Goal: Task Accomplishment & Management: Manage account settings

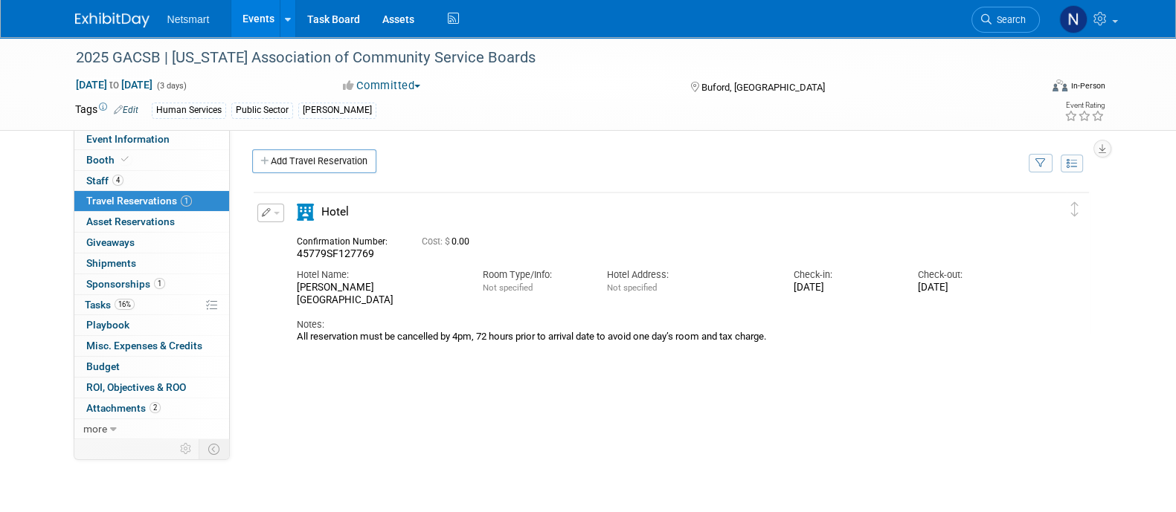
click at [428, 407] on div "Delete Reservation 45779SF127769 Cost: $ 0.00 Notes:" at bounding box center [671, 413] width 838 height 446
click at [100, 176] on span "Staff 4" at bounding box center [104, 181] width 37 height 12
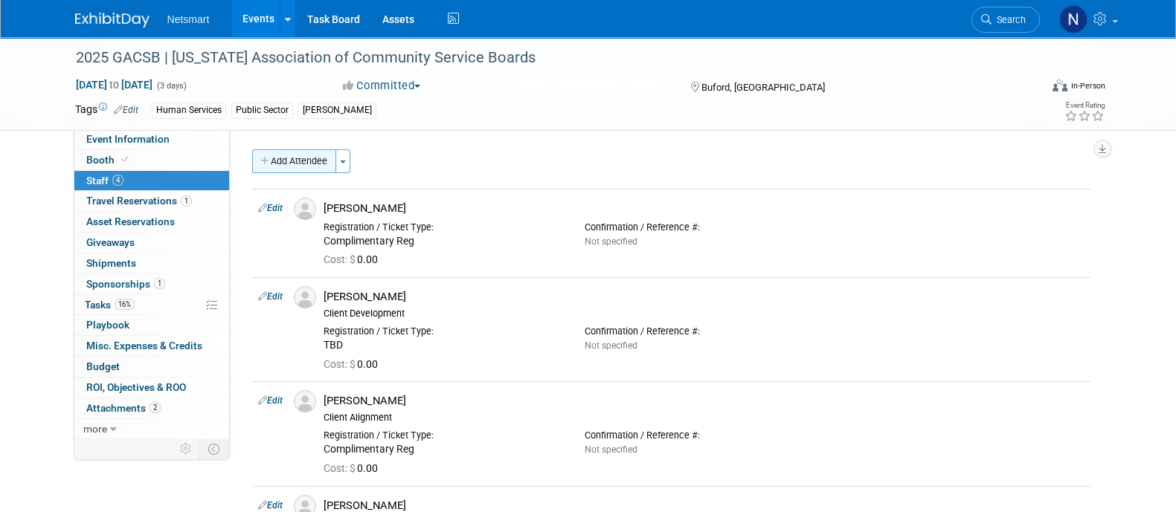
click at [300, 156] on button "Add Attendee" at bounding box center [294, 162] width 84 height 24
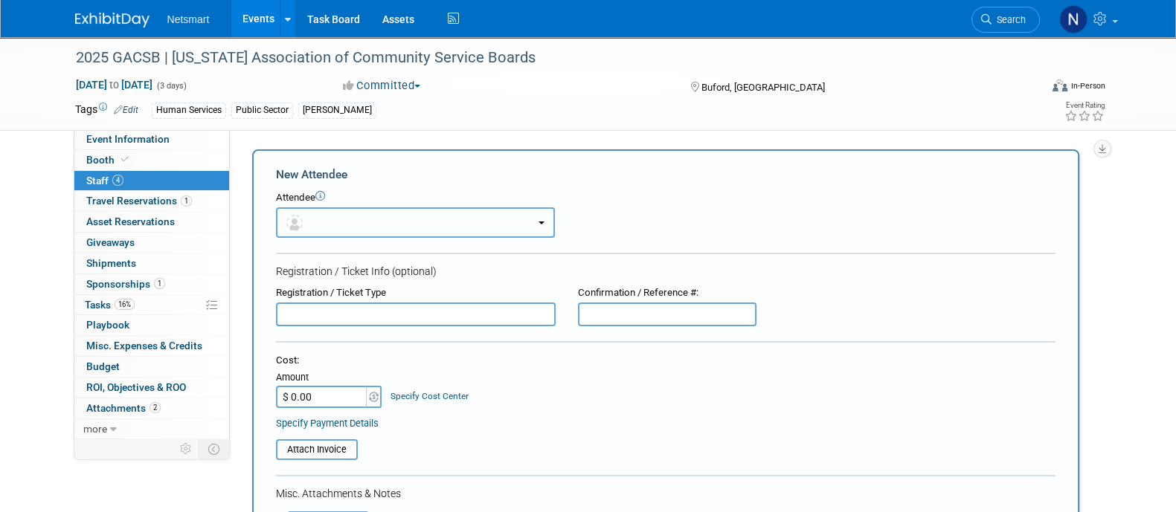
click at [324, 215] on button "button" at bounding box center [415, 223] width 279 height 30
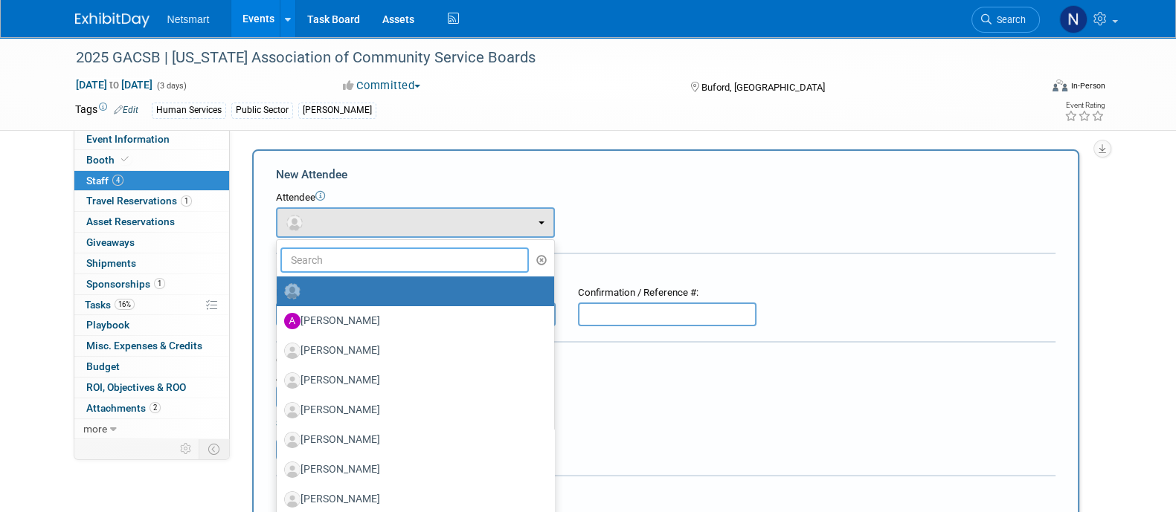
click at [335, 266] on input "text" at bounding box center [404, 260] width 249 height 25
type input "ian"
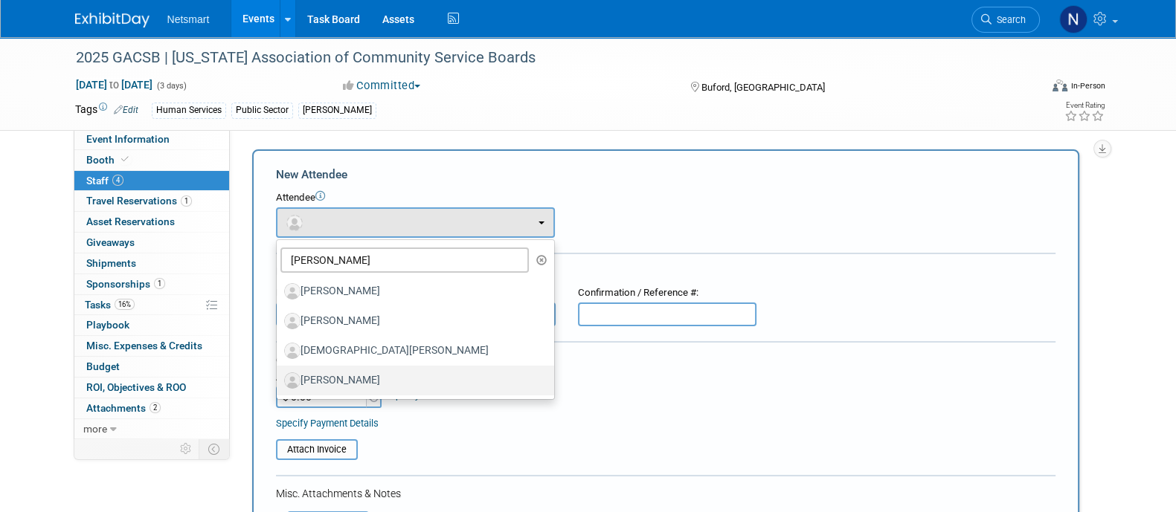
click at [344, 369] on label "[PERSON_NAME]" at bounding box center [411, 381] width 255 height 24
click at [279, 374] on input "[PERSON_NAME]" at bounding box center [274, 379] width 10 height 10
select select "51b91d1a-9f59-4426-86dd-87700f1d33de"
select select "8"
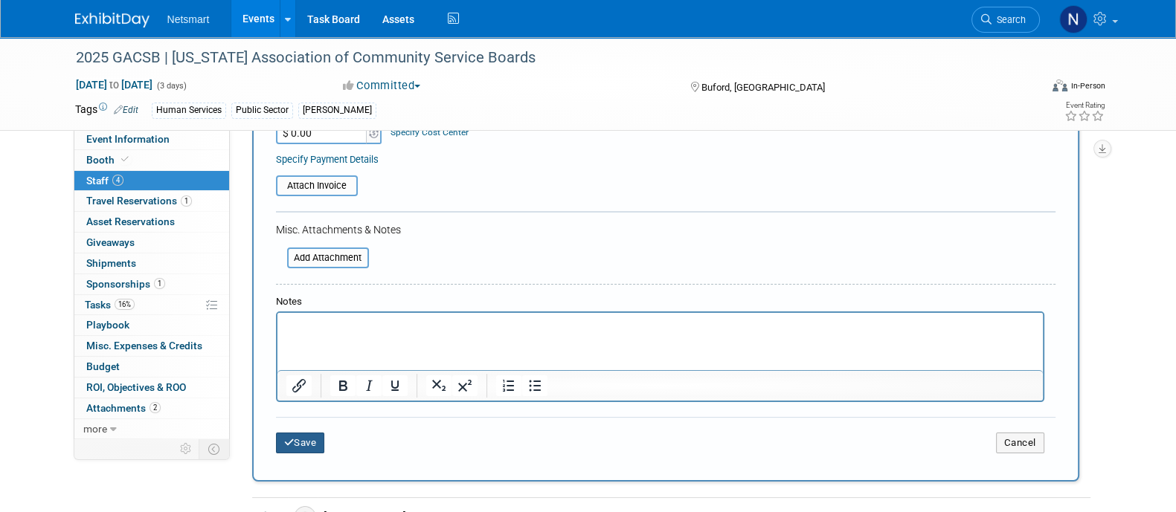
click at [298, 437] on button "Save" at bounding box center [300, 443] width 49 height 21
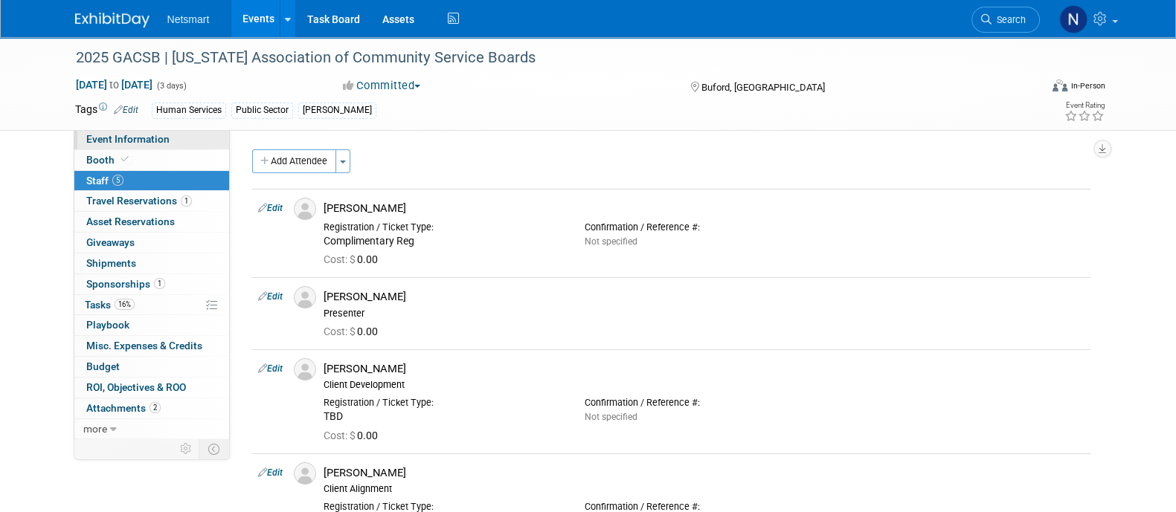
click at [183, 139] on link "Event Information" at bounding box center [151, 139] width 155 height 20
select select "Human Services"
select select "3"
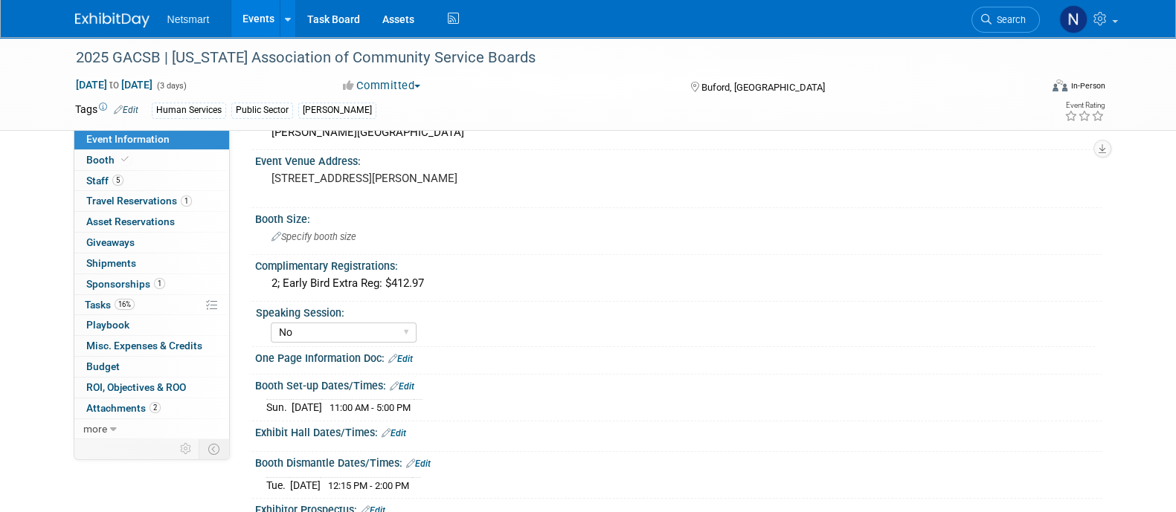
scroll to position [272, 0]
click at [382, 325] on select "Yes No Submitted, Not Accepted" at bounding box center [344, 332] width 146 height 20
select select "Yes"
click at [271, 322] on select "Yes No Submitted, Not Accepted" at bounding box center [344, 332] width 146 height 20
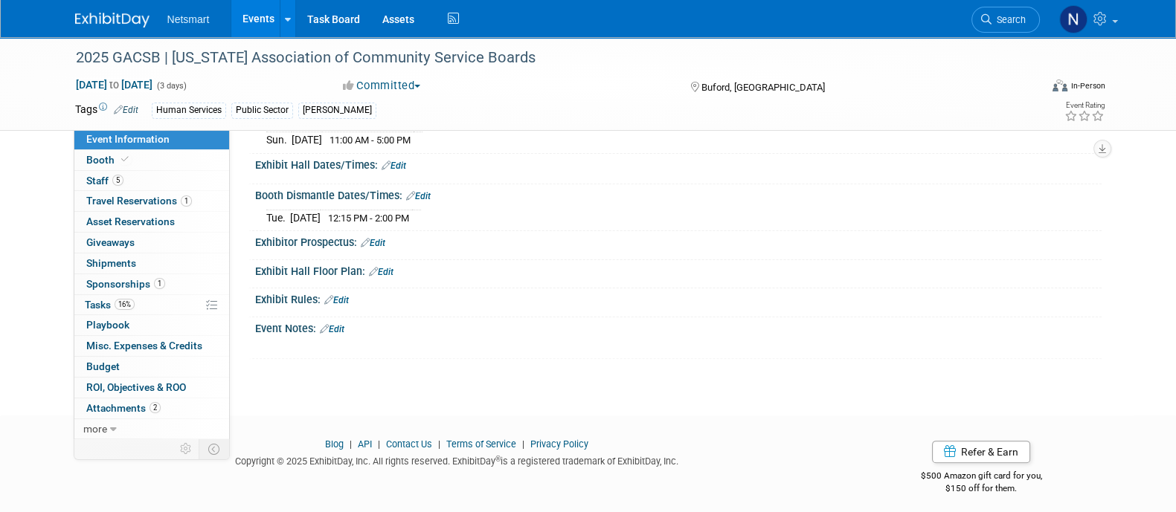
scroll to position [452, 0]
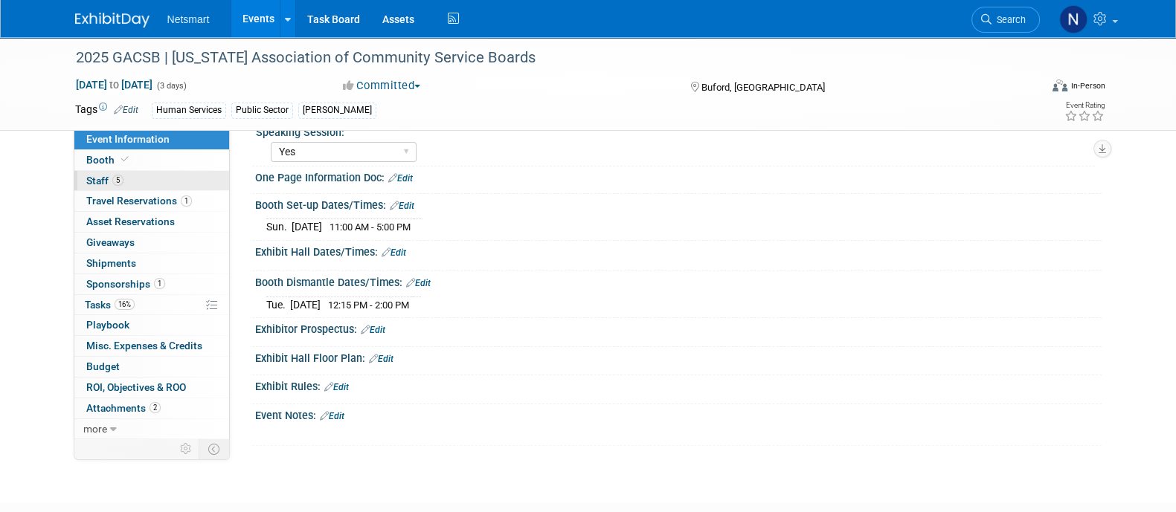
click at [171, 180] on link "5 Staff 5" at bounding box center [151, 181] width 155 height 20
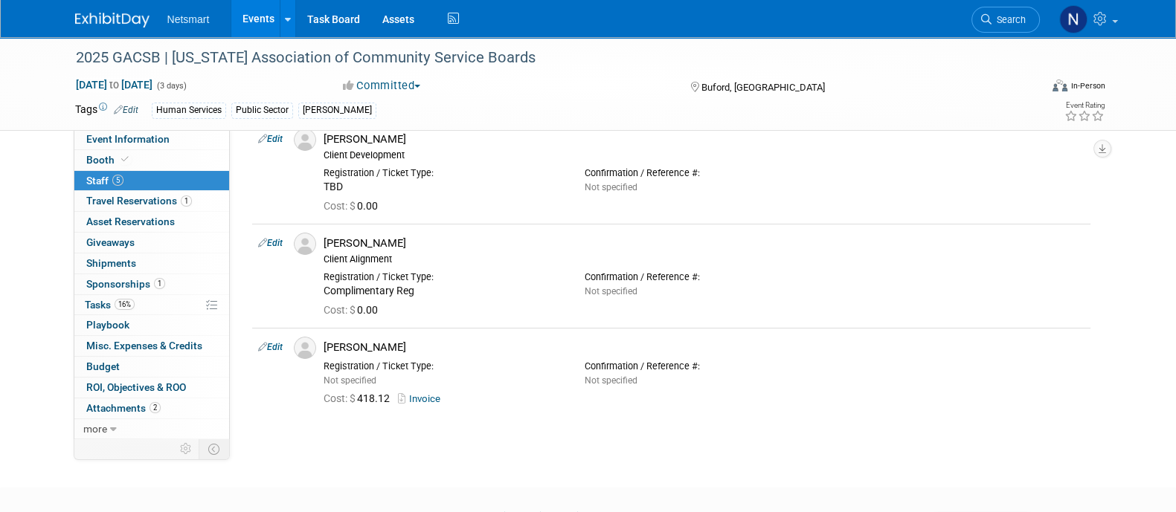
scroll to position [232, 0]
click at [275, 239] on link "Edit" at bounding box center [270, 241] width 25 height 10
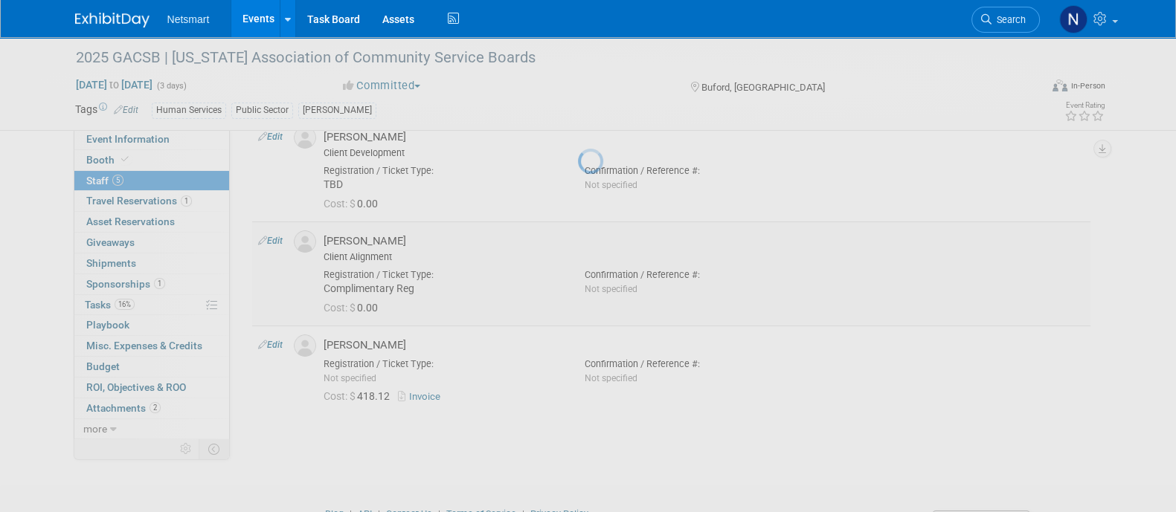
select select "fe42e058-69be-482a-8919-d38bd77ace77"
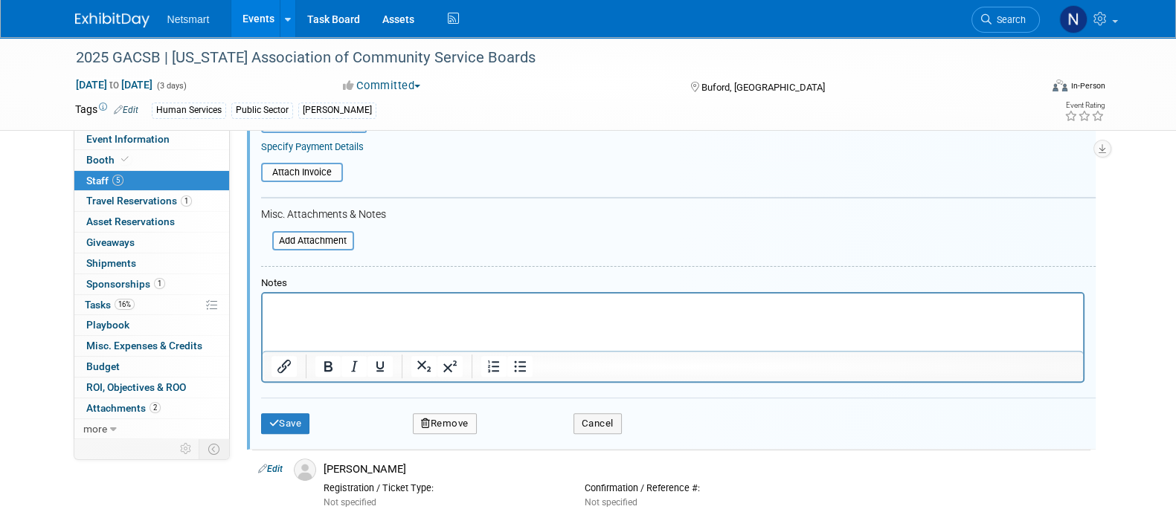
scroll to position [587, 0]
click at [336, 295] on html at bounding box center [672, 302] width 820 height 21
click at [298, 412] on button "Save" at bounding box center [285, 422] width 49 height 21
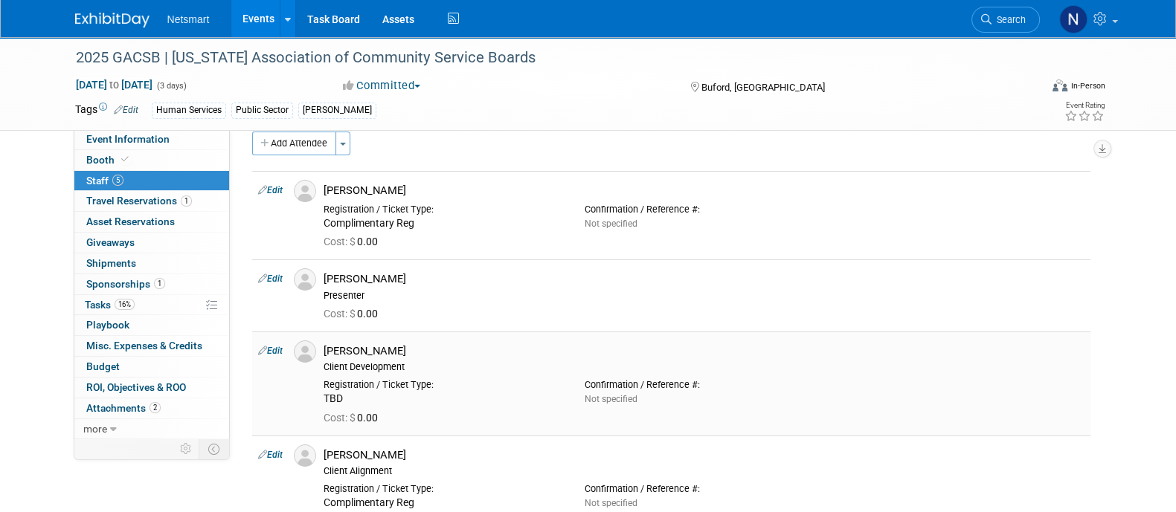
scroll to position [0, 0]
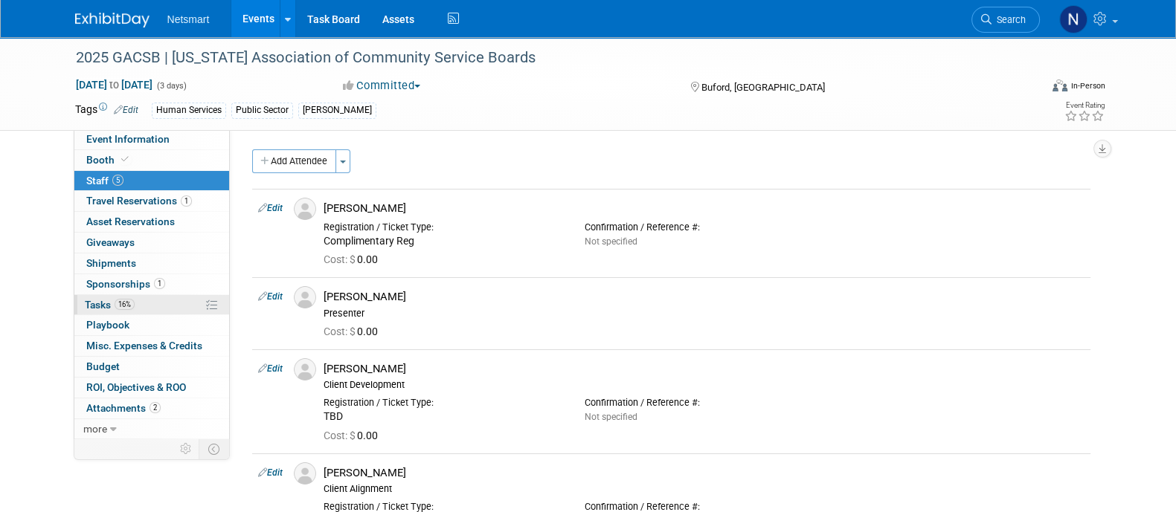
click at [151, 310] on link "16% Tasks 16%" at bounding box center [151, 305] width 155 height 20
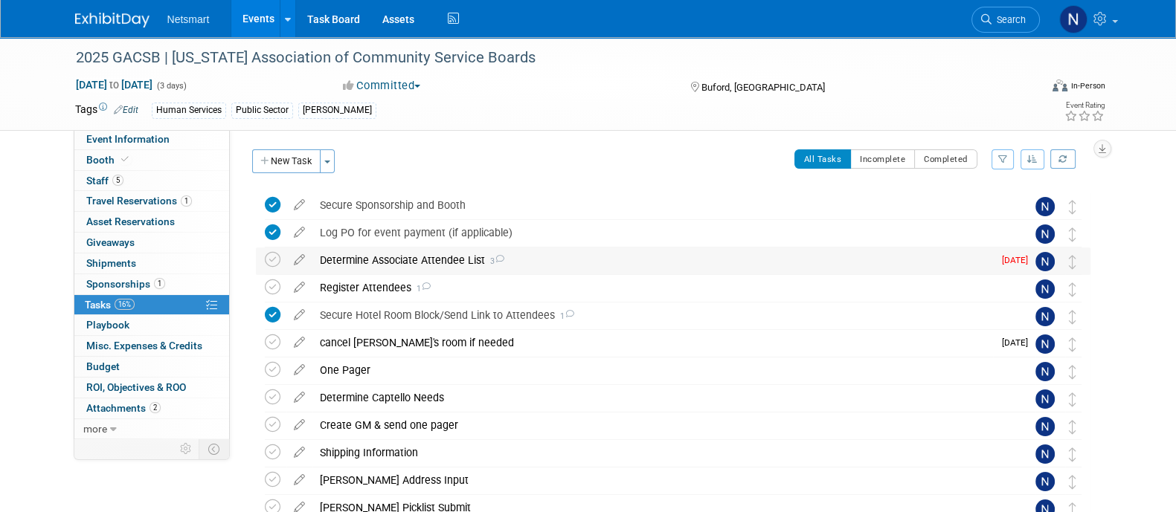
click at [449, 261] on div "Determine Associate Attendee List 3" at bounding box center [652, 260] width 681 height 25
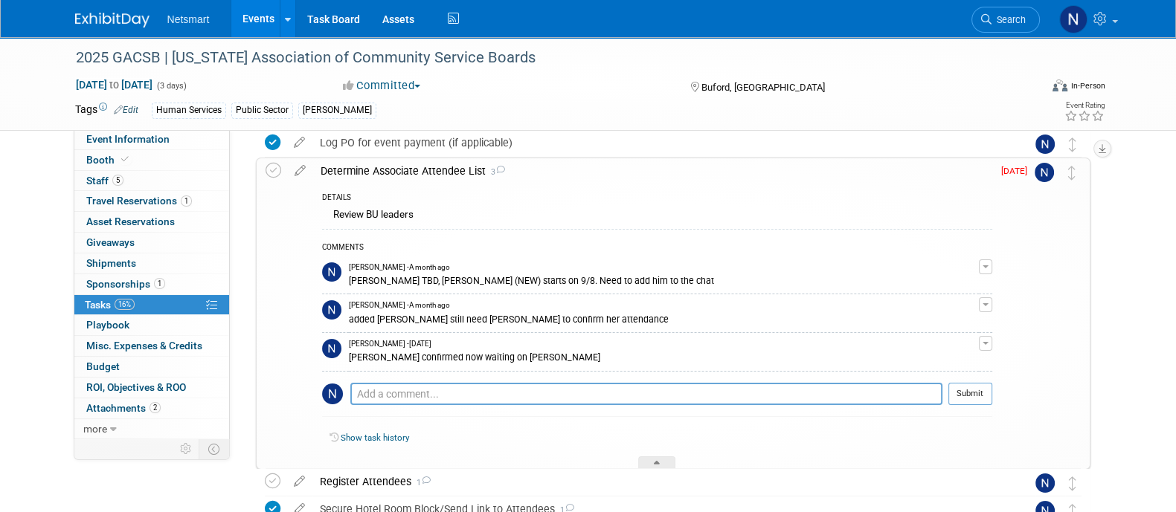
scroll to position [219, 0]
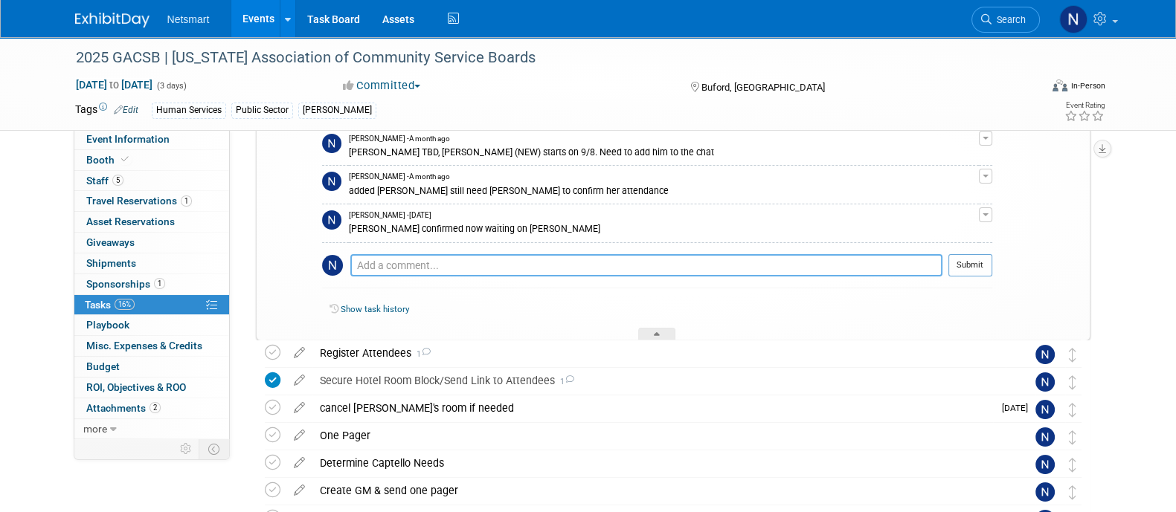
click at [432, 268] on textarea at bounding box center [646, 265] width 592 height 22
type textarea "I"
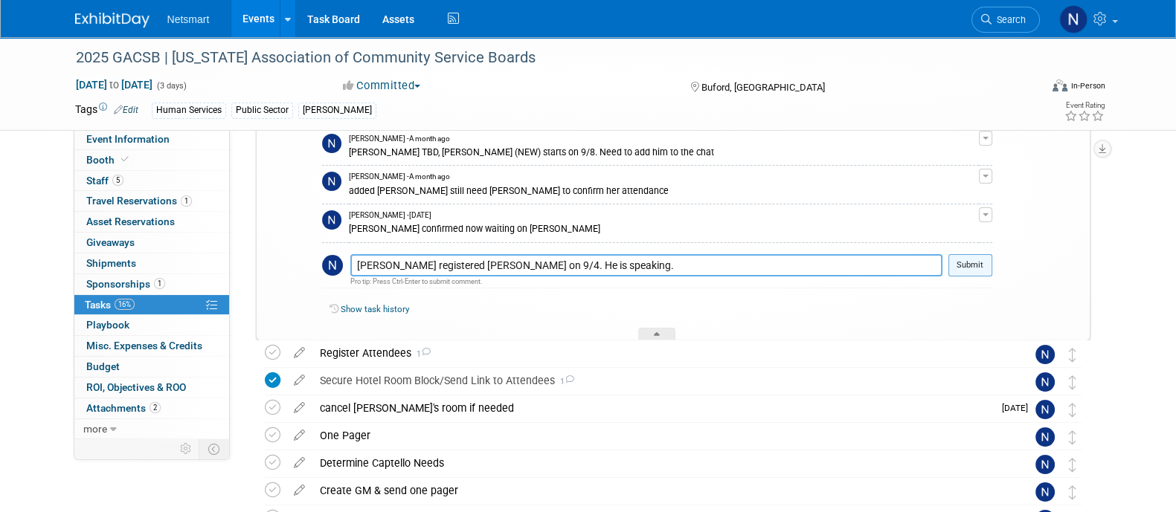
type textarea "Hannah registered Ian on 9/4. He is speaking."
click at [962, 265] on button "Submit" at bounding box center [970, 265] width 44 height 22
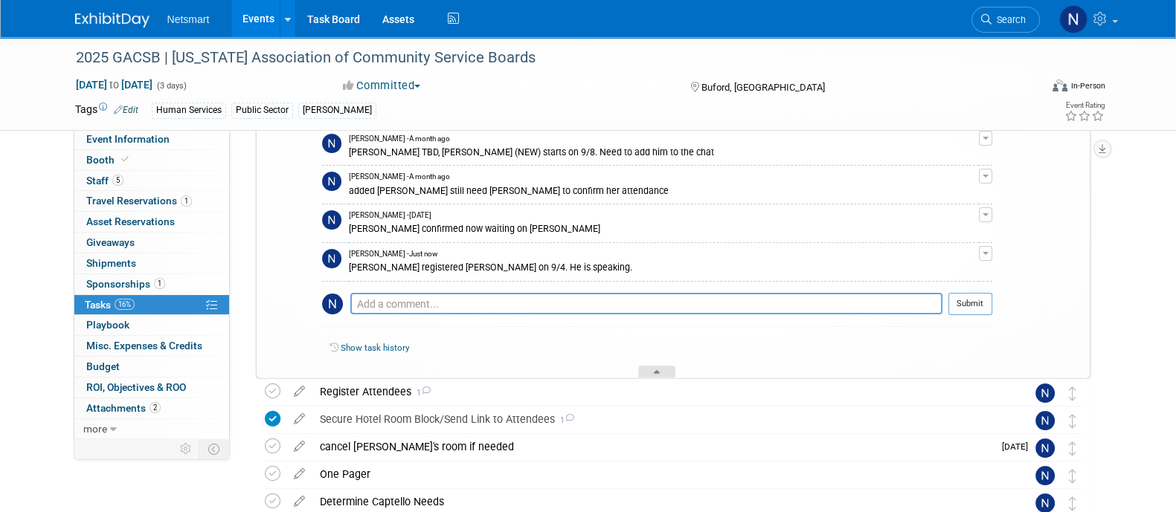
click at [652, 367] on div at bounding box center [656, 372] width 37 height 13
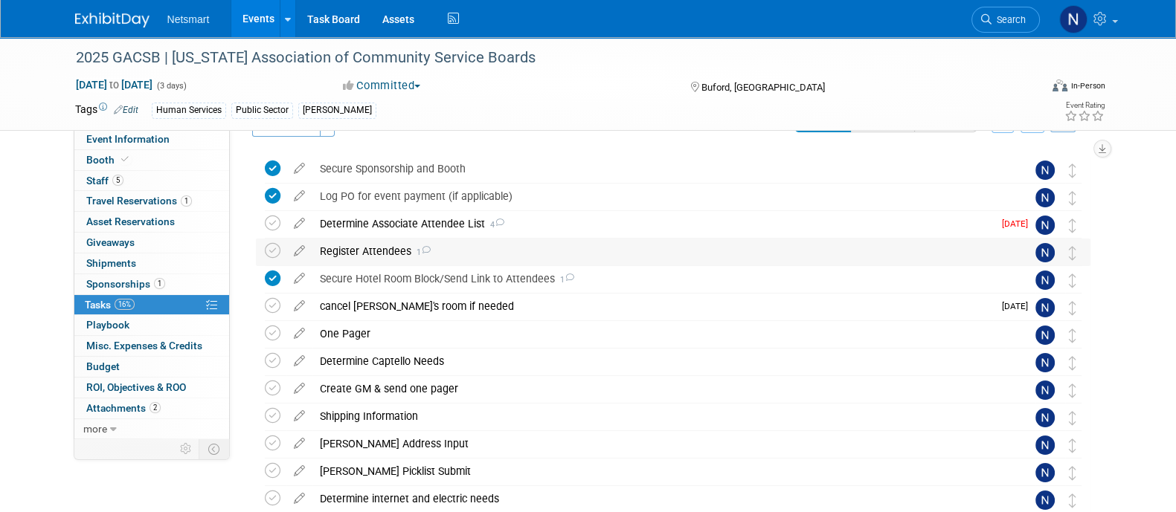
scroll to position [0, 0]
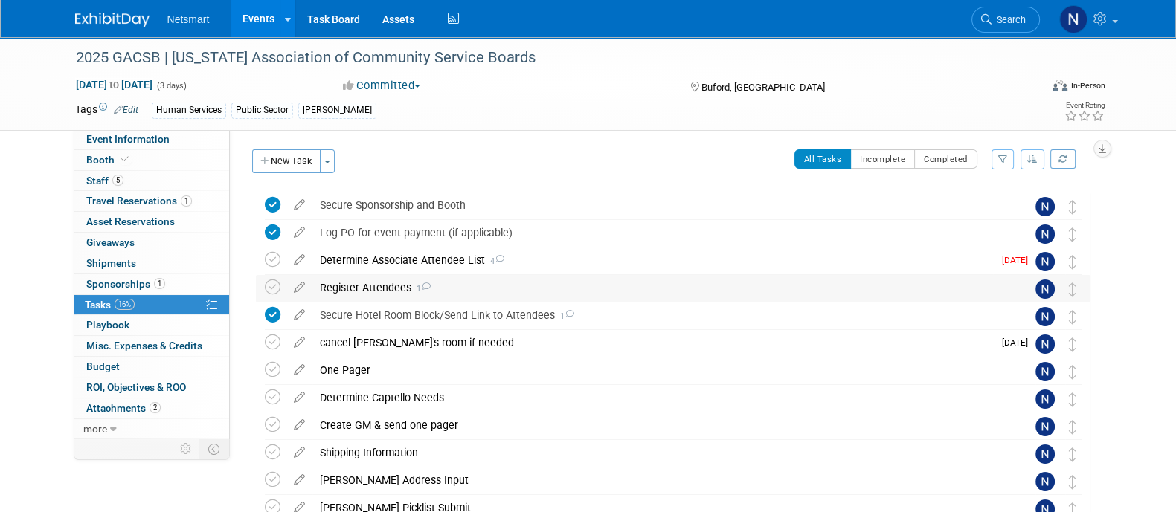
click at [368, 288] on div "Register Attendees 1" at bounding box center [658, 287] width 693 height 25
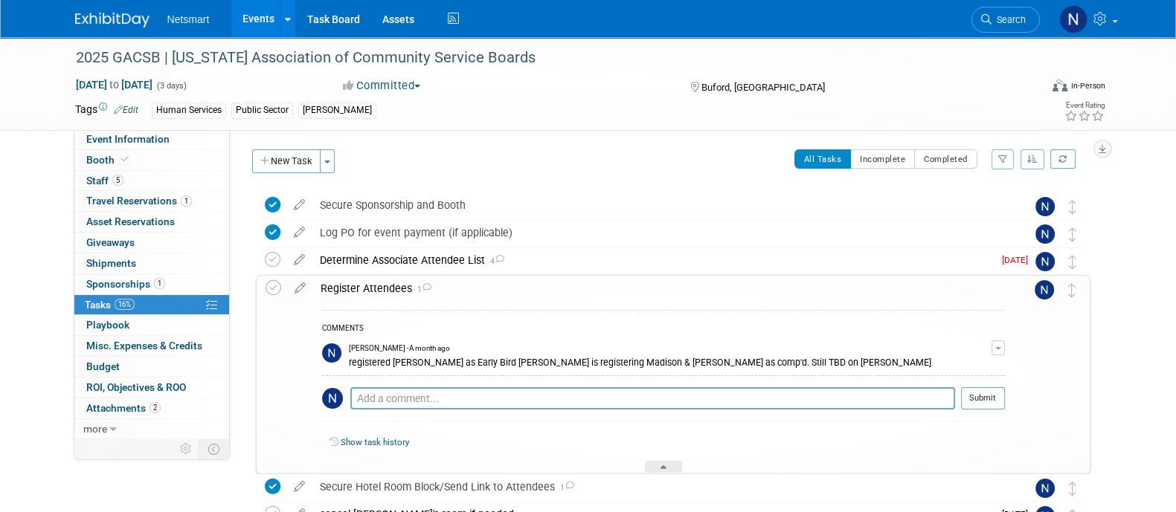
click at [368, 288] on div "Register Attendees 1" at bounding box center [659, 288] width 692 height 25
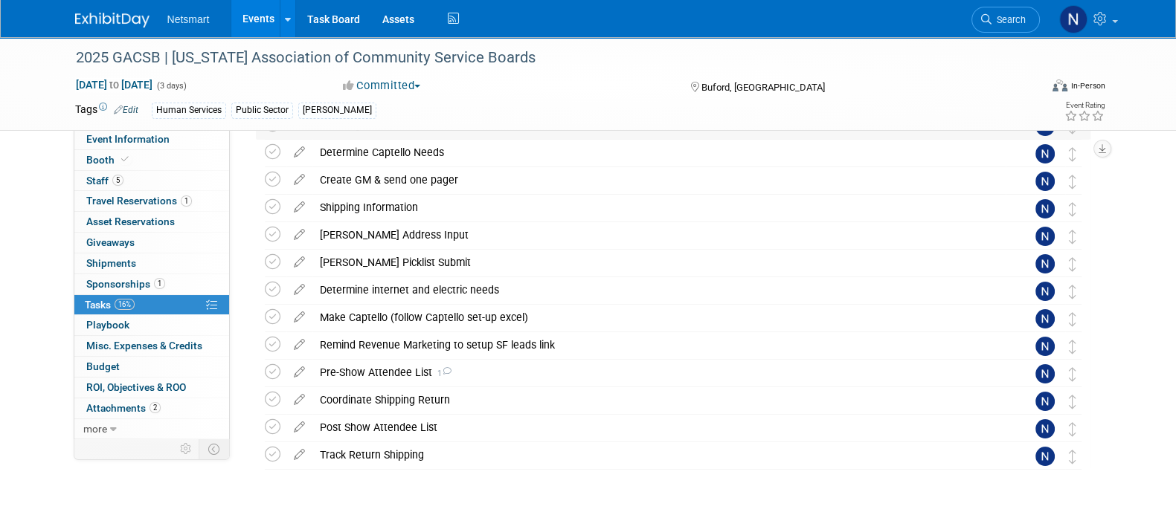
scroll to position [260, 0]
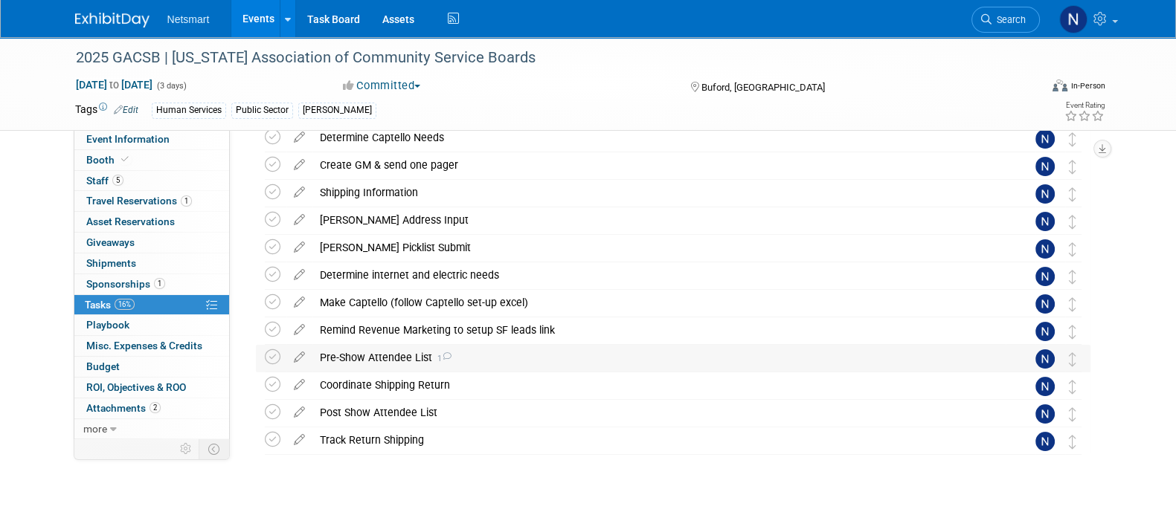
click at [361, 358] on div "Pre-Show Attendee List 1" at bounding box center [658, 357] width 693 height 25
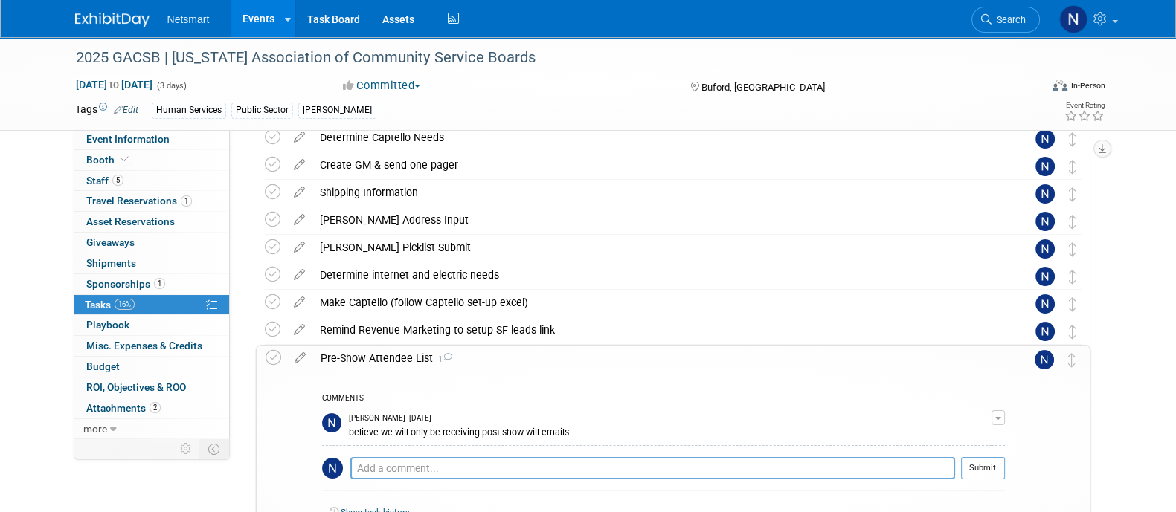
click at [361, 358] on div "Pre-Show Attendee List 1" at bounding box center [659, 358] width 692 height 25
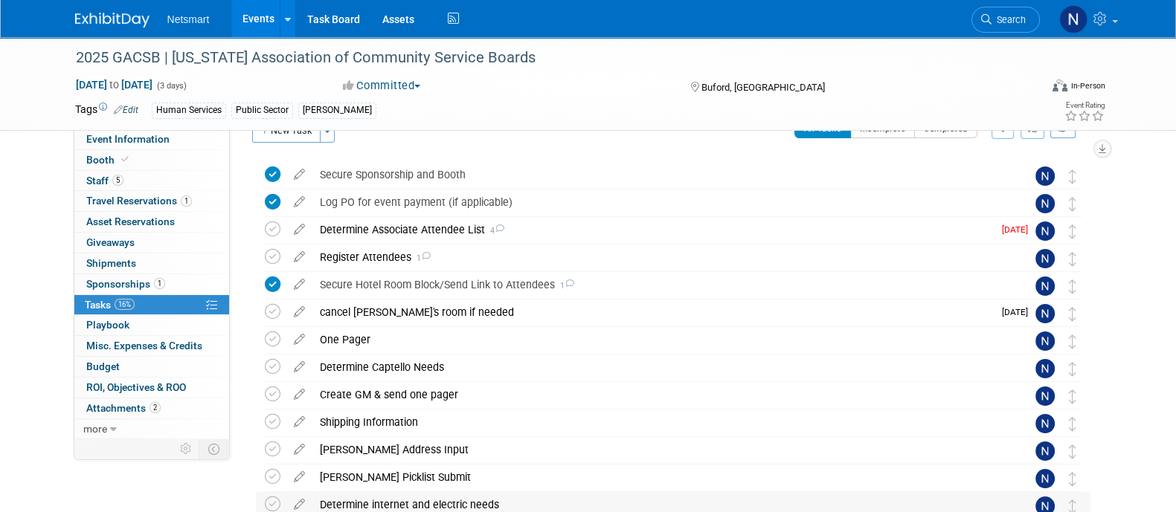
scroll to position [22, 0]
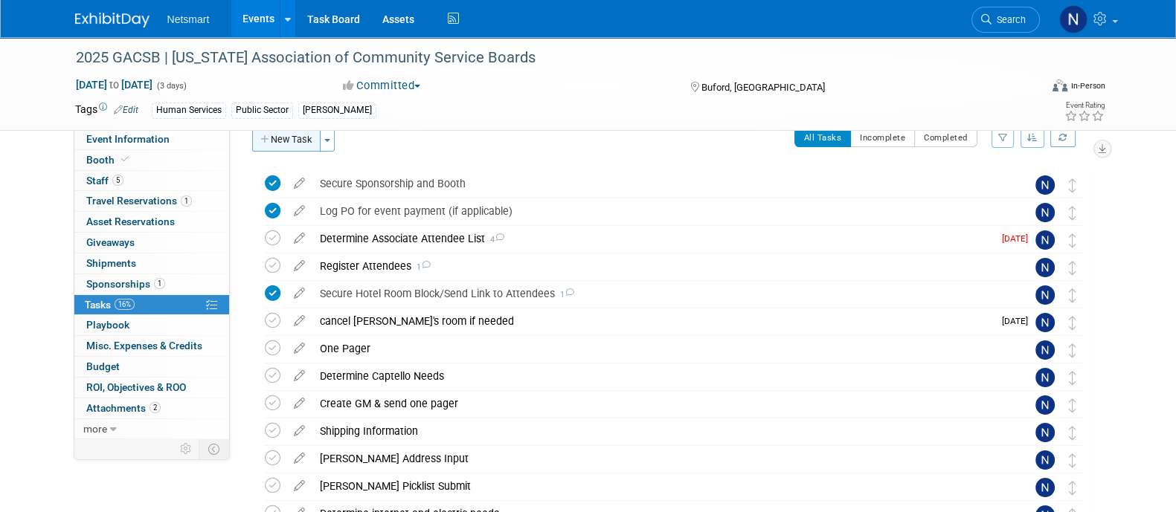
click at [295, 134] on button "New Task" at bounding box center [286, 140] width 68 height 24
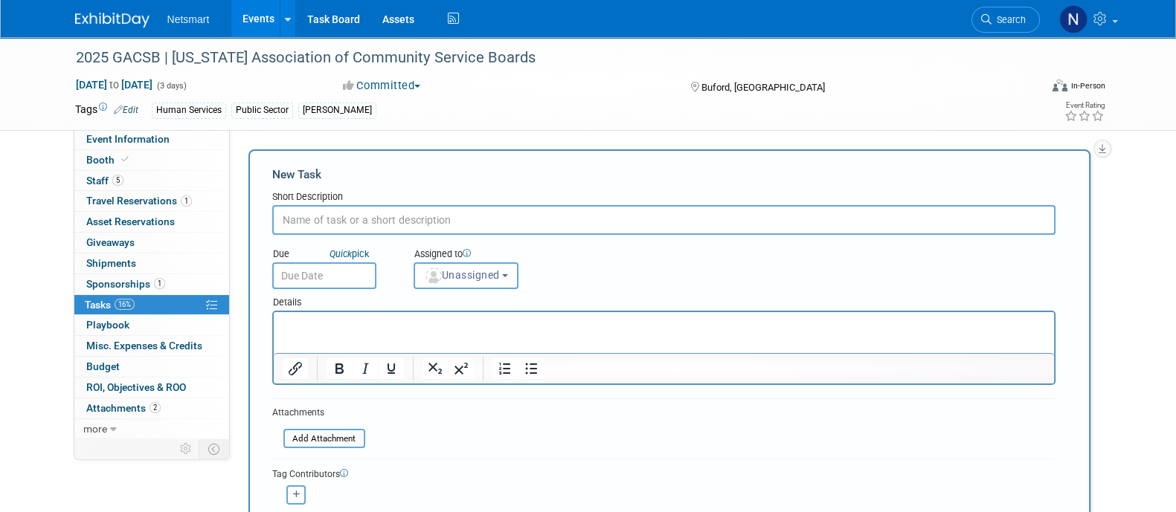
scroll to position [0, 0]
click at [461, 270] on span "Unassigned" at bounding box center [462, 275] width 76 height 12
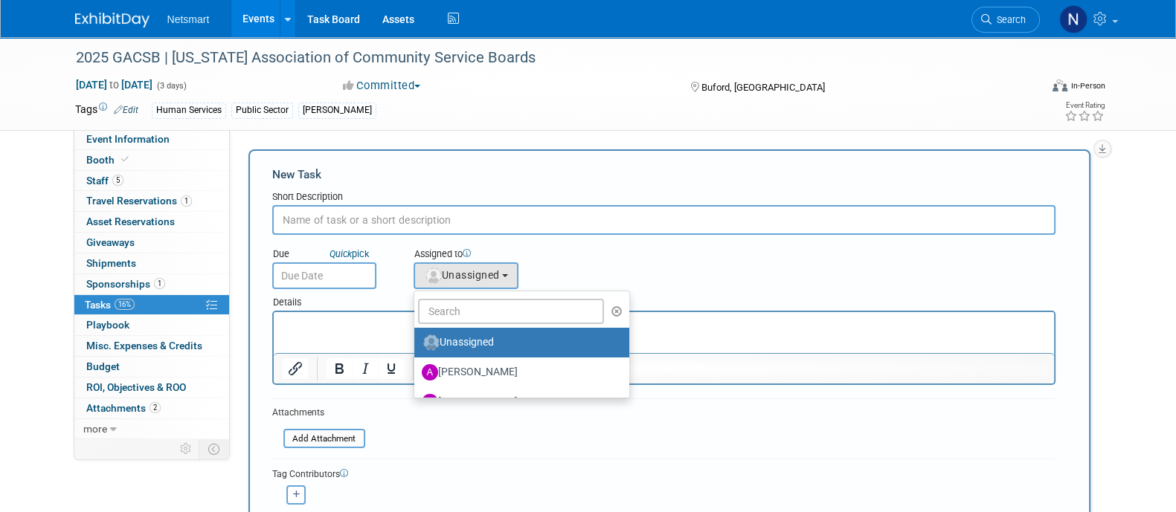
click at [452, 324] on ul "Unassigned Abby Tibbles Amy Cady Danielle Calderone Hannah Norsworthy Jackson O…" at bounding box center [522, 345] width 216 height 108
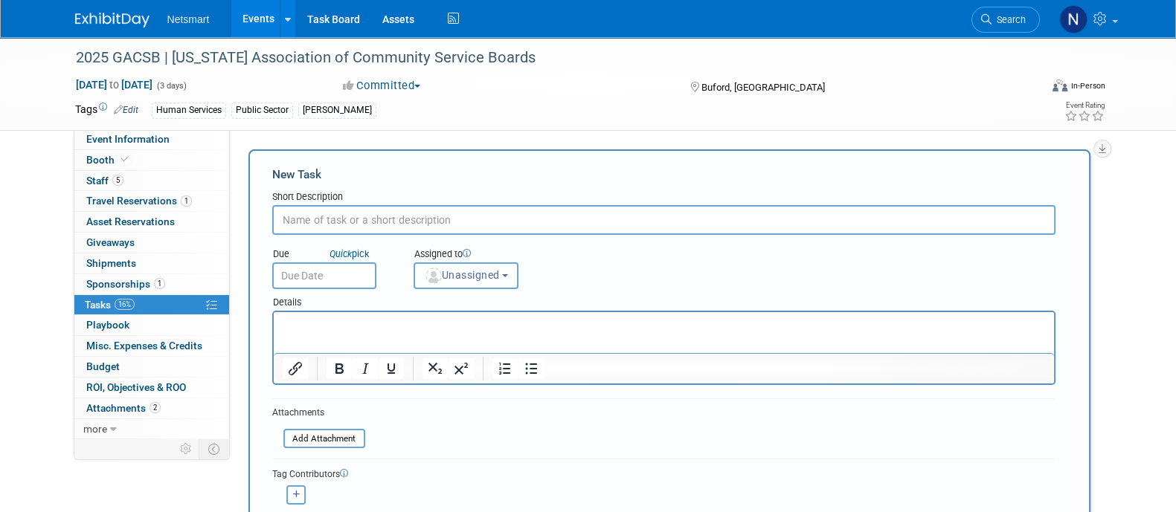
click at [441, 274] on span "Unassigned" at bounding box center [462, 275] width 76 height 12
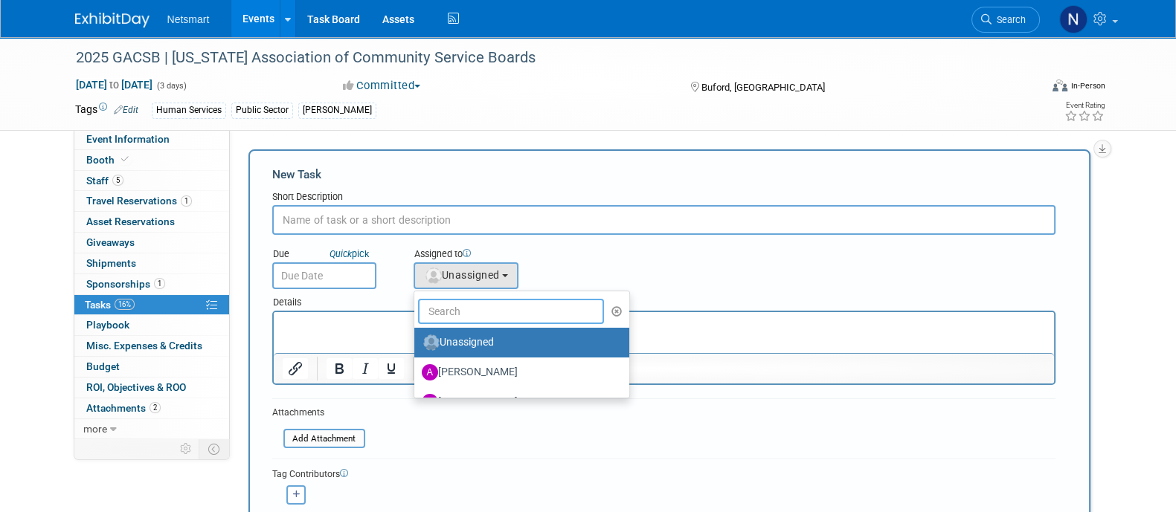
click at [446, 299] on input "text" at bounding box center [511, 311] width 187 height 25
type input "nina"
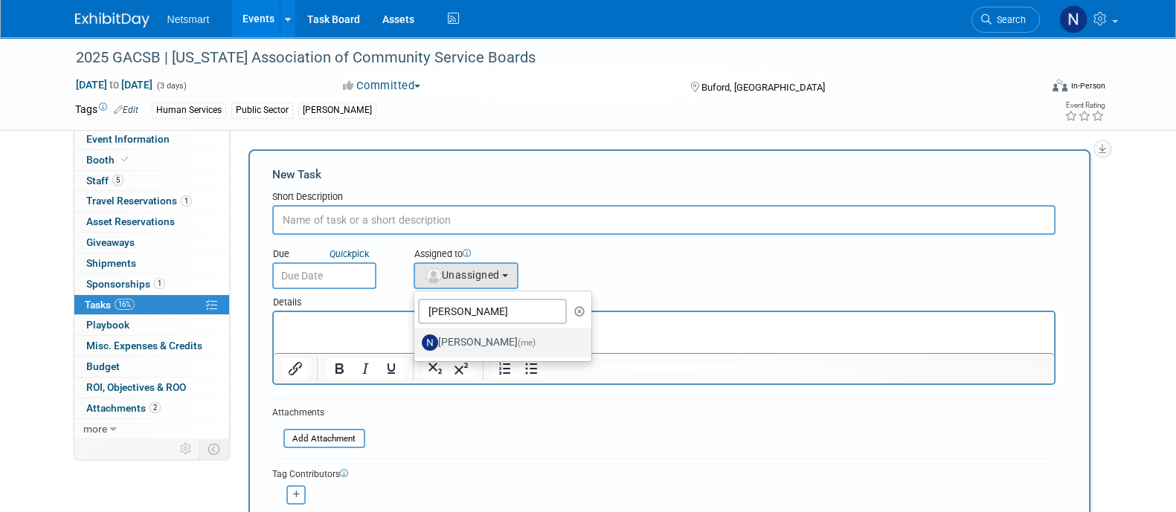
click at [443, 338] on label "Nina Finn (me)" at bounding box center [499, 343] width 155 height 24
click at [417, 338] on input "Nina Finn (me)" at bounding box center [412, 341] width 10 height 10
select select "a52b5e8a-b2fd-4a4e-8599-2a3670a086e7"
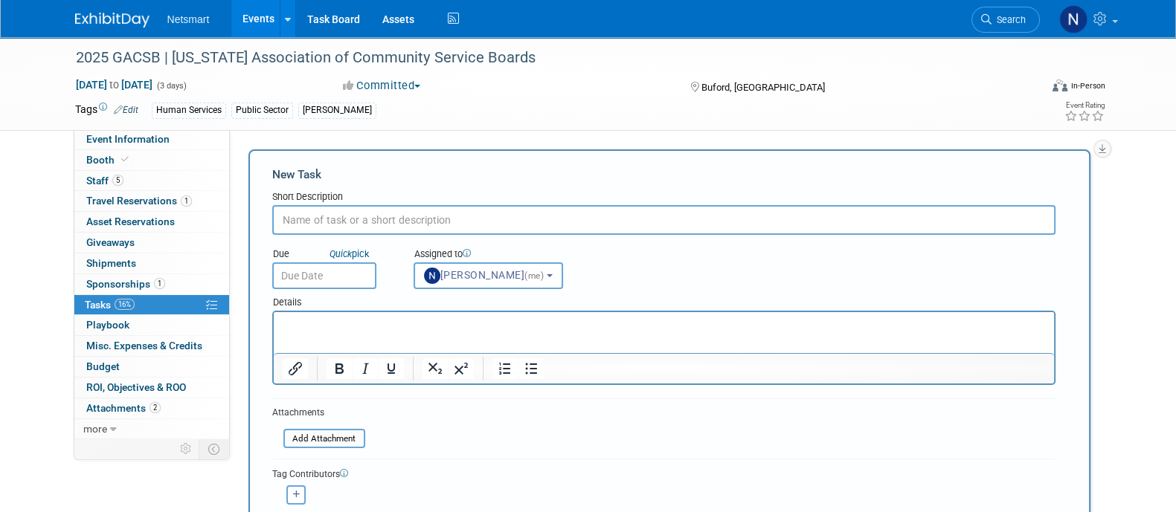
click at [379, 221] on input "text" at bounding box center [663, 220] width 783 height 30
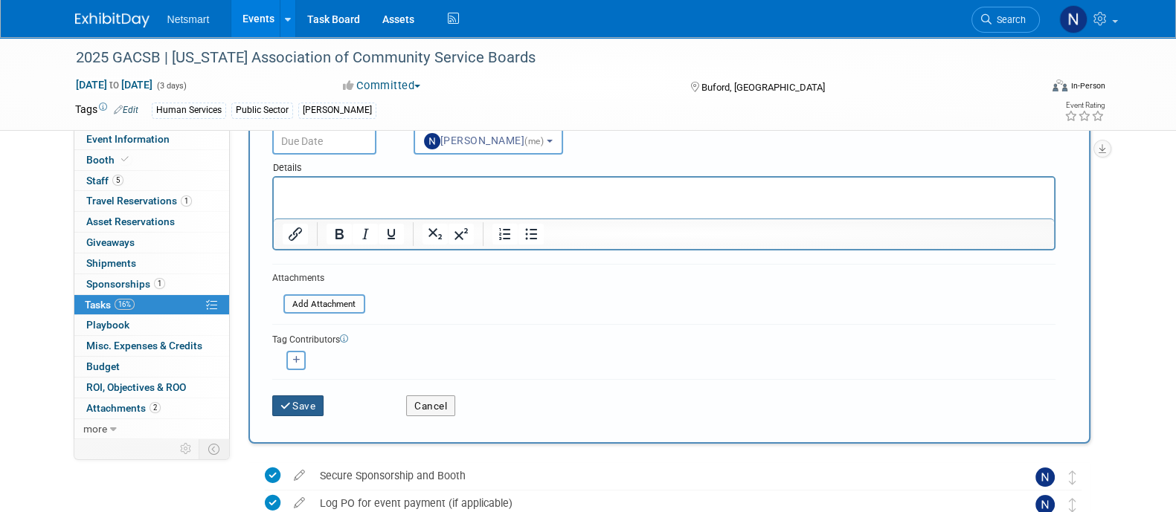
type input "happy hour coordination"
click at [309, 400] on button "Save" at bounding box center [298, 406] width 52 height 21
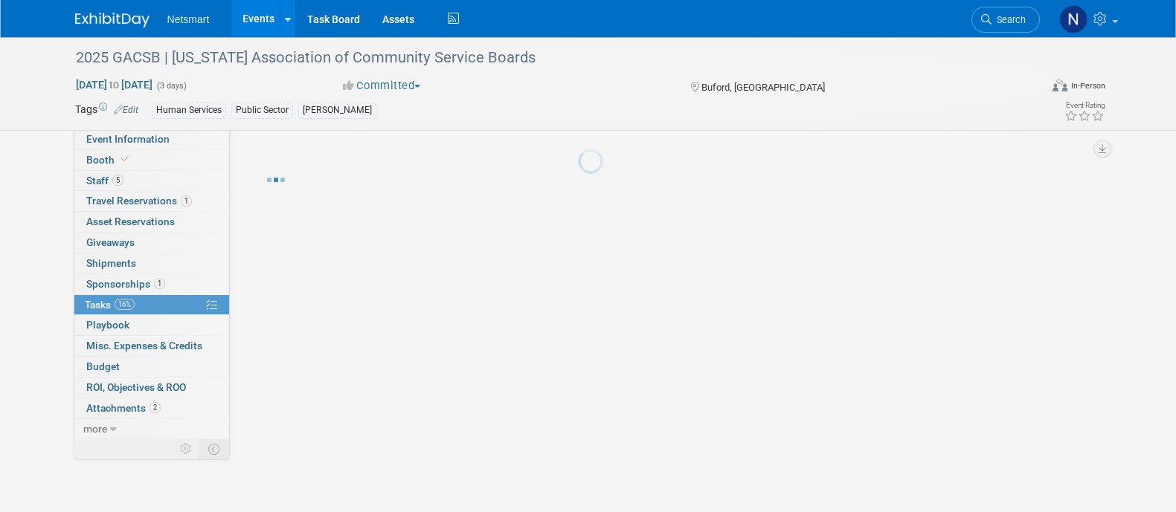
scroll to position [0, 0]
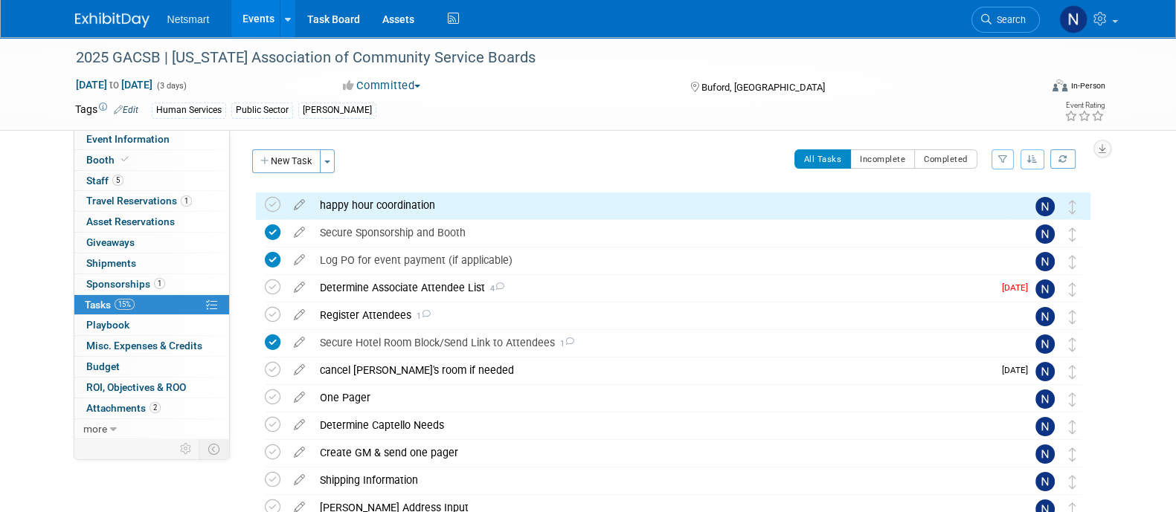
click at [372, 201] on div "happy hour coordination" at bounding box center [658, 205] width 693 height 25
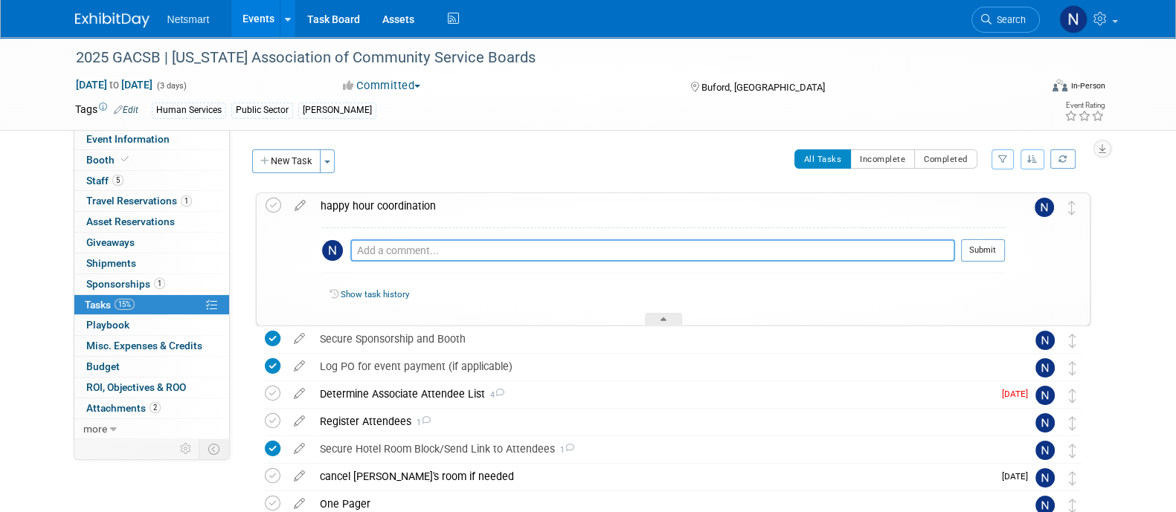
click at [396, 247] on textarea at bounding box center [652, 251] width 605 height 22
type textarea "reached out to conference today for Sunday, October 26th from 8-10 pm."
click at [977, 251] on button "Submit" at bounding box center [983, 251] width 44 height 22
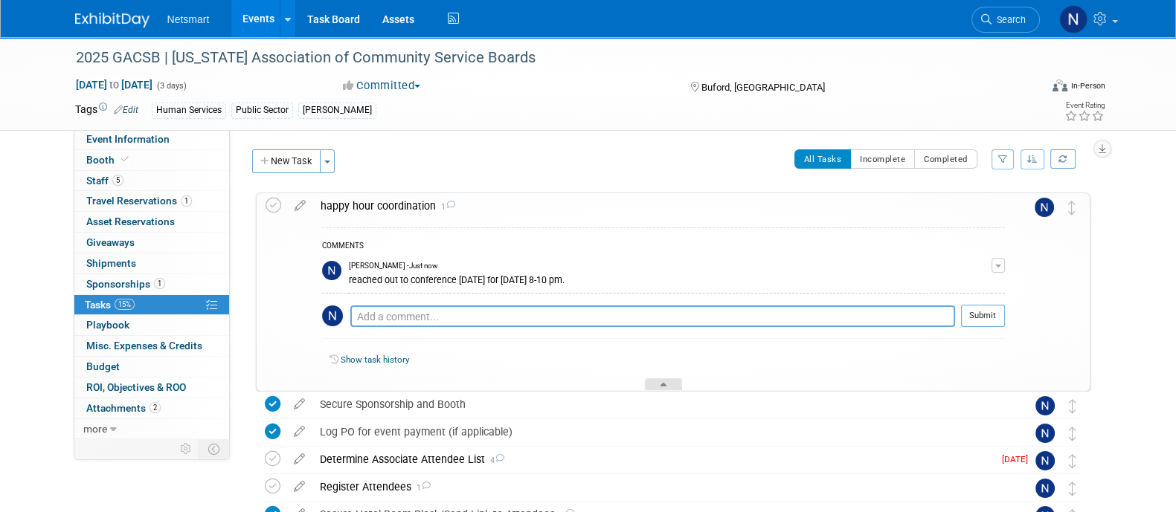
click at [673, 385] on div at bounding box center [663, 385] width 37 height 13
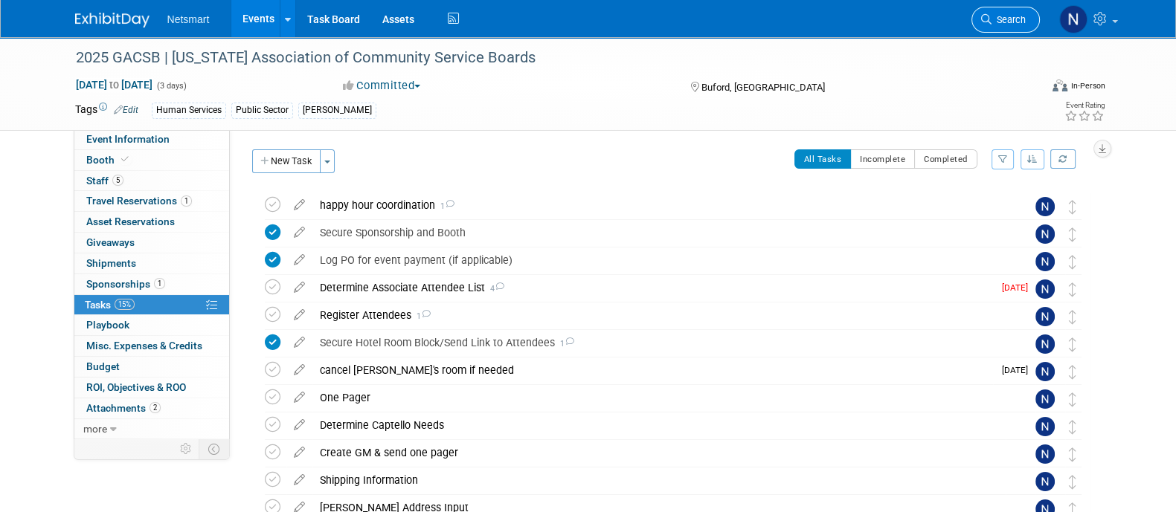
click at [994, 20] on span "Search" at bounding box center [1008, 19] width 34 height 11
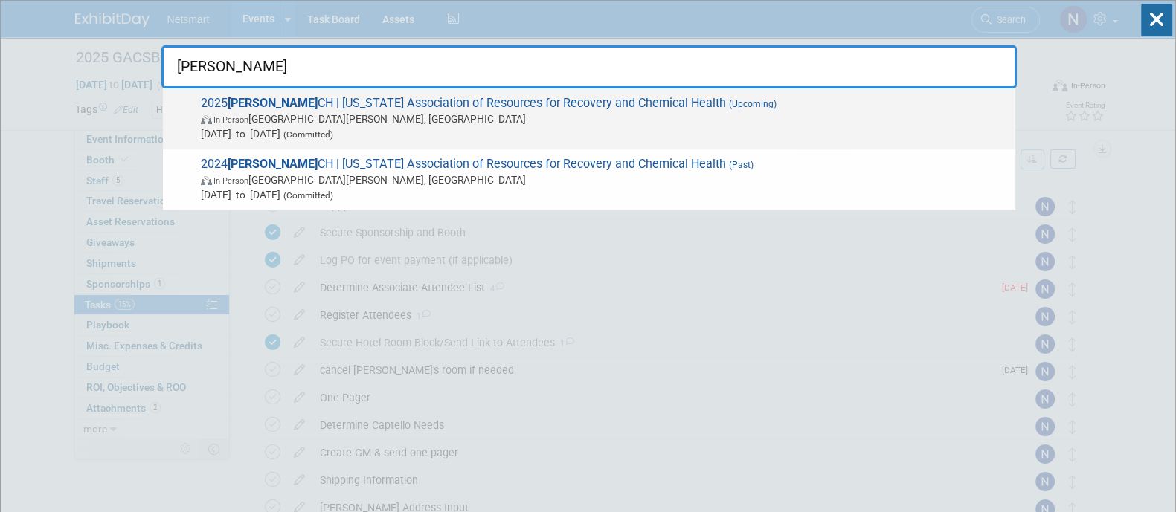
type input "marr"
click at [729, 118] on span "In-Person Saint Paul, MN" at bounding box center [604, 119] width 807 height 15
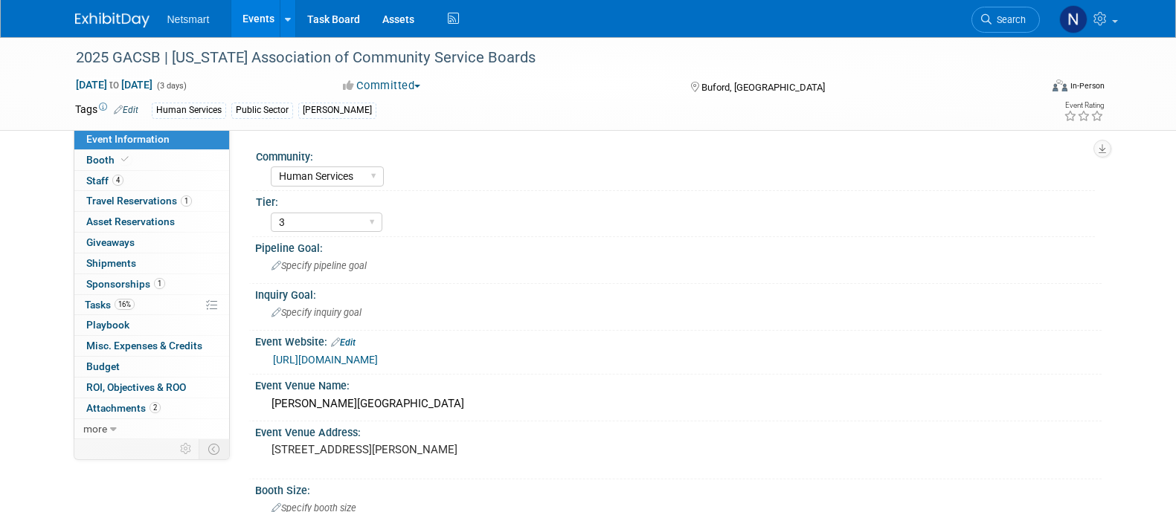
select select "Human Services"
select select "3"
select select "No"
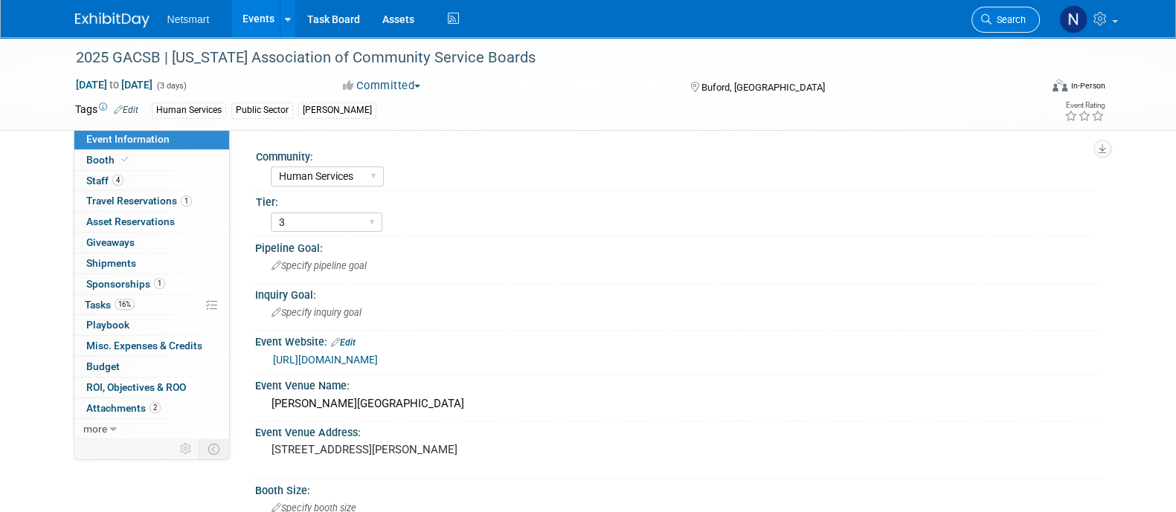
click at [994, 16] on span "Search" at bounding box center [1008, 19] width 34 height 11
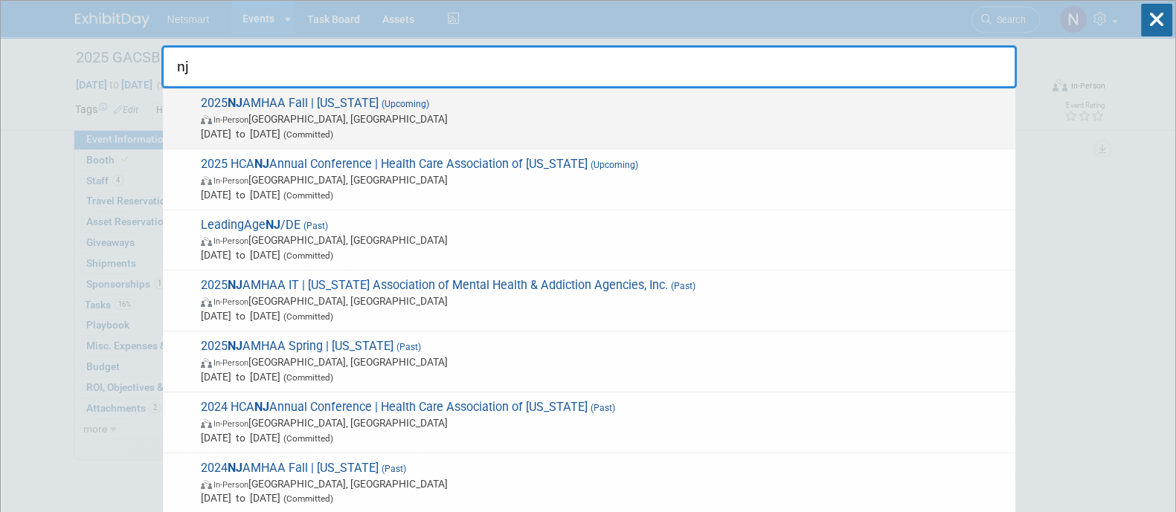
type input "nj"
click at [238, 123] on span "In-Person" at bounding box center [230, 120] width 35 height 10
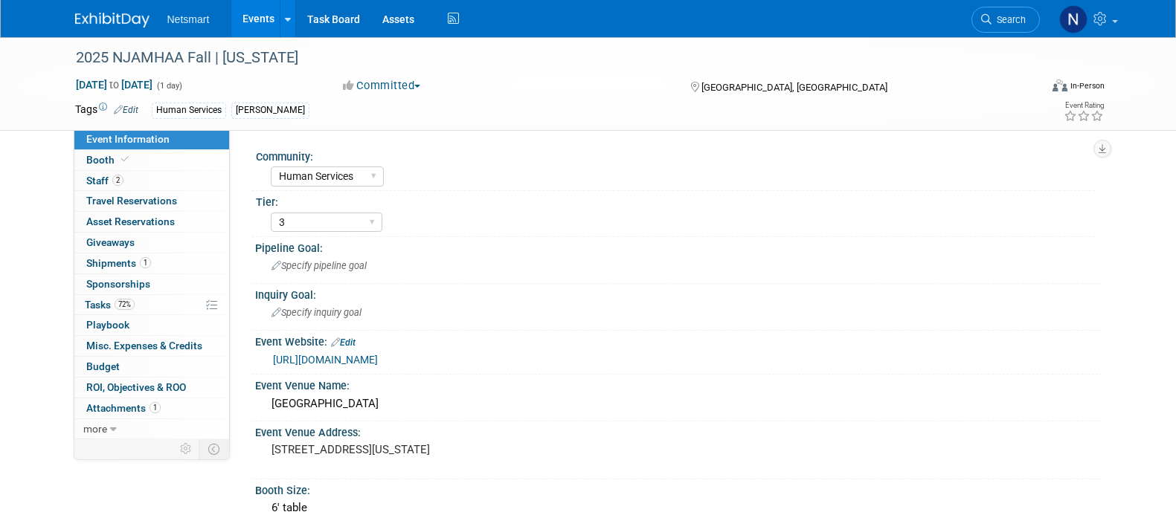
select select "Human Services"
select select "3"
select select "No"
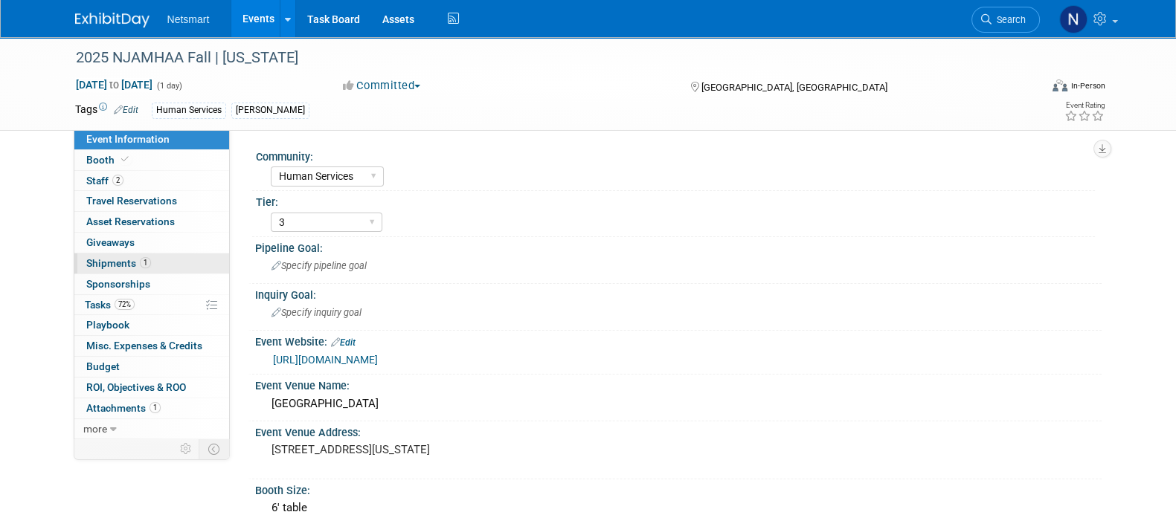
click at [148, 258] on span "Shipments 1" at bounding box center [118, 263] width 65 height 12
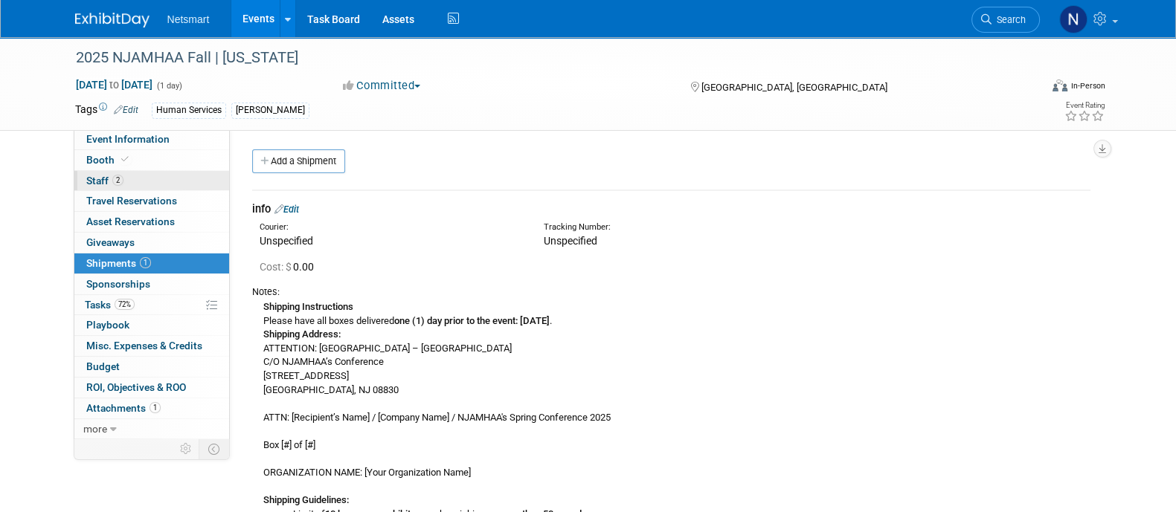
click at [144, 182] on link "2 Staff 2" at bounding box center [151, 181] width 155 height 20
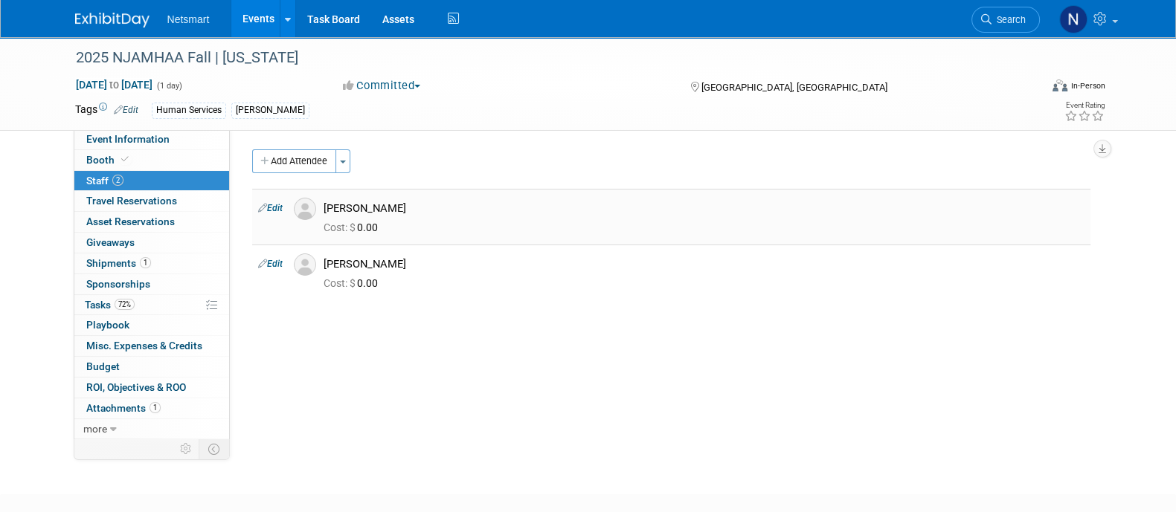
click at [271, 207] on link "Edit" at bounding box center [270, 208] width 25 height 10
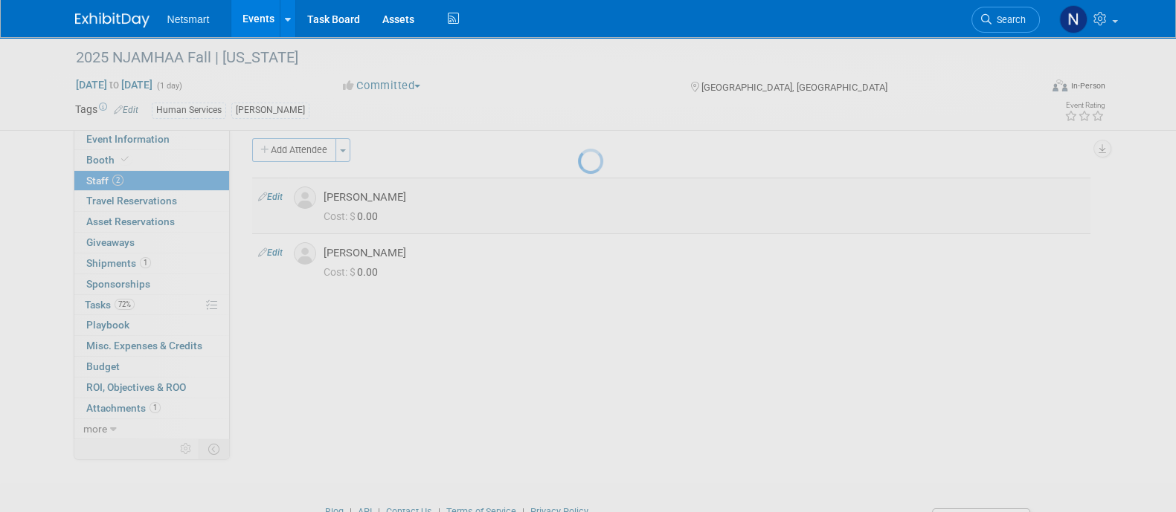
select select "514dd3a6-eb5e-4c05-a353-32a3a58088d8"
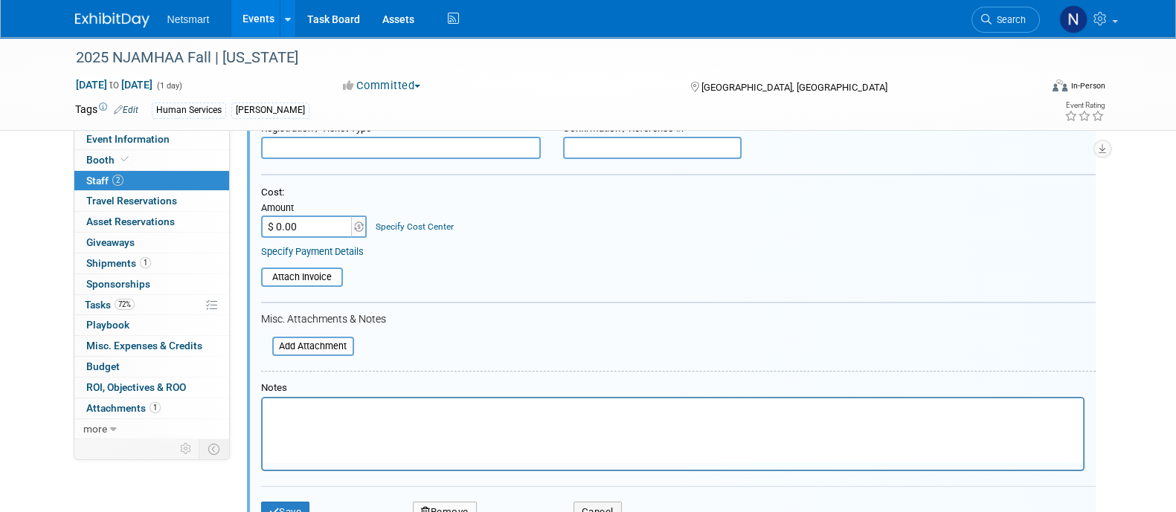
scroll to position [217, 0]
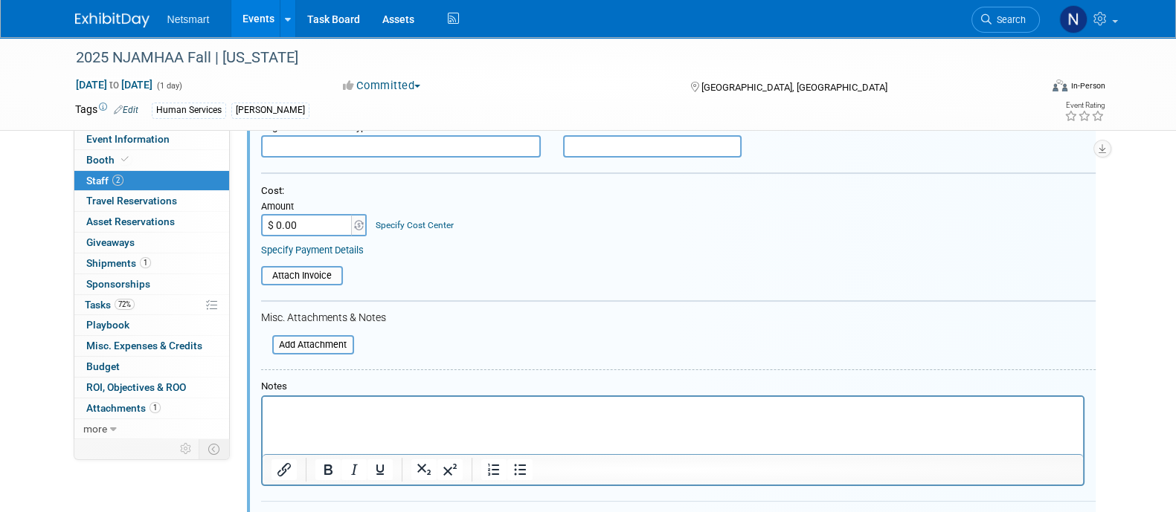
click at [361, 418] on html at bounding box center [672, 407] width 820 height 21
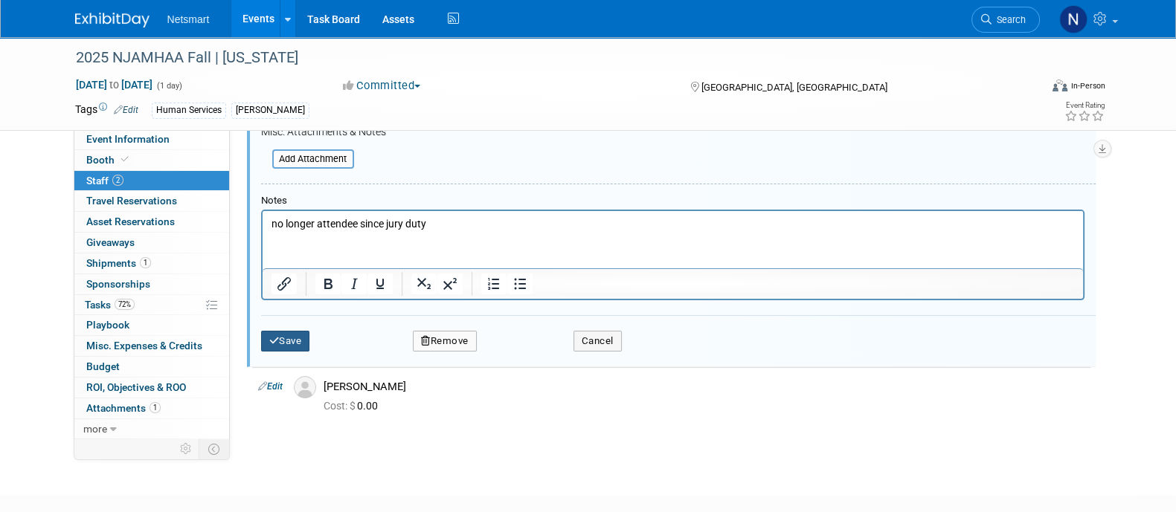
click at [300, 347] on button "Save" at bounding box center [285, 341] width 49 height 21
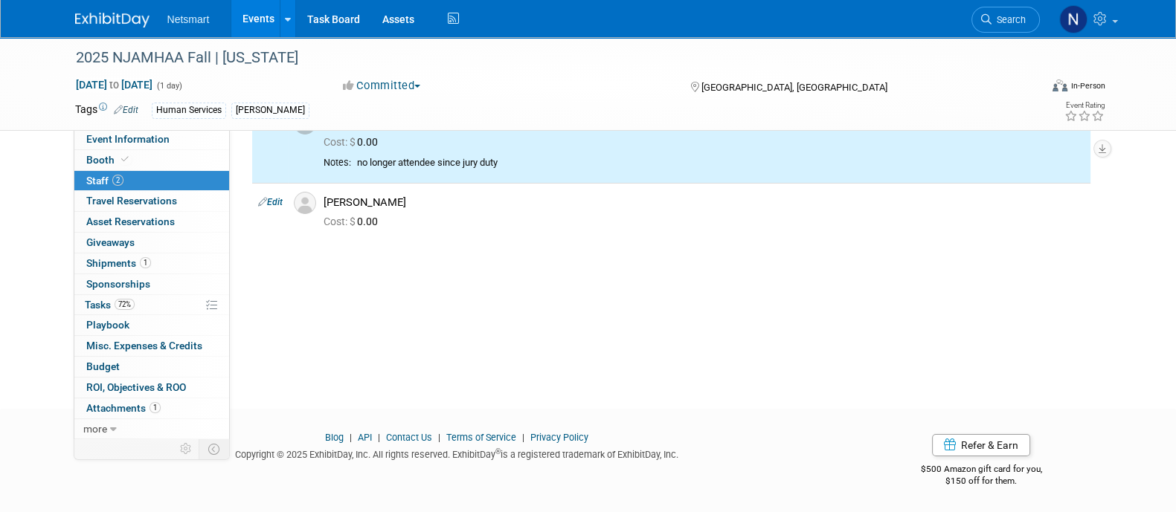
scroll to position [0, 0]
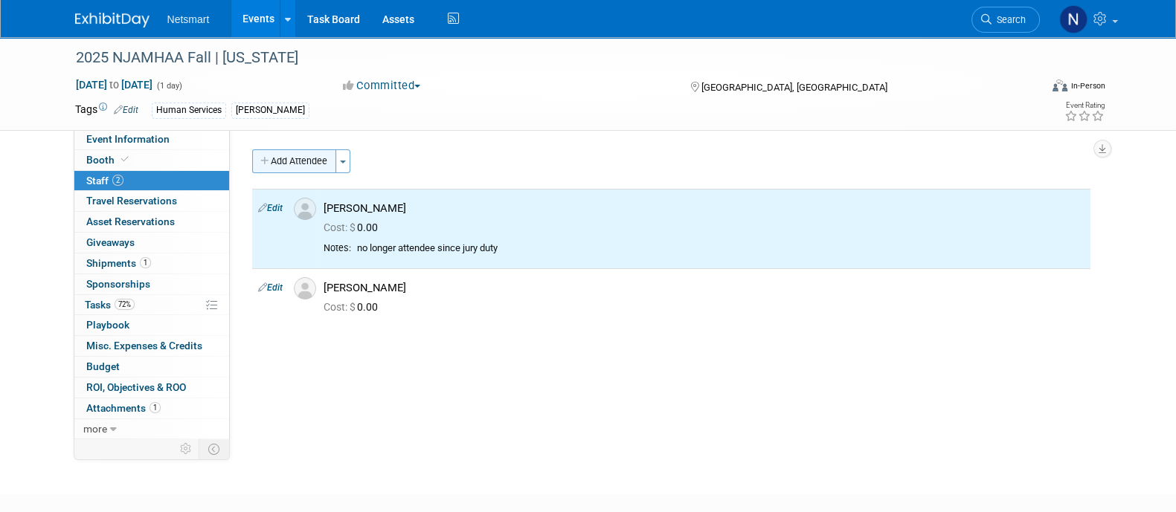
click at [289, 152] on button "Add Attendee" at bounding box center [294, 162] width 84 height 24
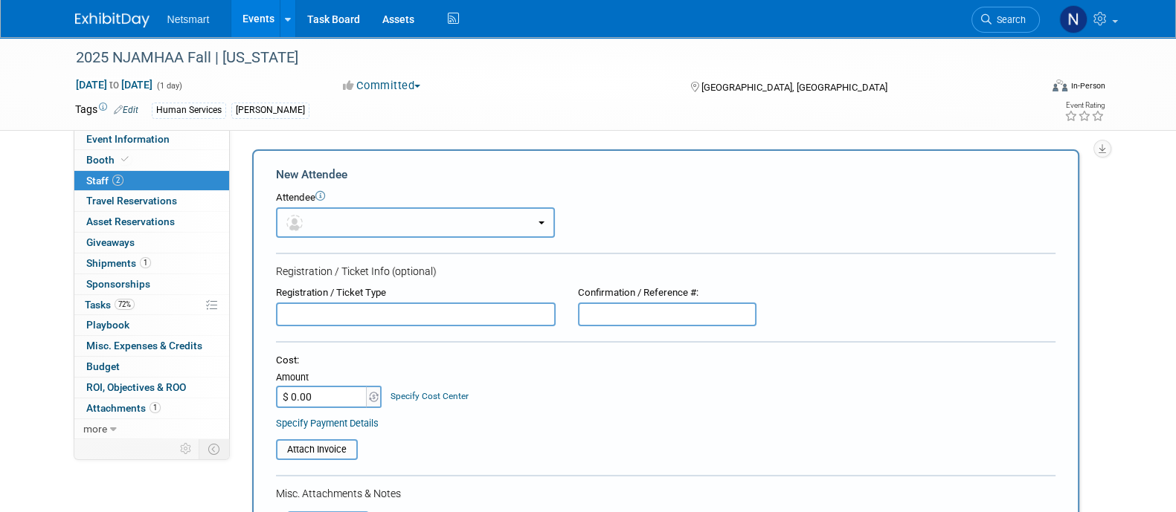
click at [361, 217] on button "button" at bounding box center [415, 223] width 279 height 30
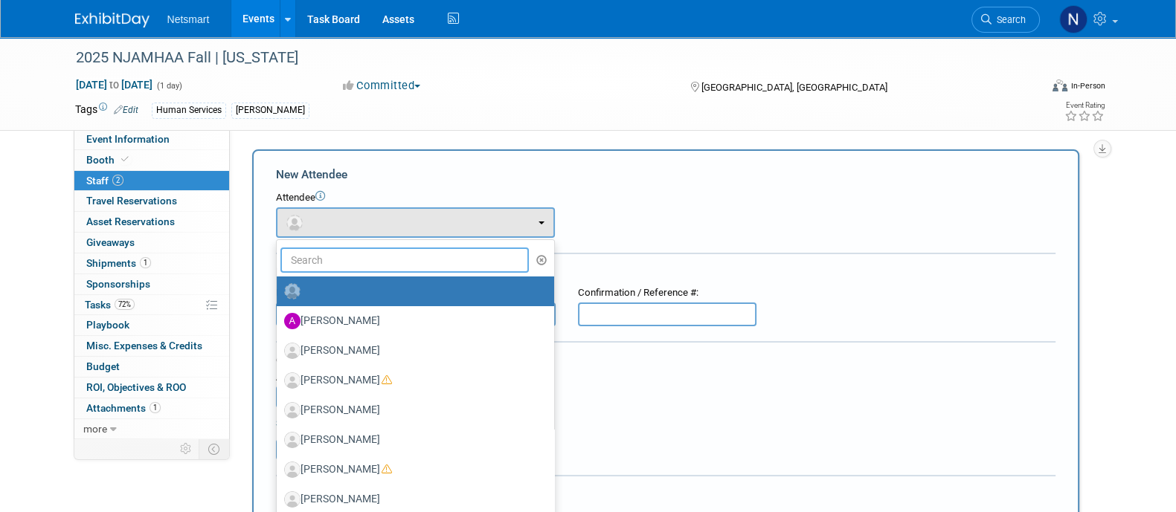
click at [344, 259] on input "text" at bounding box center [404, 260] width 249 height 25
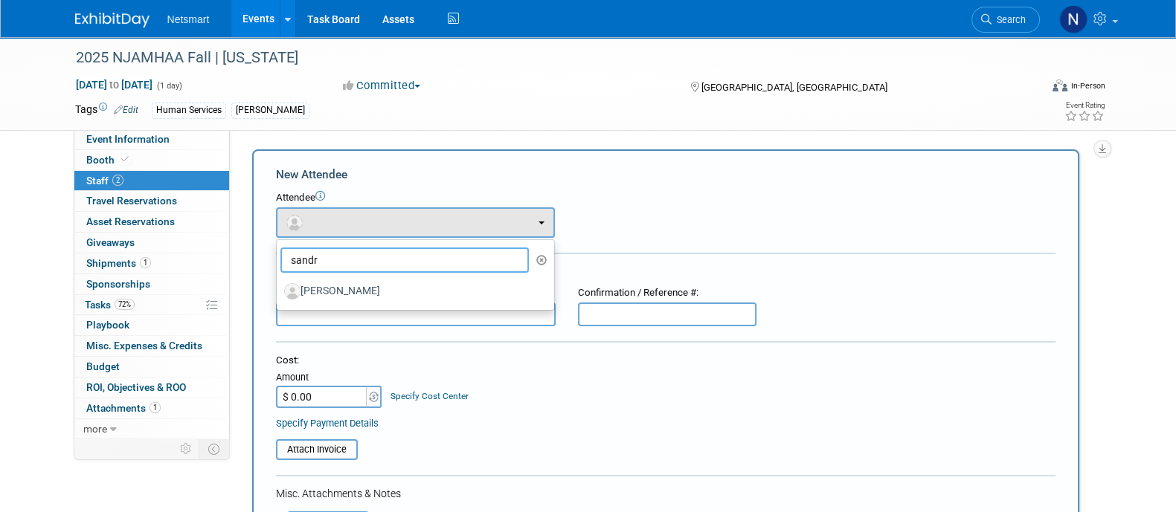
type input "sandra"
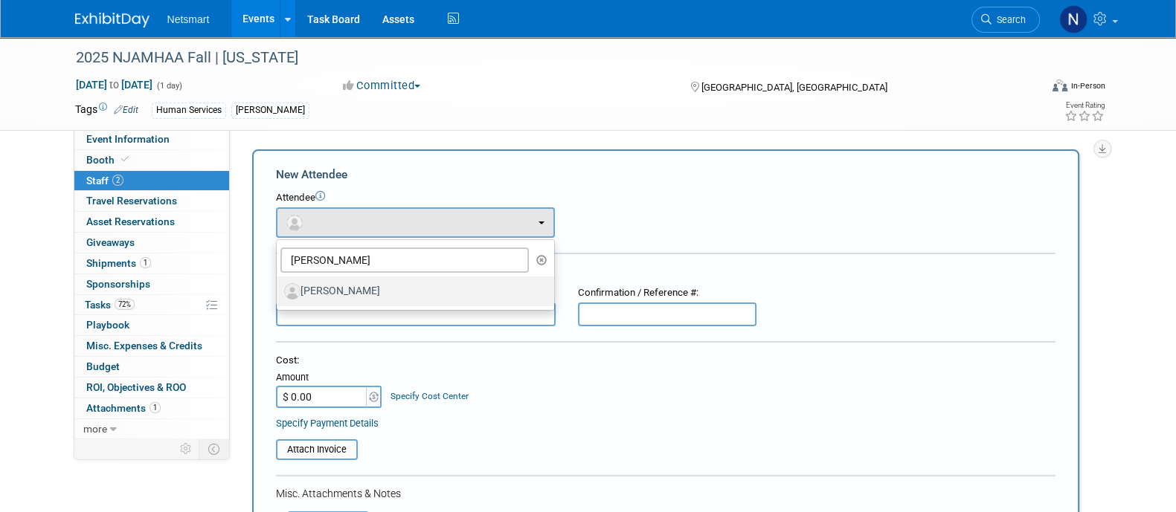
click at [344, 286] on label "[PERSON_NAME]" at bounding box center [411, 292] width 255 height 24
click at [279, 286] on input "[PERSON_NAME]" at bounding box center [274, 290] width 10 height 10
select select "fb922669-2185-415a-b4eb-aef0c8e23131"
select select "400"
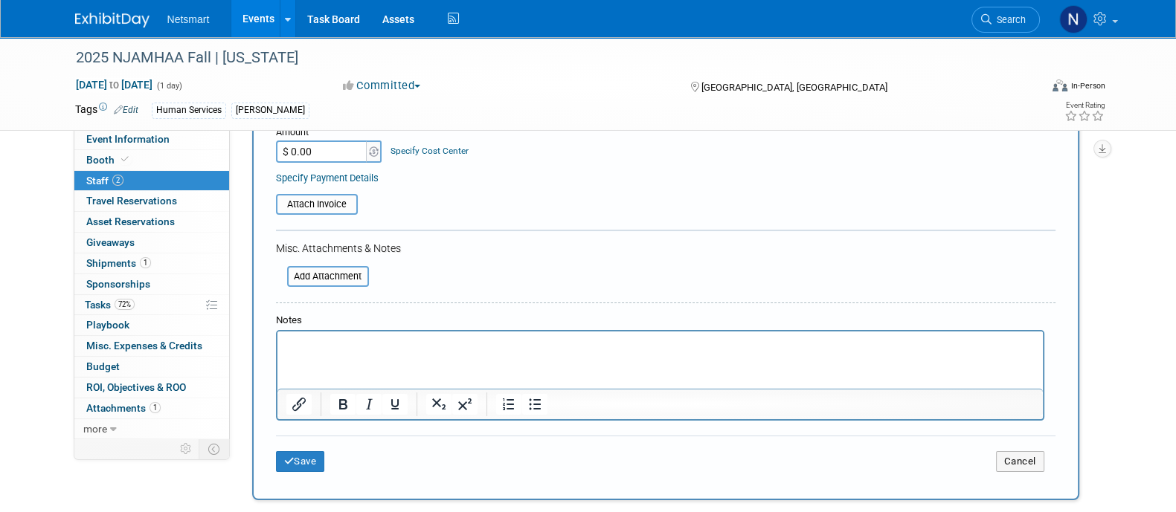
scroll to position [295, 0]
click at [294, 456] on button "Save" at bounding box center [300, 459] width 49 height 21
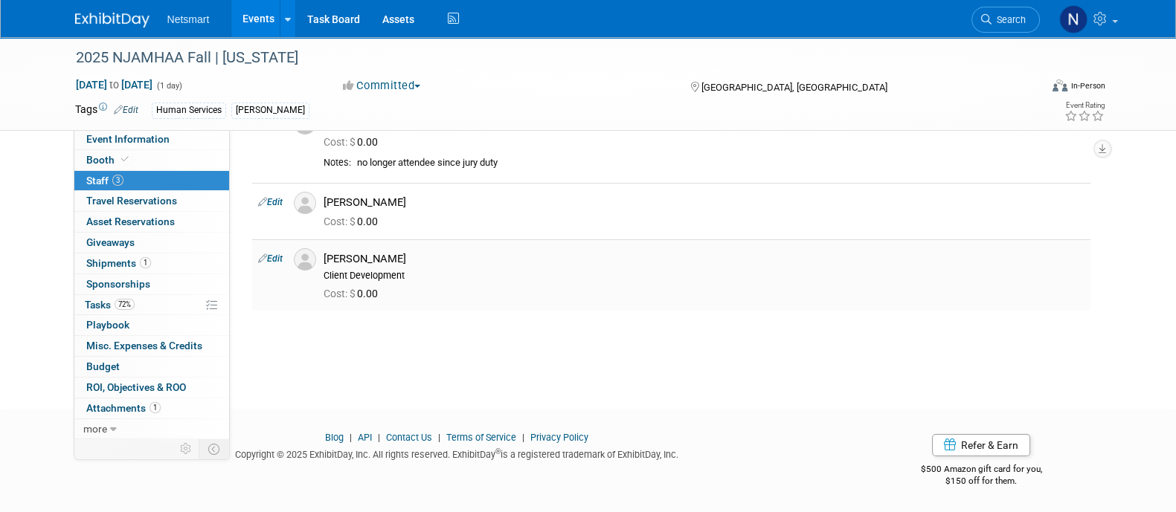
scroll to position [0, 0]
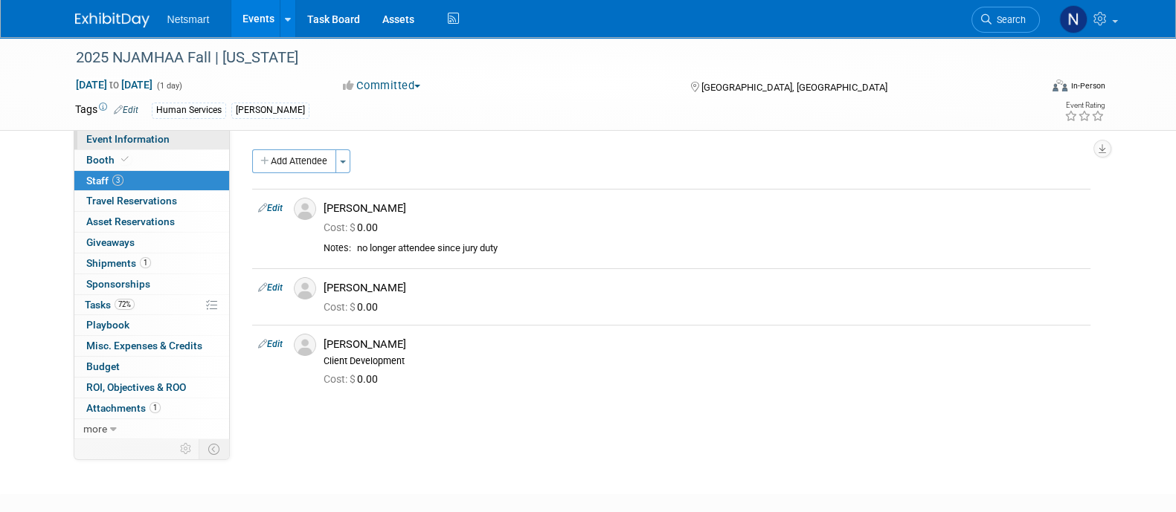
click at [145, 131] on link "Event Information" at bounding box center [151, 139] width 155 height 20
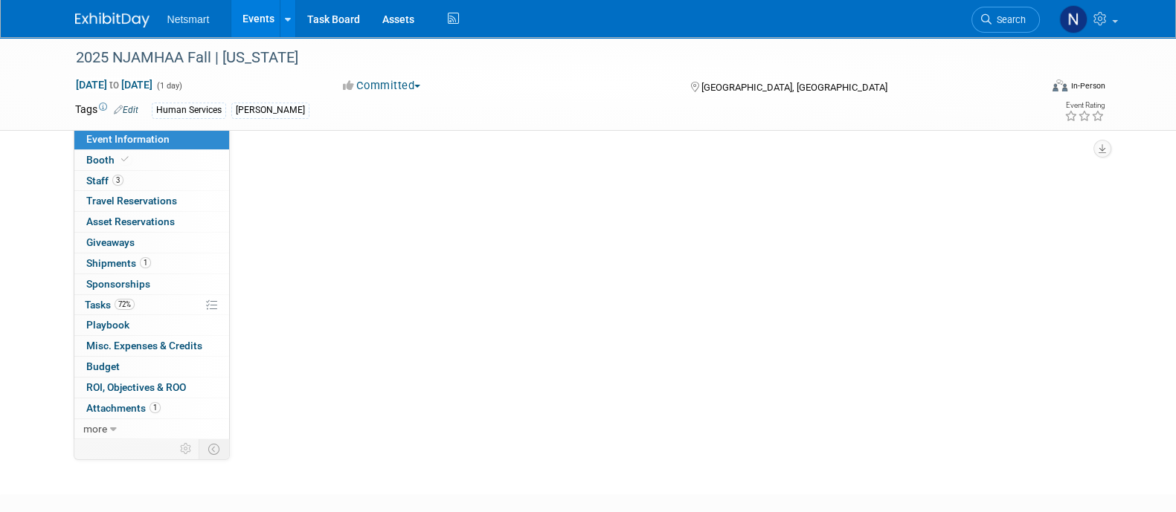
select select "Human Services"
select select "3"
select select "No"
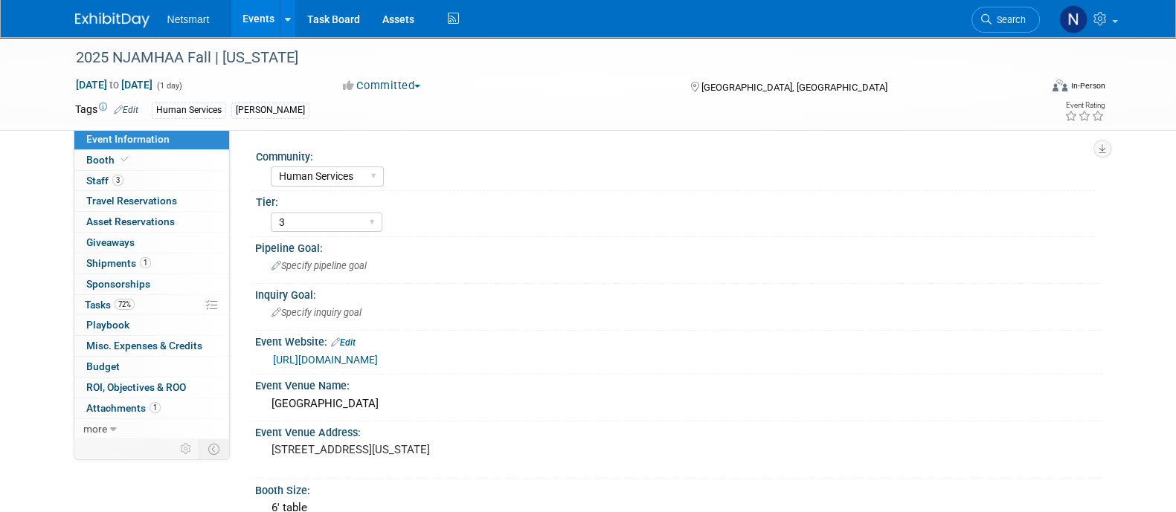
click at [378, 361] on link "https://njamhaa.site-ym.com/page/2025_Fall_Hotel" at bounding box center [325, 360] width 105 height 12
click at [850, 269] on div "Specify pipeline goal" at bounding box center [678, 265] width 824 height 23
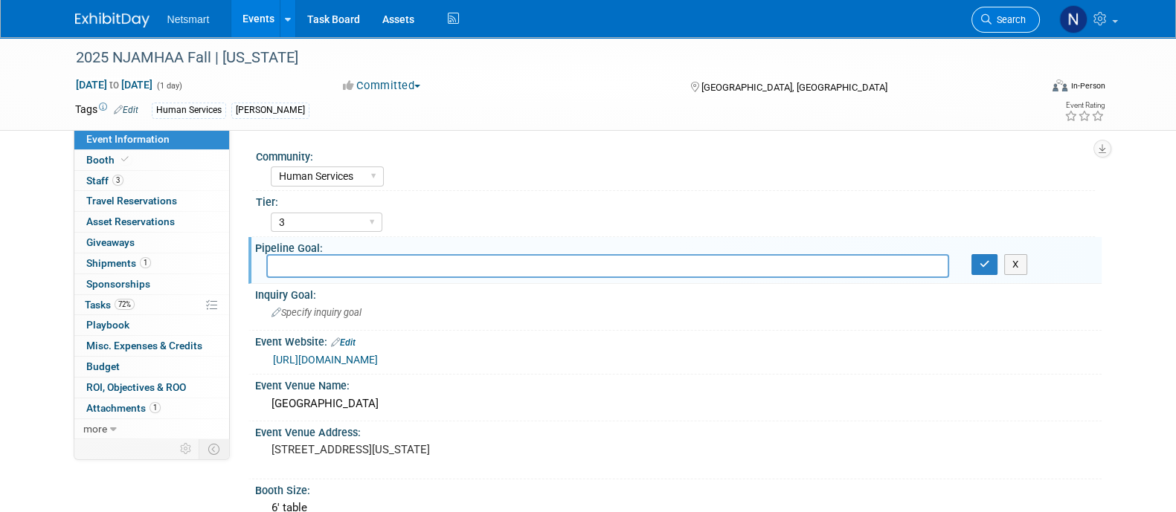
click at [1006, 20] on span "Search" at bounding box center [1008, 19] width 34 height 11
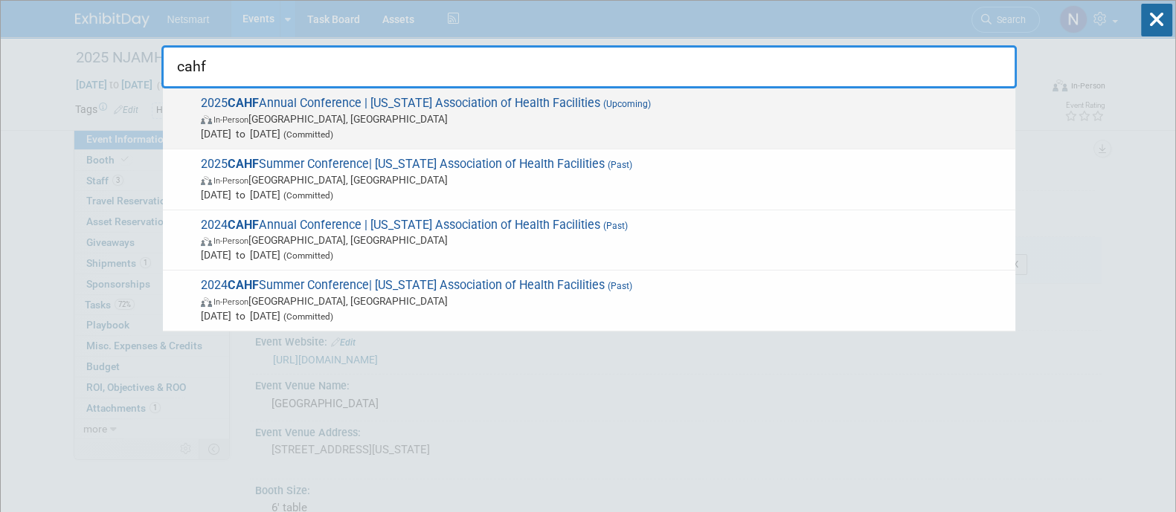
type input "cahf"
click at [379, 109] on span "2025 CAHF Annual Conference | California Association of Health Facilities (Upco…" at bounding box center [601, 118] width 811 height 45
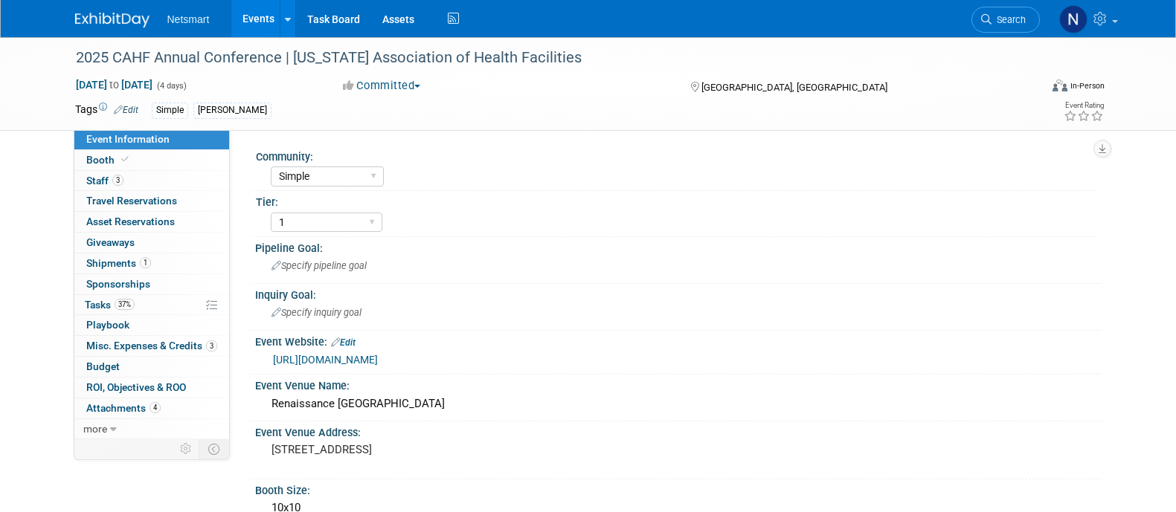
select select "Simple"
select select "1"
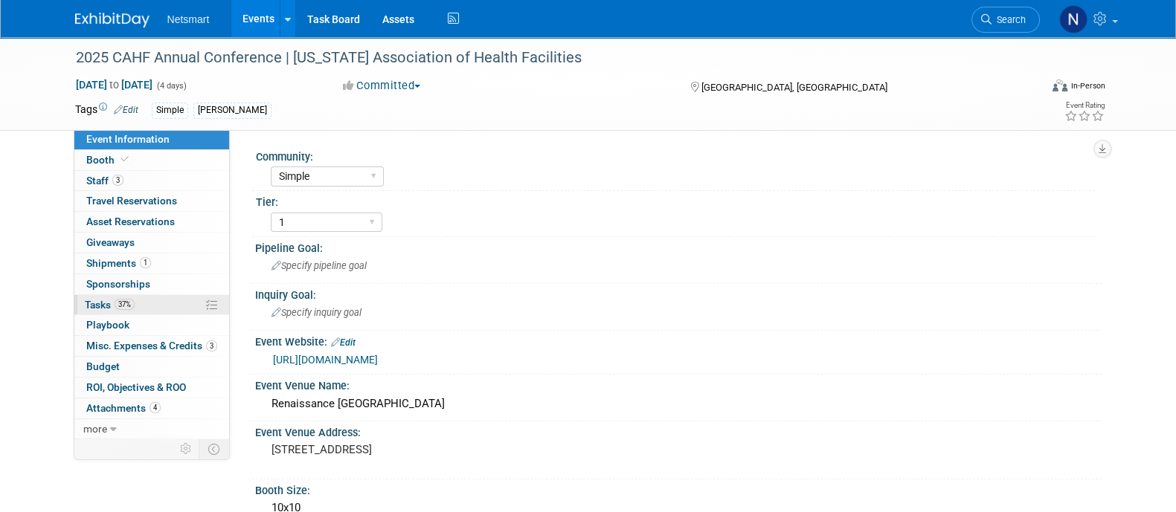
click at [139, 296] on link "37% Tasks 37%" at bounding box center [151, 305] width 155 height 20
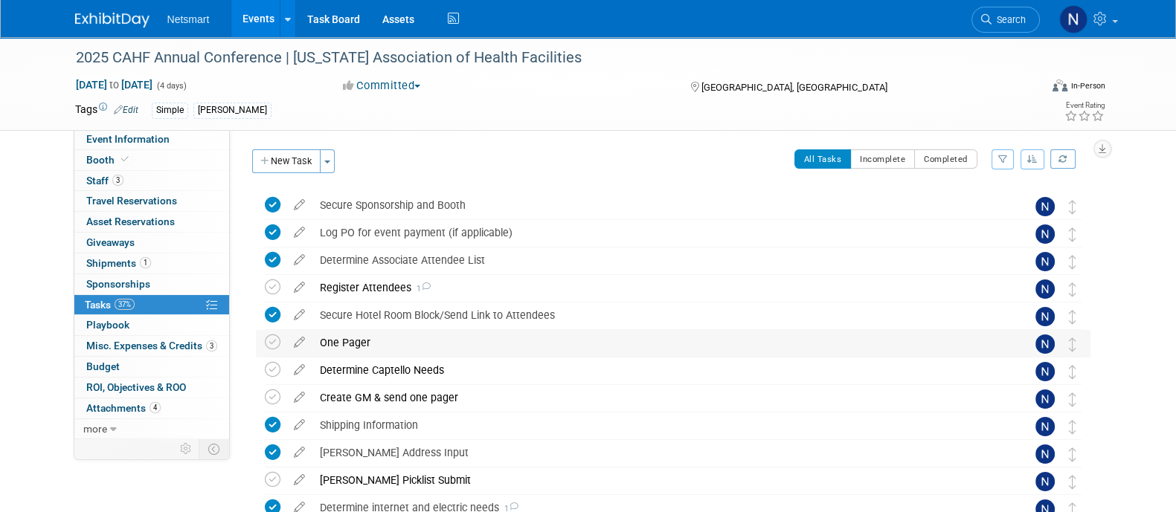
scroll to position [293, 0]
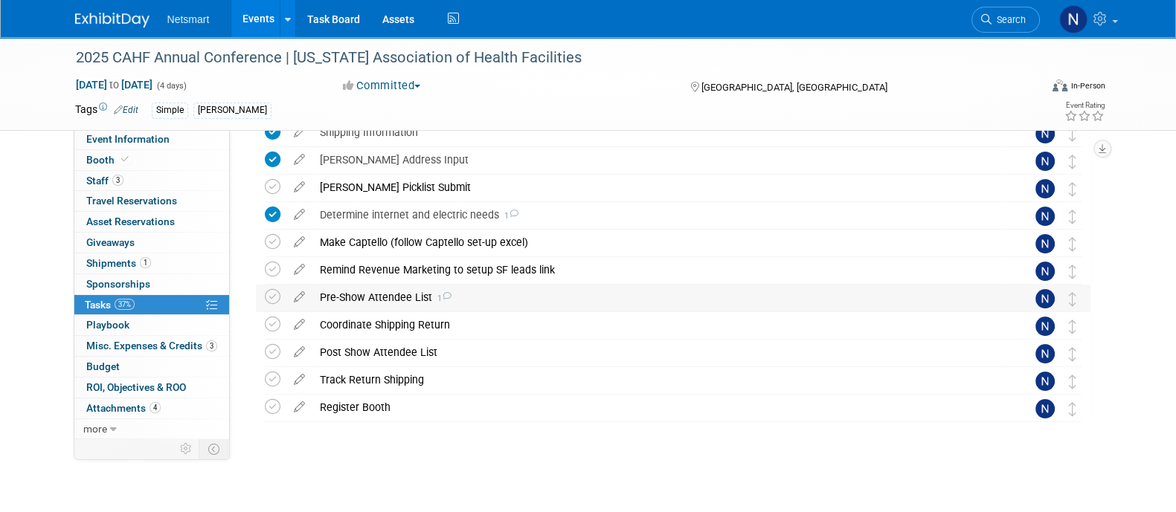
click at [386, 295] on div "Pre-Show Attendee List 1" at bounding box center [658, 297] width 693 height 25
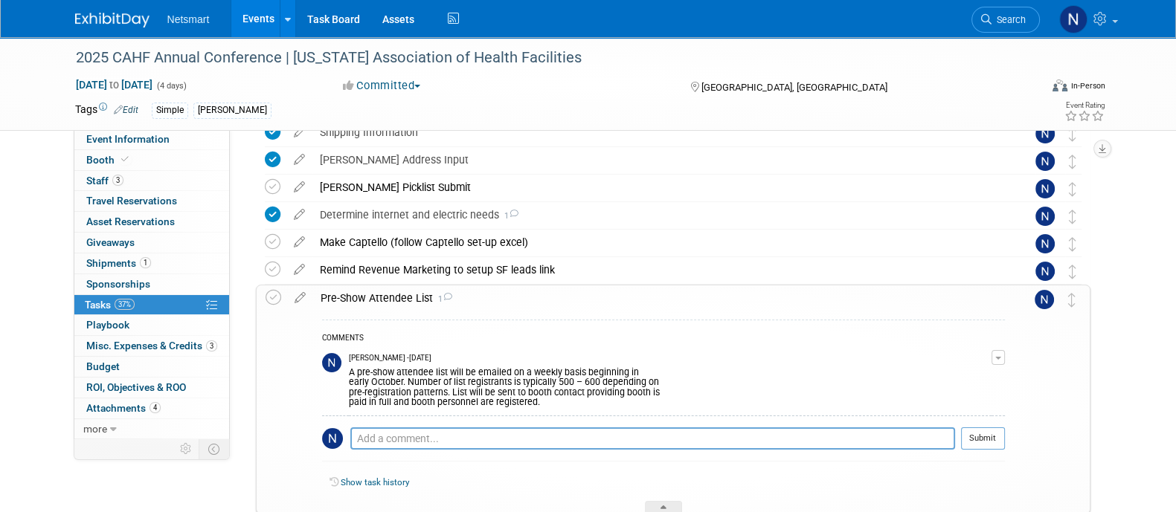
click at [632, 359] on div "Nina Finn - 19 days ago" at bounding box center [670, 358] width 643 height 10
drag, startPoint x: 784, startPoint y: 76, endPoint x: 716, endPoint y: 81, distance: 68.6
click at [716, 81] on div "Palm Springs, CA" at bounding box center [809, 86] width 241 height 18
drag, startPoint x: 786, startPoint y: 90, endPoint x: 692, endPoint y: 94, distance: 93.8
click at [692, 94] on div "Nov 16, 2025 to Nov 19, 2025 (4 days) Nov 16, 2025 to Nov 19, 2025 Committed Co…" at bounding box center [590, 88] width 1052 height 22
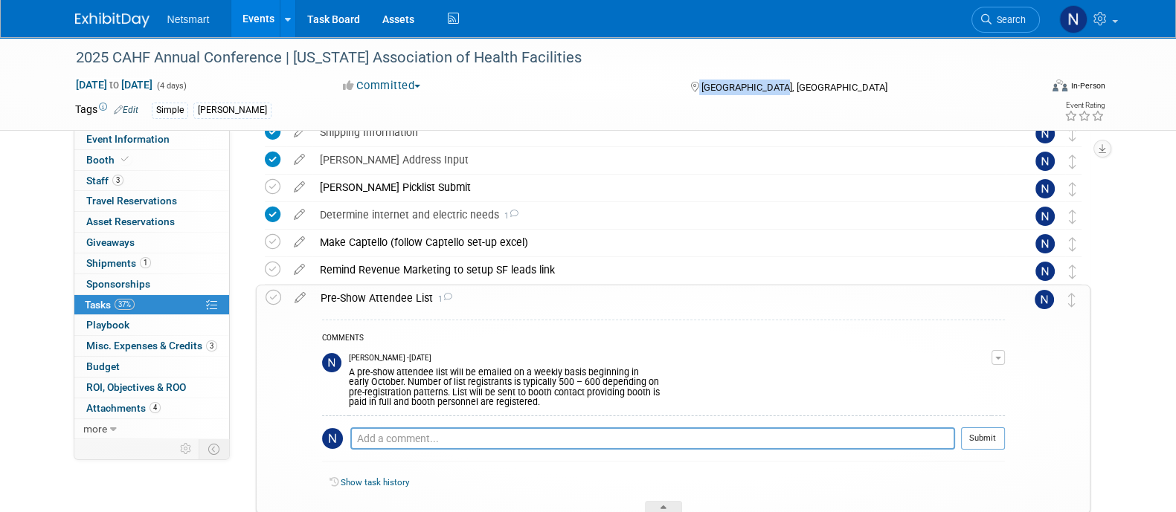
copy div "[GEOGRAPHIC_DATA], [GEOGRAPHIC_DATA]"
click at [155, 179] on link "3 Staff 3" at bounding box center [151, 181] width 155 height 20
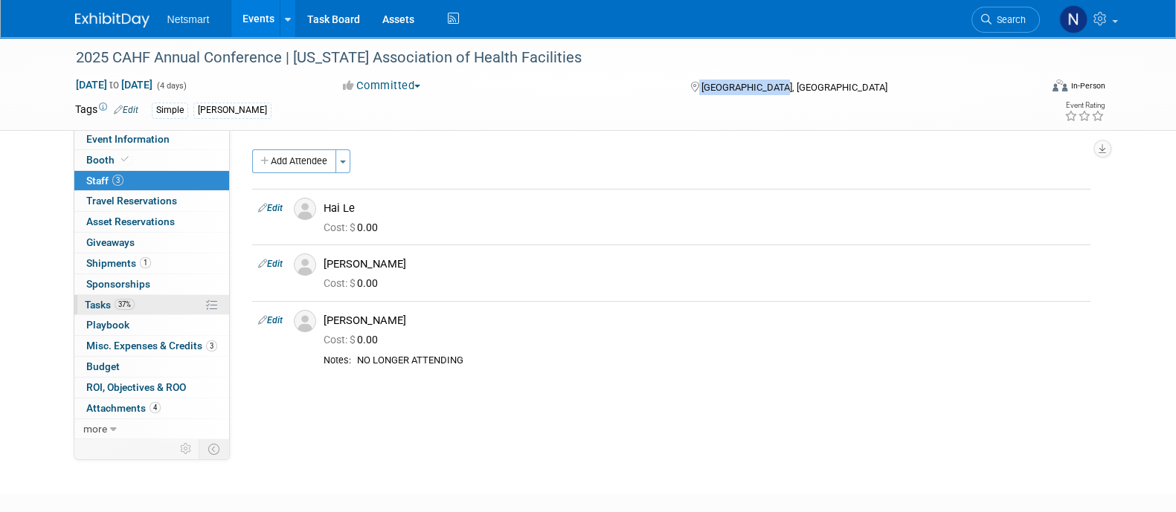
click at [141, 305] on link "37% Tasks 37%" at bounding box center [151, 305] width 155 height 20
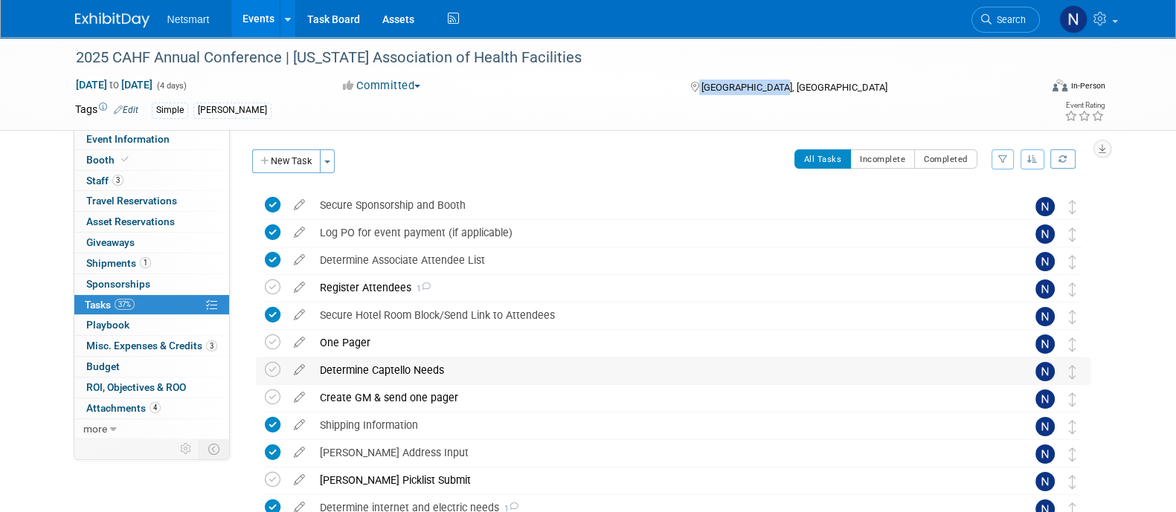
scroll to position [293, 0]
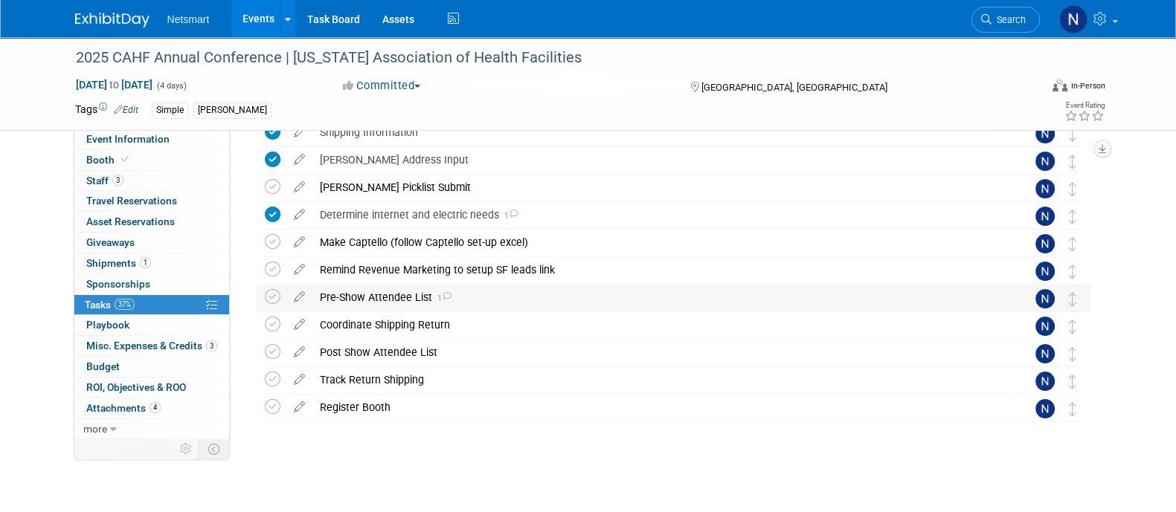
click at [369, 294] on div "Pre-Show Attendee List 1" at bounding box center [658, 297] width 693 height 25
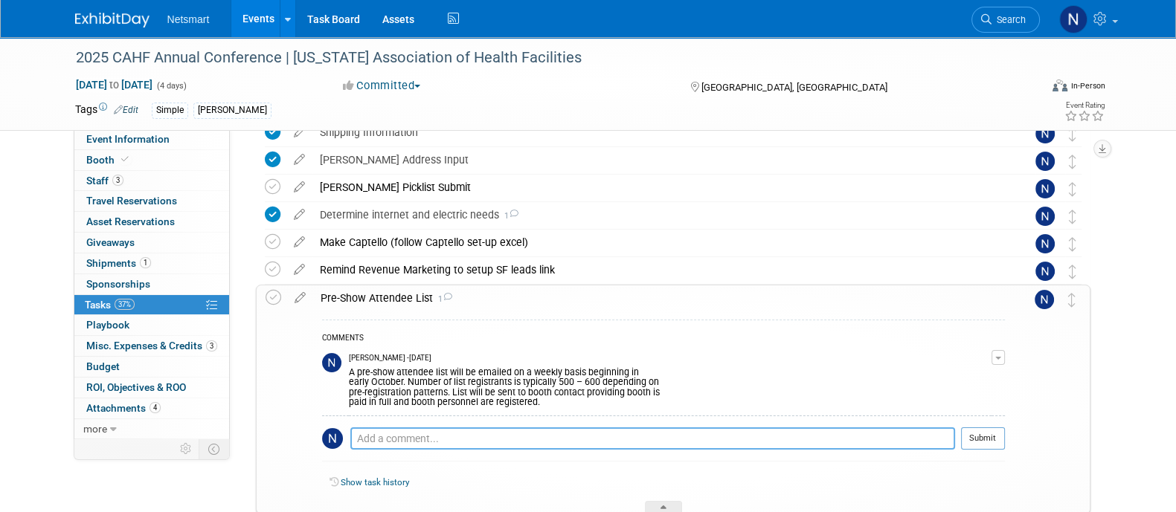
click at [401, 435] on textarea at bounding box center [652, 439] width 605 height 22
click at [378, 437] on textarea "recevied! sent to scrubbing" at bounding box center [652, 439] width 605 height 22
type textarea "received! sent to scrubbing"
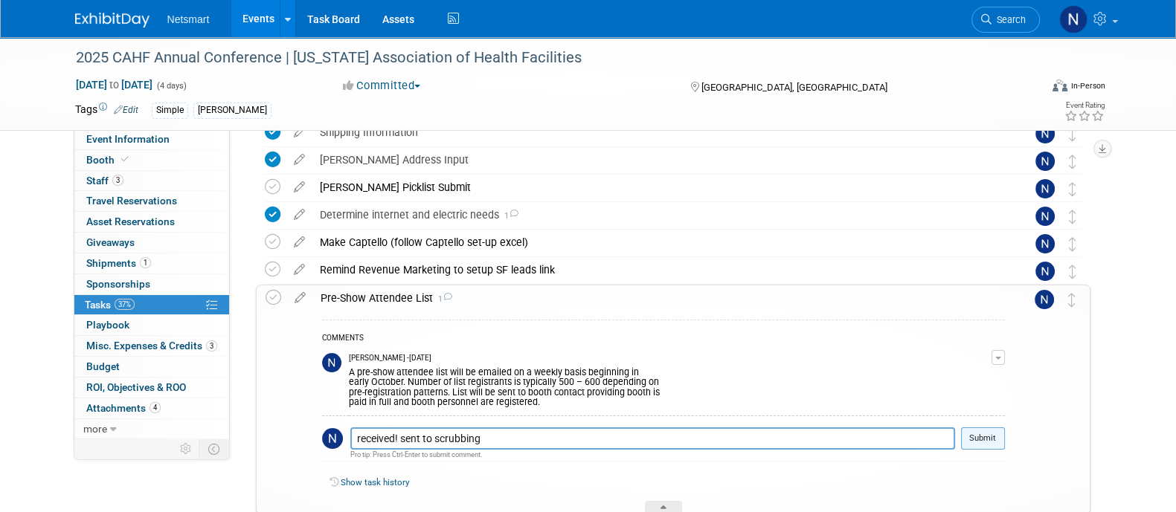
click at [985, 439] on button "Submit" at bounding box center [983, 439] width 44 height 22
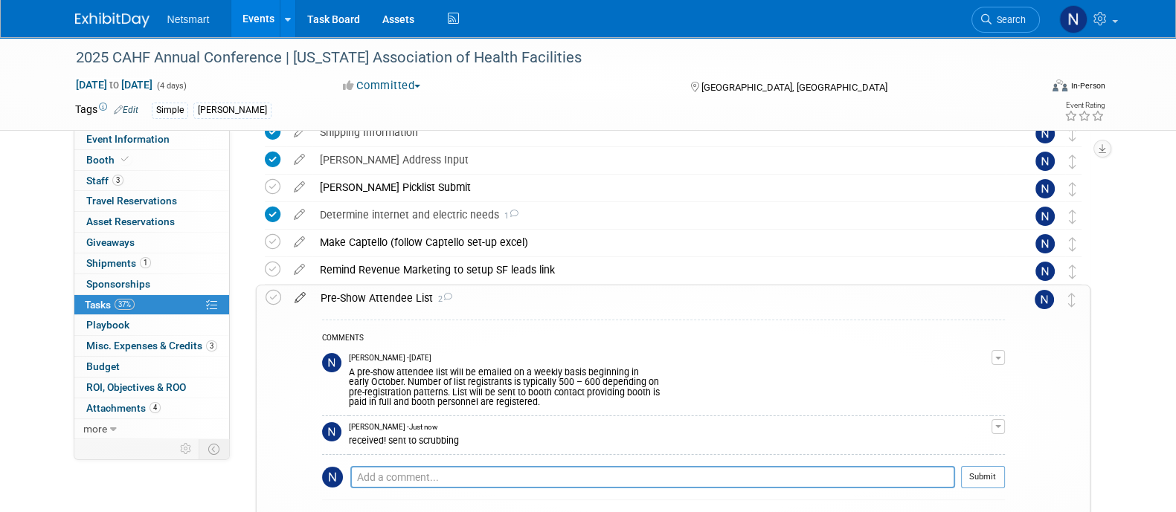
click at [298, 297] on icon at bounding box center [300, 295] width 26 height 19
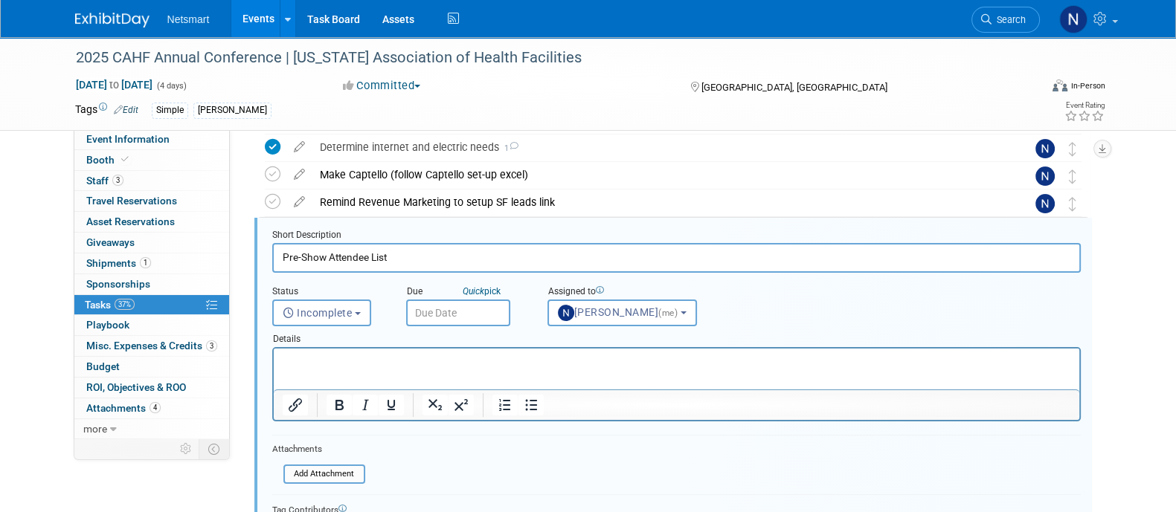
scroll to position [0, 0]
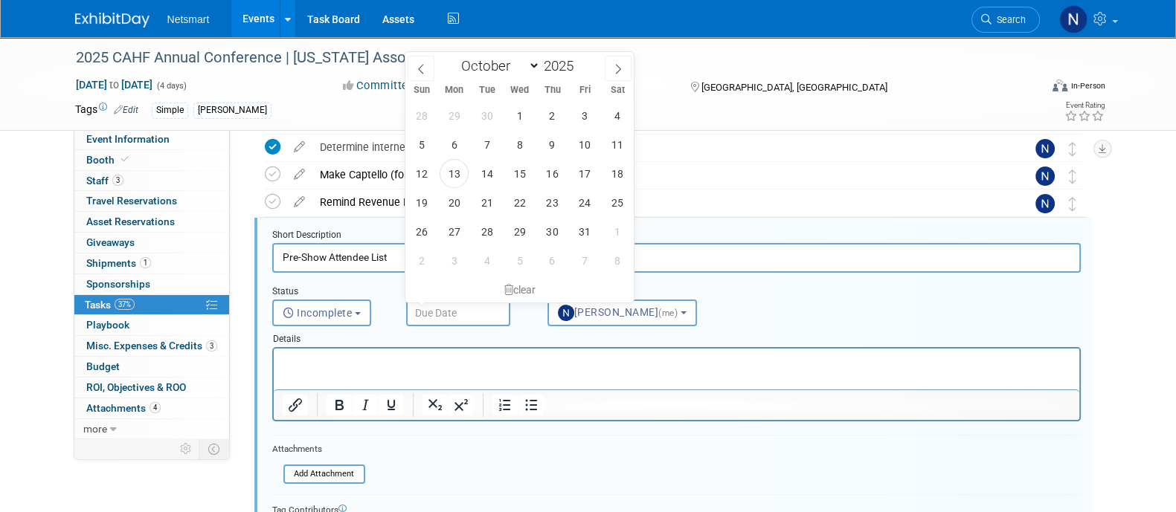
click at [475, 300] on input "text" at bounding box center [458, 313] width 104 height 27
click at [580, 202] on span "24" at bounding box center [584, 202] width 29 height 29
type input "Oct 24, 2025"
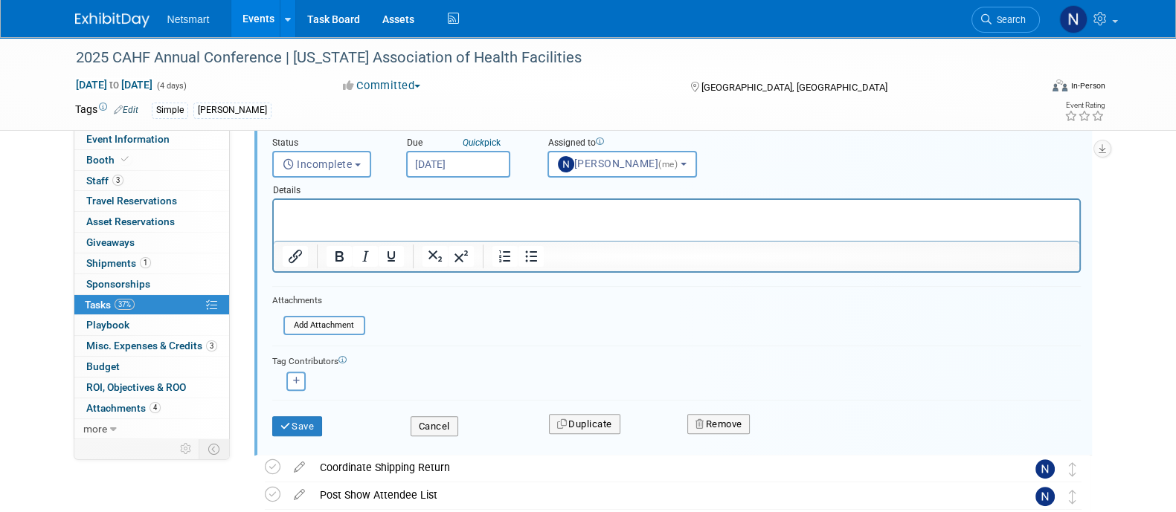
scroll to position [512, 0]
click at [298, 418] on button "Save" at bounding box center [297, 424] width 51 height 21
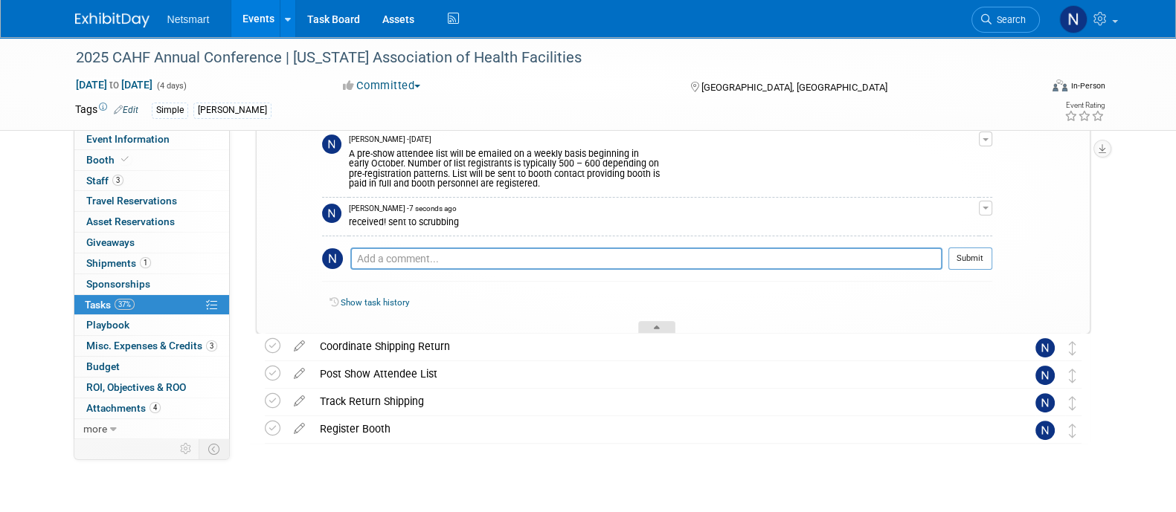
click at [665, 325] on div at bounding box center [656, 327] width 37 height 13
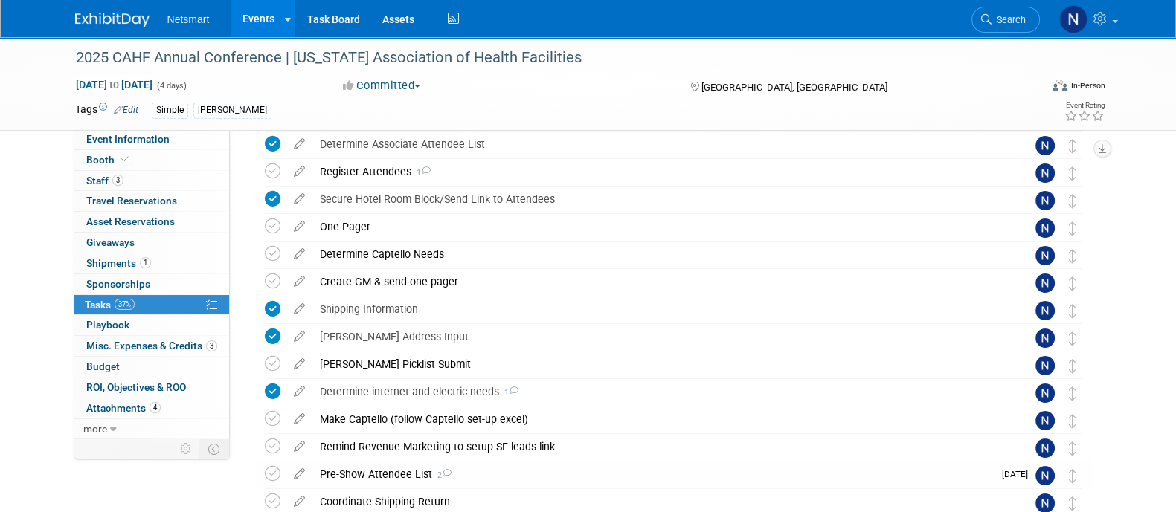
scroll to position [0, 0]
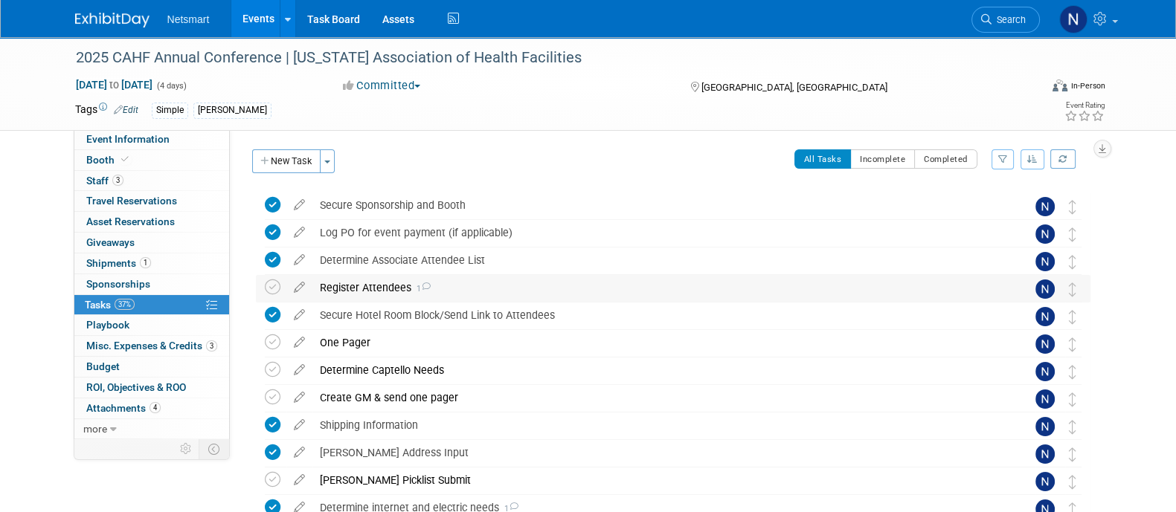
click at [363, 284] on div "Register Attendees 1" at bounding box center [658, 287] width 693 height 25
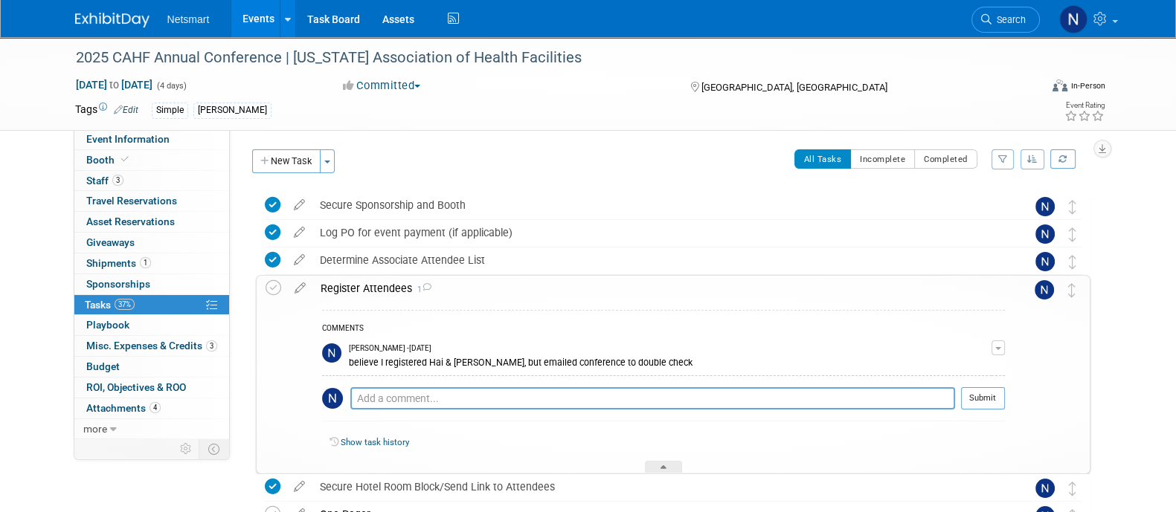
click at [363, 284] on div "Register Attendees 1" at bounding box center [659, 288] width 692 height 25
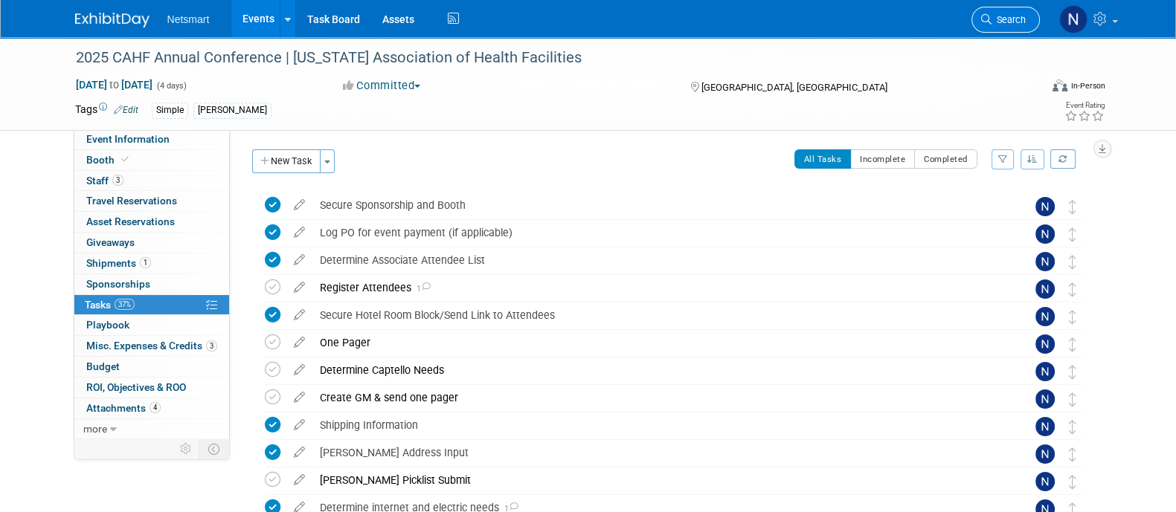
click at [996, 28] on link "Search" at bounding box center [1005, 20] width 68 height 26
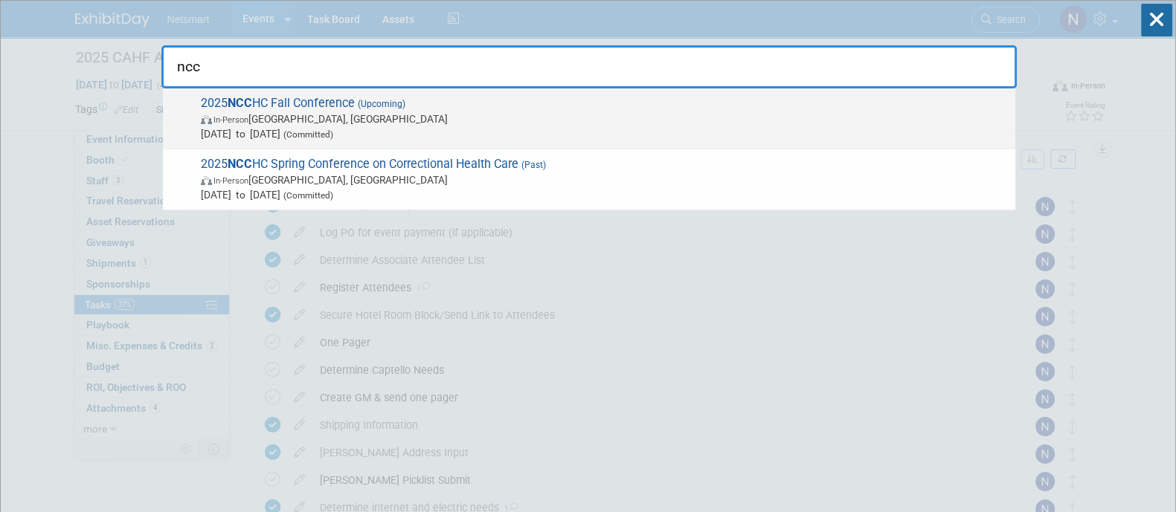
type input "ncc"
click at [440, 120] on span "In-Person Baltimore, MD" at bounding box center [604, 119] width 807 height 15
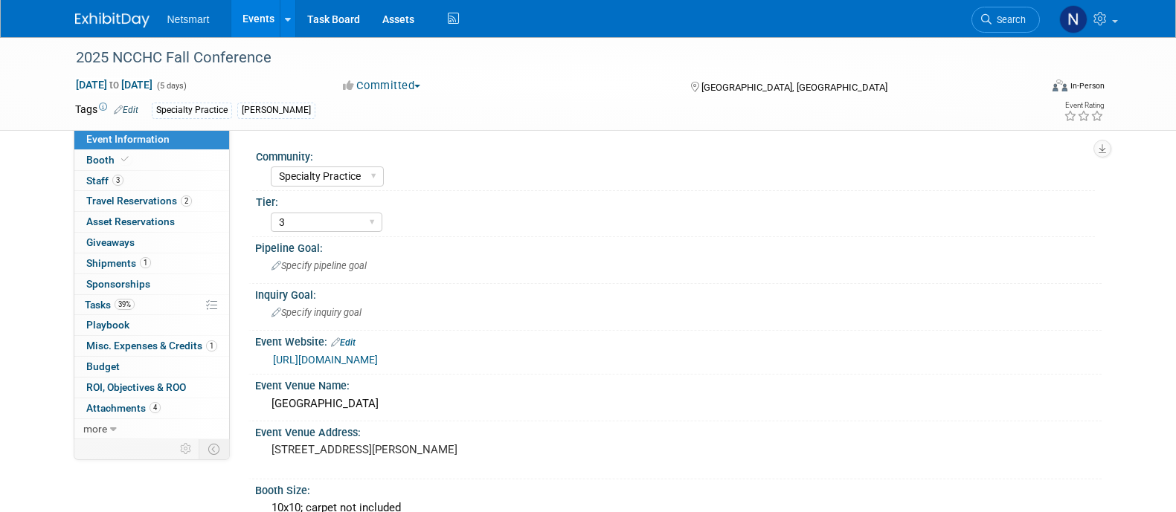
select select "Specialty Practice"
select select "3"
select select "No"
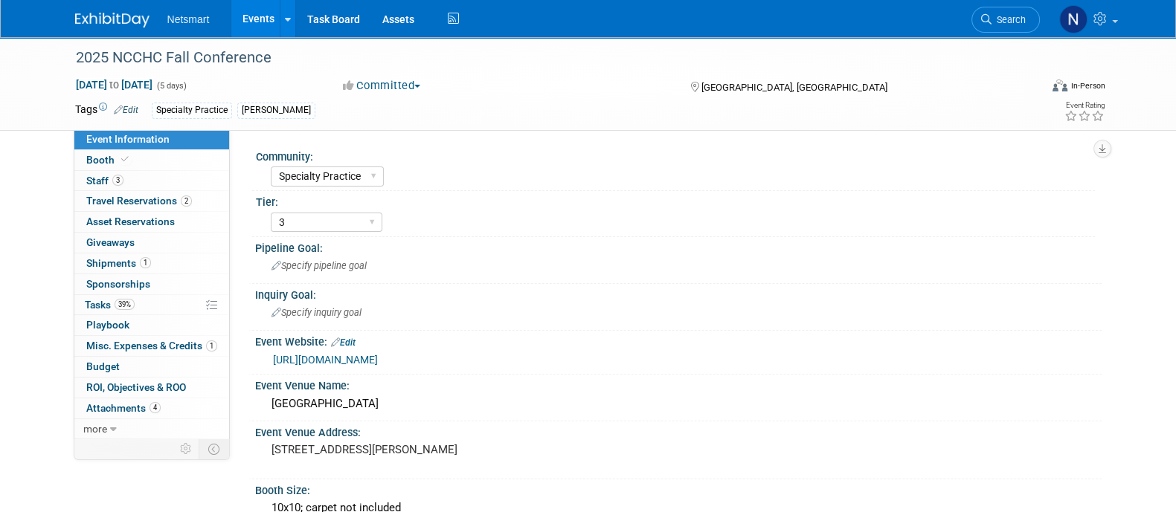
click at [146, 306] on link "39% Tasks 39%" at bounding box center [151, 305] width 155 height 20
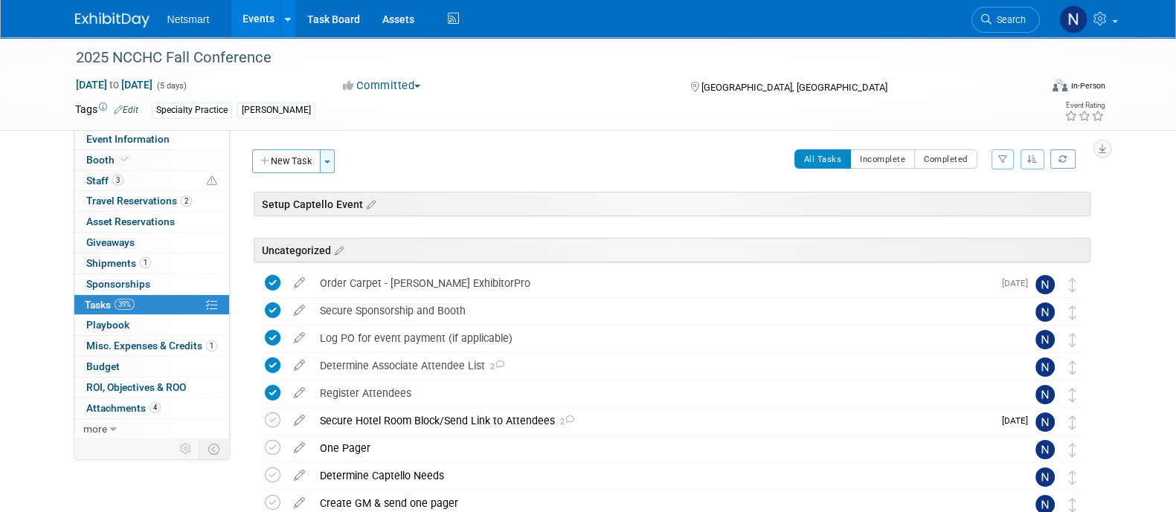
click at [334, 158] on button "Toggle Dropdown" at bounding box center [327, 162] width 15 height 24
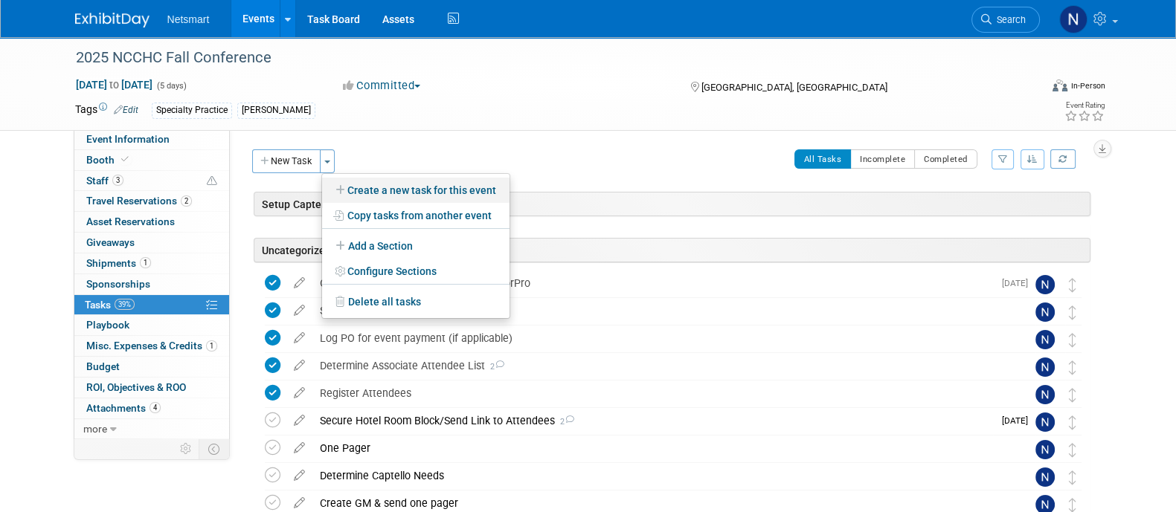
click at [367, 185] on link "Create a new task for this event" at bounding box center [415, 190] width 187 height 25
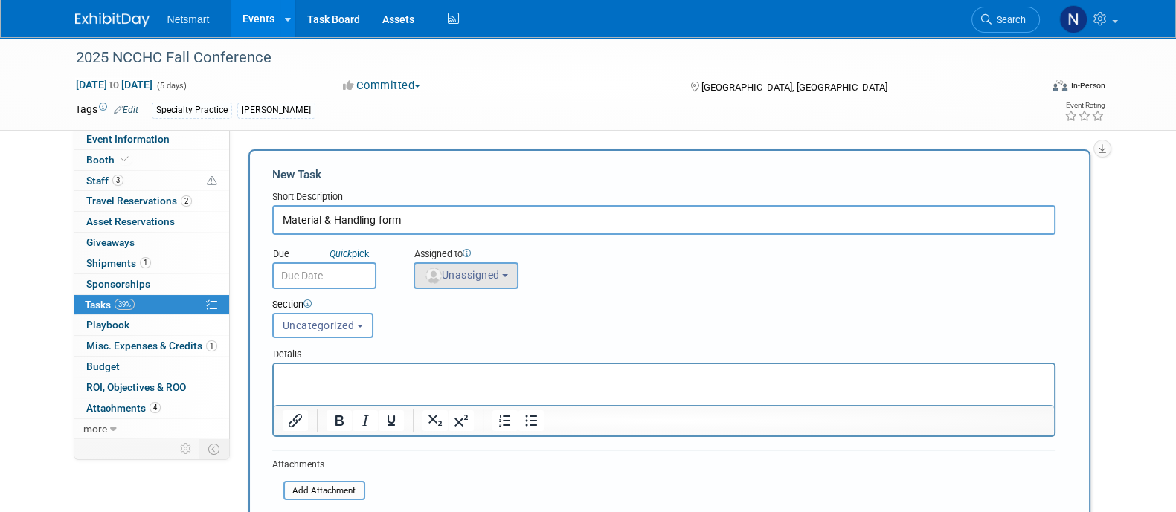
type input "Material & Handling form"
click at [464, 277] on span "Unassigned" at bounding box center [462, 275] width 76 height 12
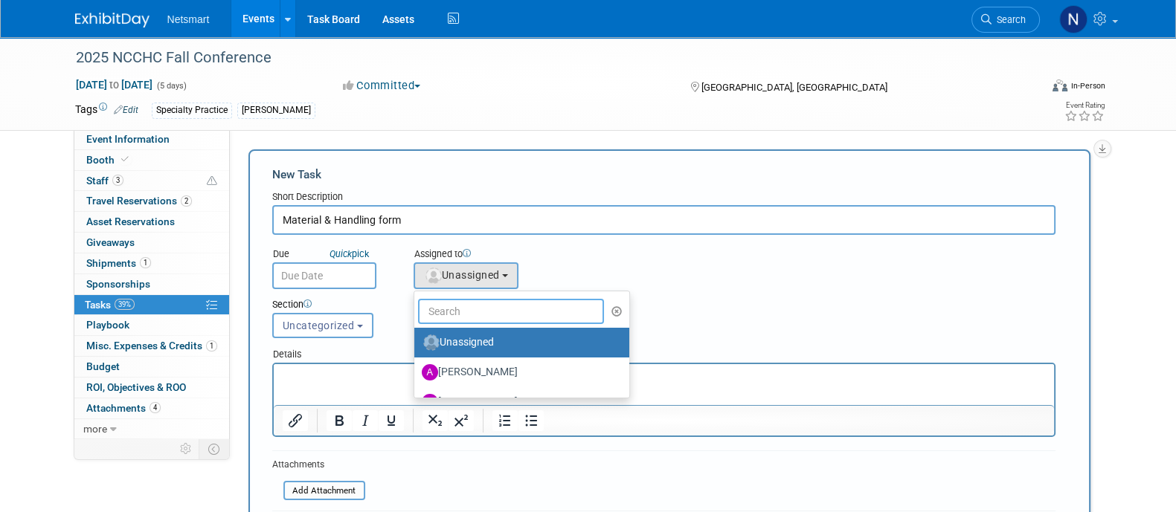
click at [467, 306] on input "text" at bounding box center [511, 311] width 187 height 25
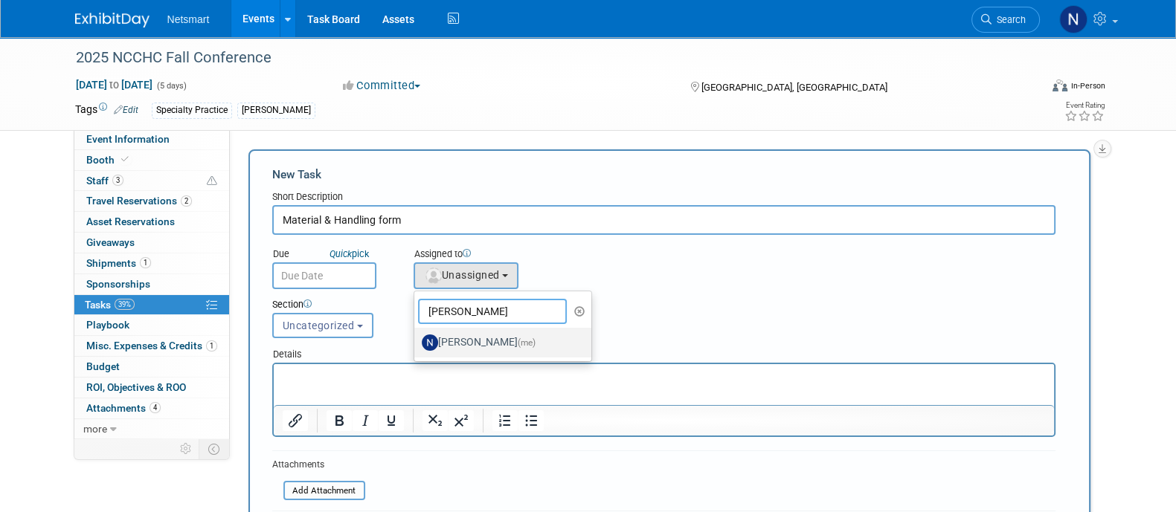
type input "[PERSON_NAME]"
click at [454, 339] on label "[PERSON_NAME] (me)" at bounding box center [499, 343] width 155 height 24
click at [417, 339] on input "[PERSON_NAME] (me)" at bounding box center [412, 341] width 10 height 10
select select "a52b5e8a-b2fd-4a4e-8599-2a3670a086e7"
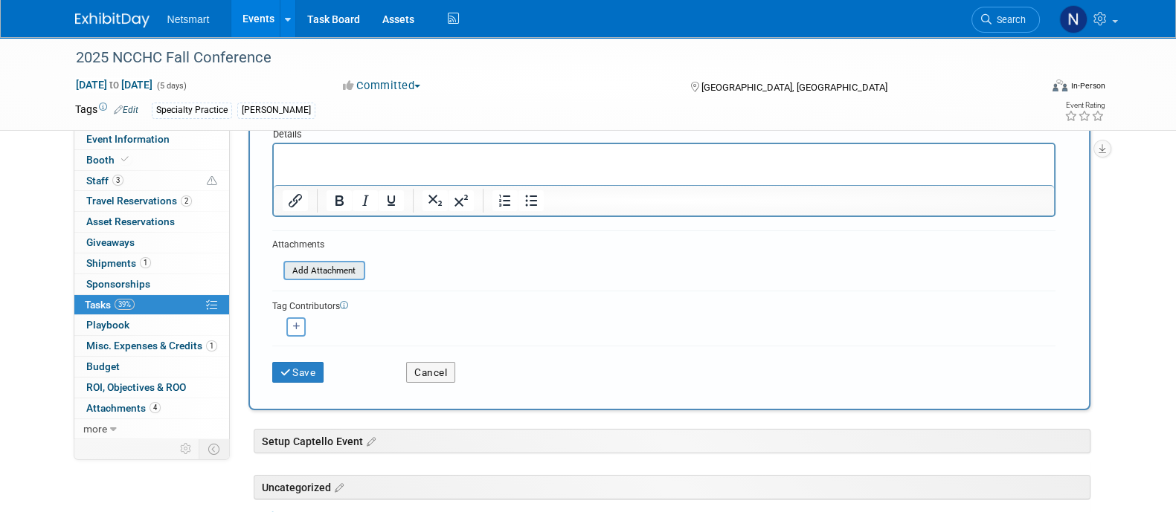
scroll to position [221, 0]
click at [314, 362] on button "Save" at bounding box center [298, 371] width 52 height 21
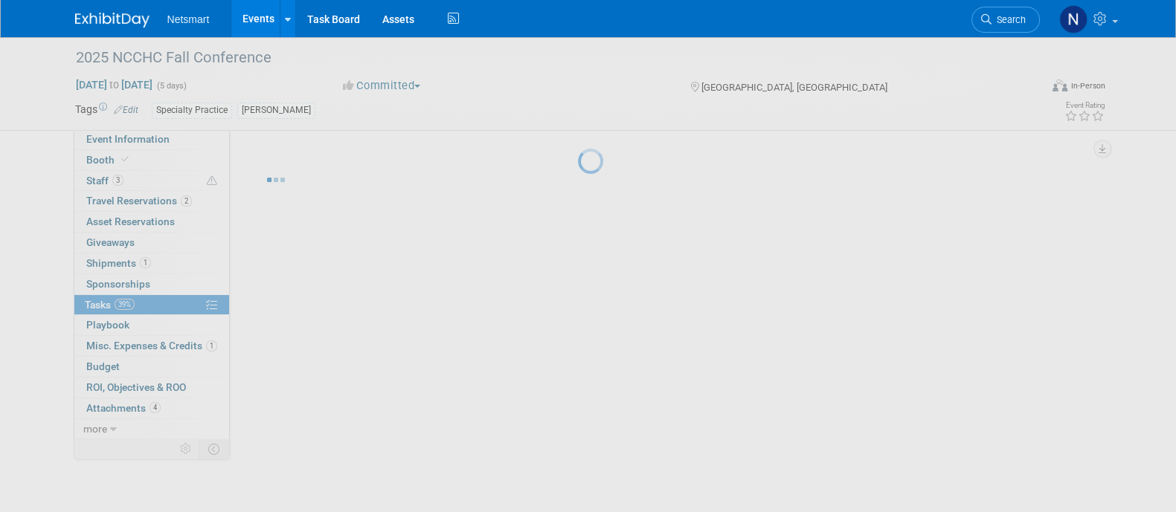
scroll to position [0, 0]
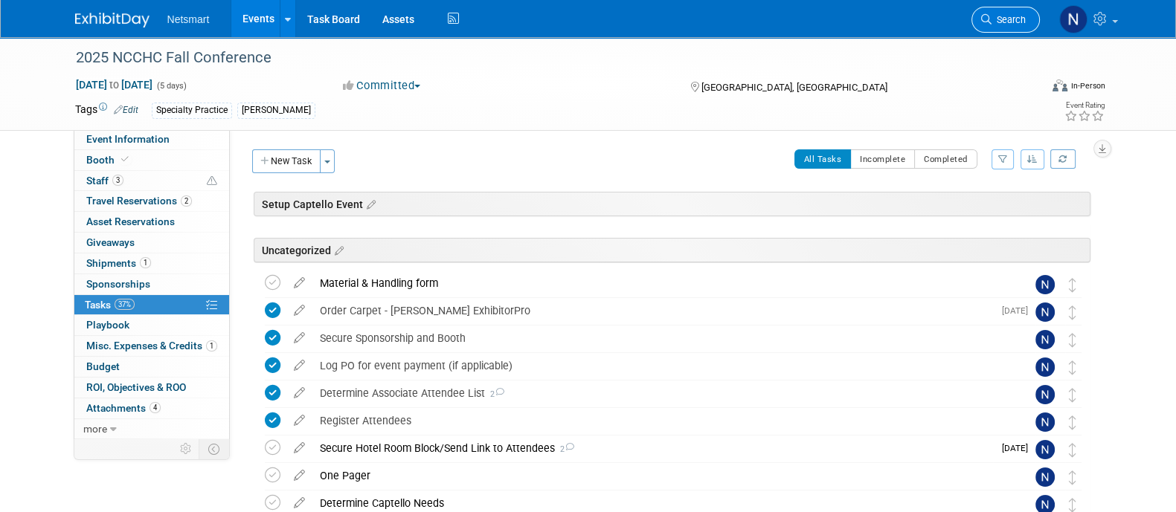
click at [980, 20] on link "Search" at bounding box center [1005, 20] width 68 height 26
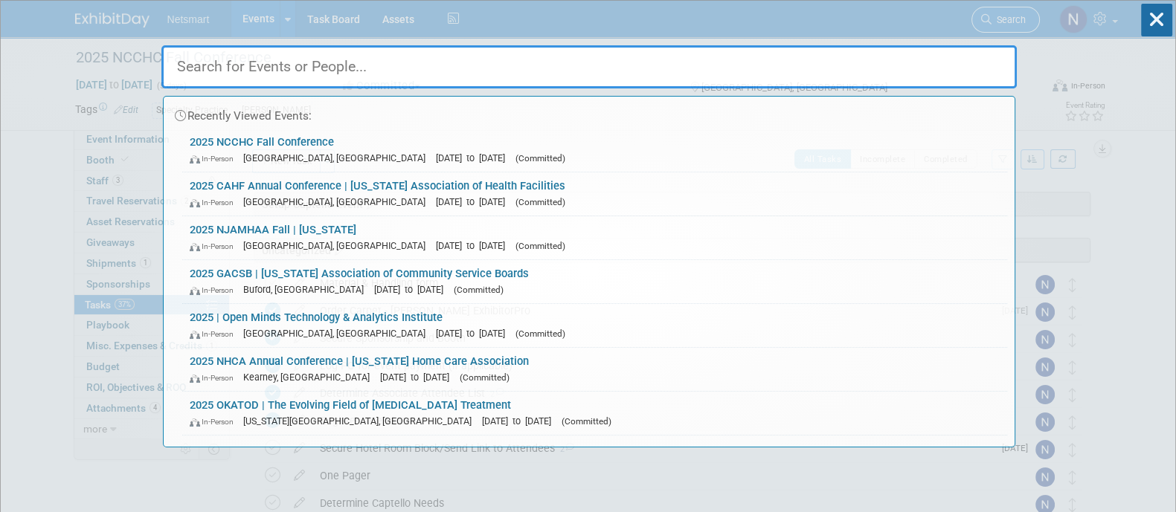
type input "a"
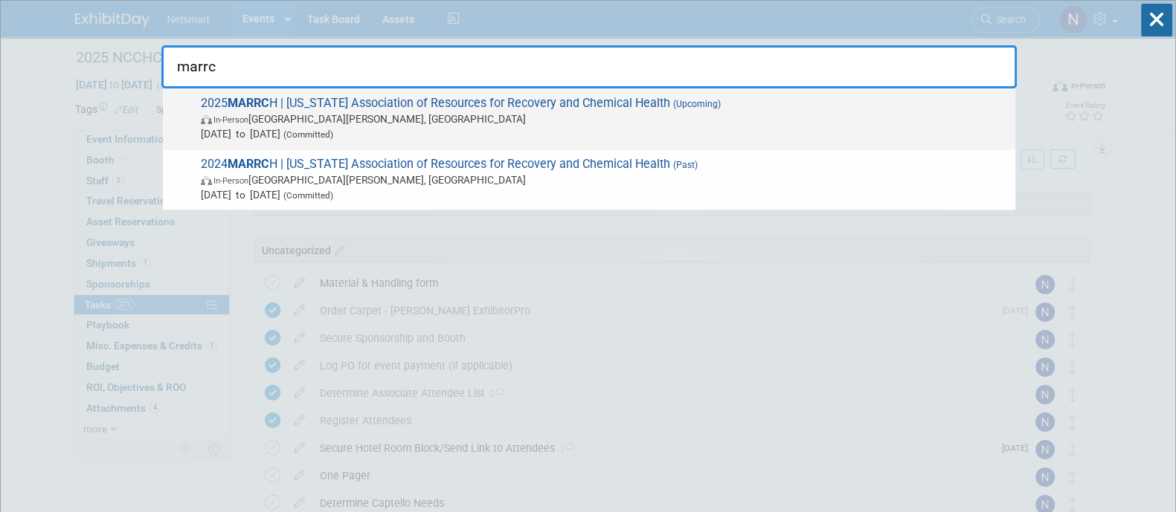
type input "marrc"
click at [635, 113] on span "In-Person [GEOGRAPHIC_DATA][PERSON_NAME], [GEOGRAPHIC_DATA]" at bounding box center [604, 119] width 807 height 15
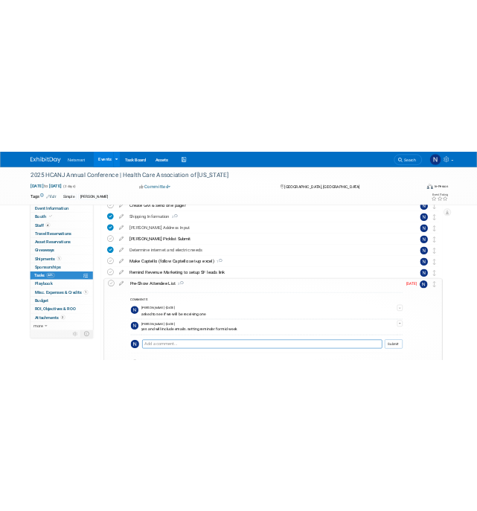
scroll to position [324, 0]
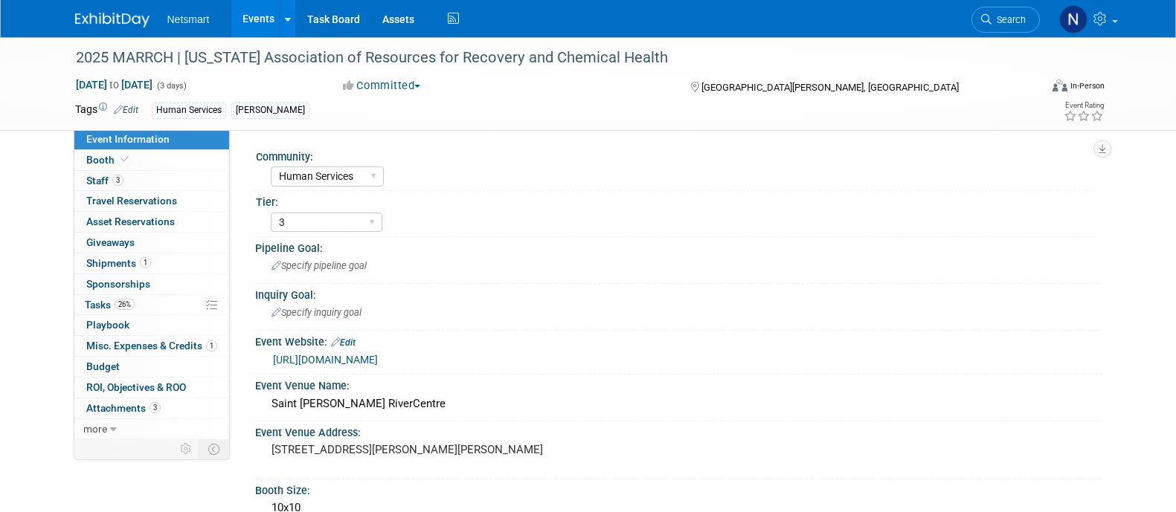
select select "Human Services"
select select "3"
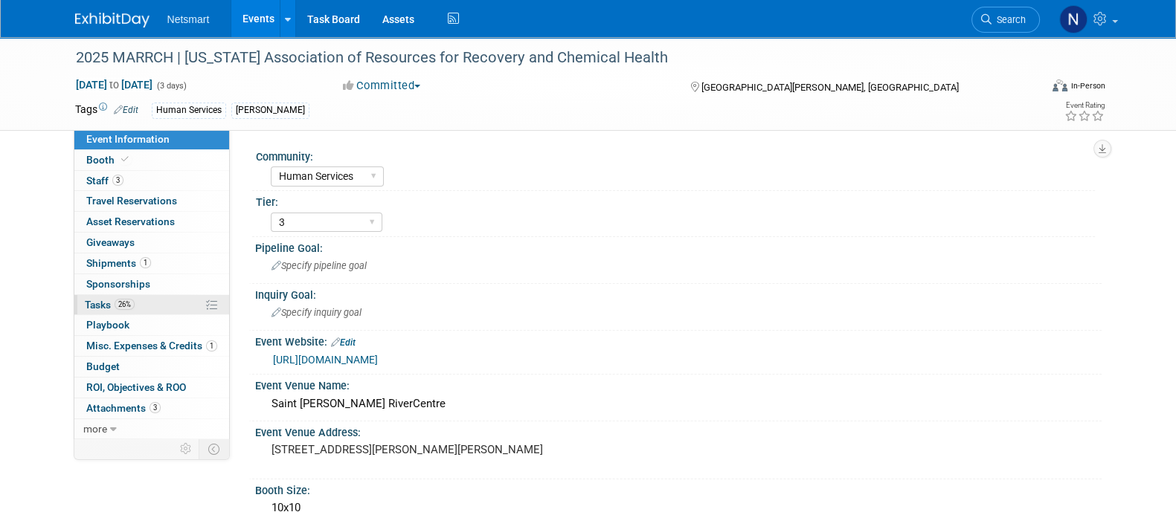
click at [151, 310] on link "26% Tasks 26%" at bounding box center [151, 305] width 155 height 20
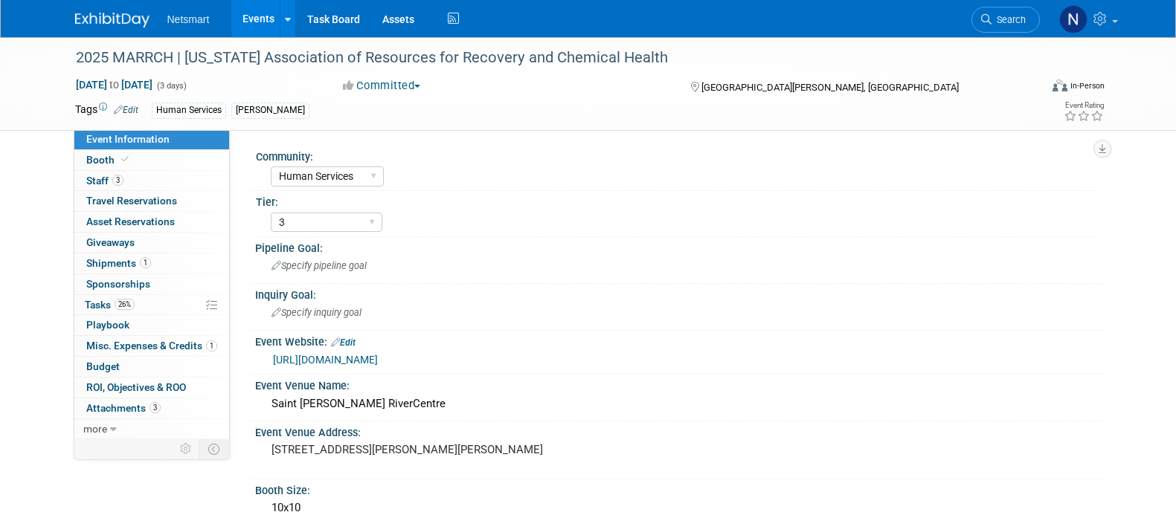
select select "Human Services"
select select "3"
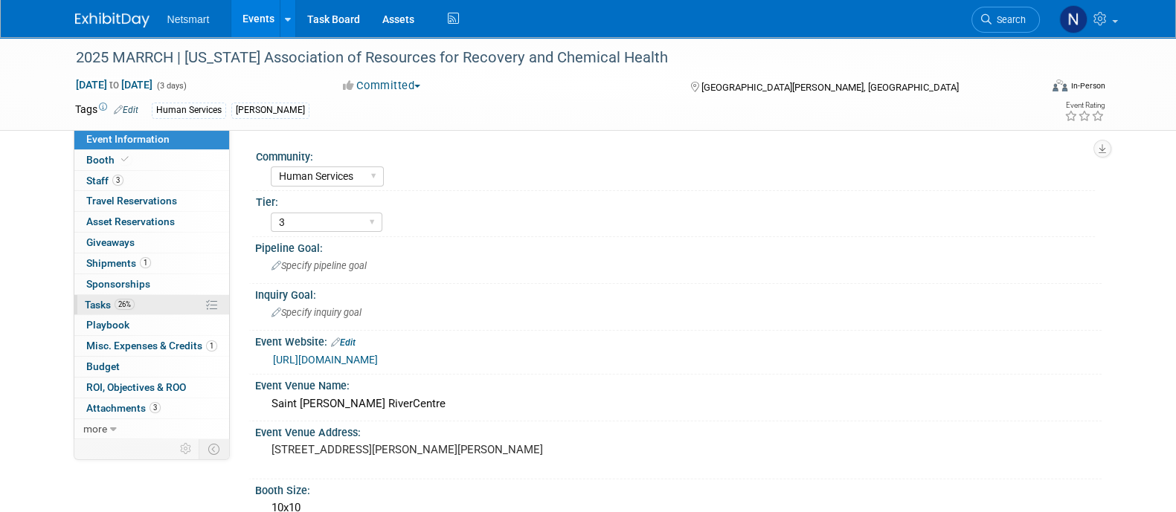
click at [156, 300] on link "26% Tasks 26%" at bounding box center [151, 305] width 155 height 20
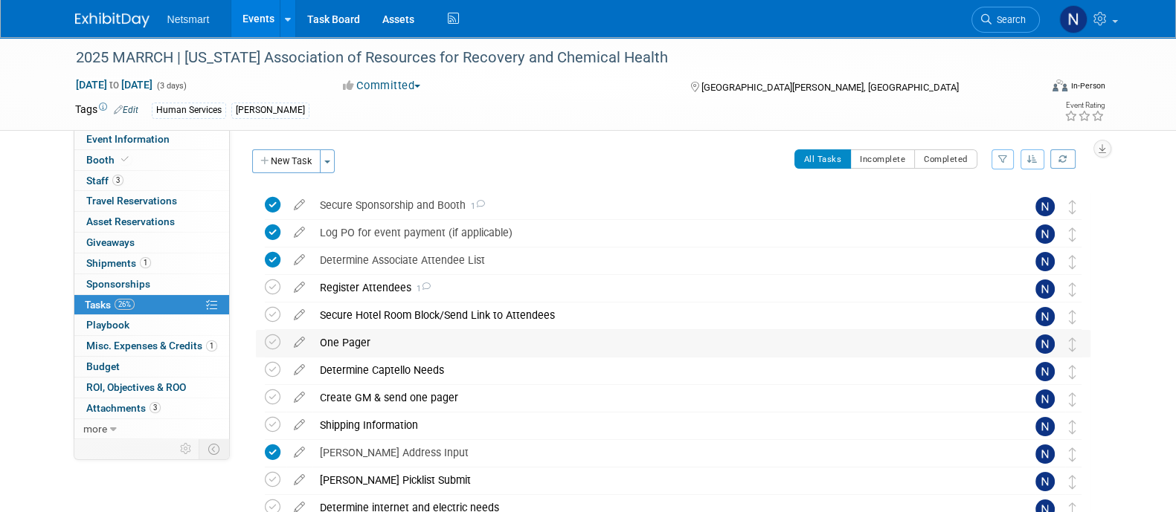
scroll to position [293, 0]
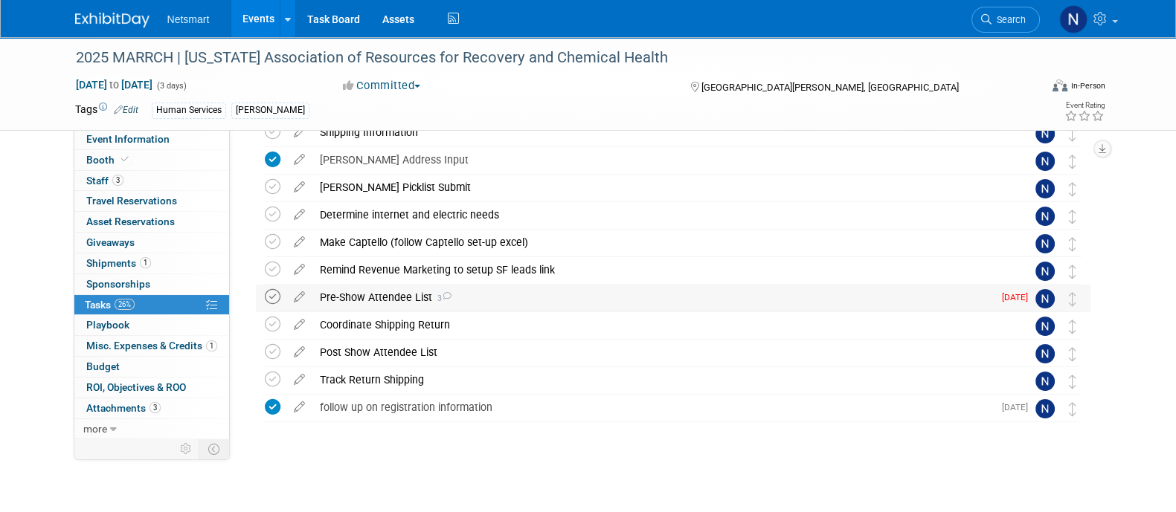
click at [277, 297] on icon at bounding box center [273, 297] width 16 height 16
click at [338, 297] on div "Pre-Show Attendee List 3" at bounding box center [652, 297] width 681 height 25
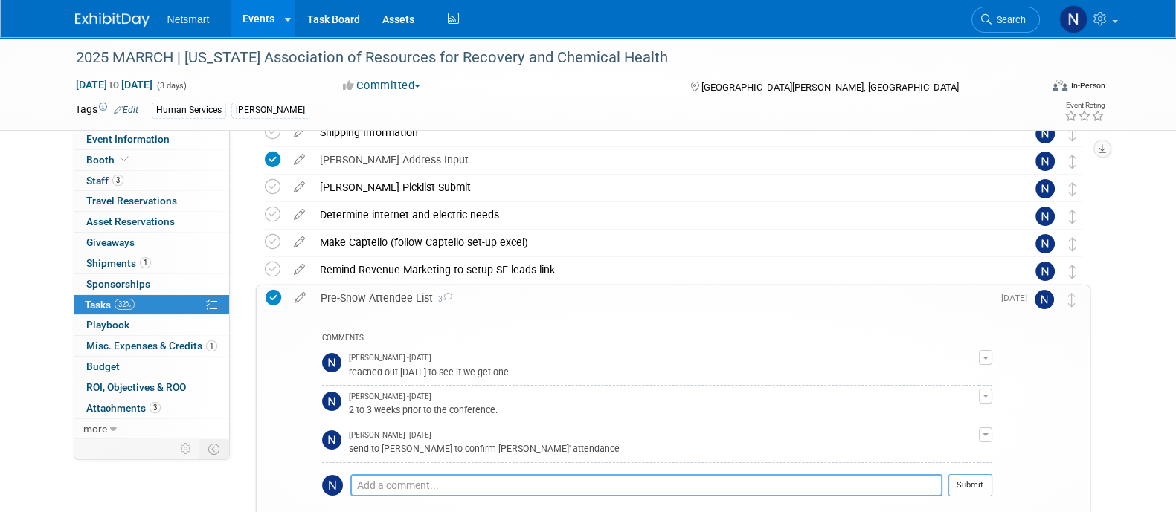
click at [390, 486] on textarea at bounding box center [646, 486] width 592 height 22
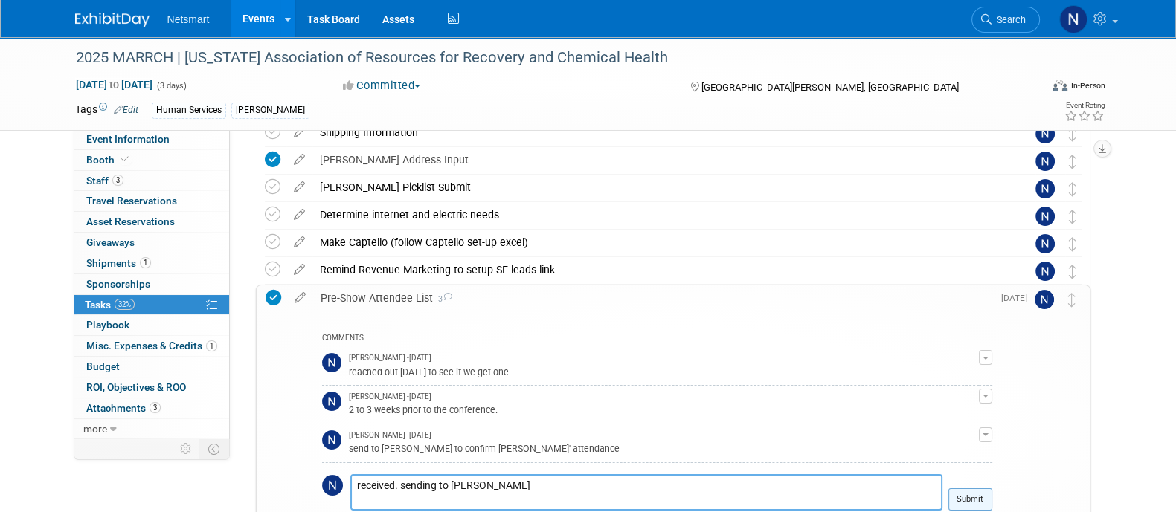
type textarea "received. sending to [PERSON_NAME]"
click at [975, 499] on button "Submit" at bounding box center [970, 500] width 44 height 22
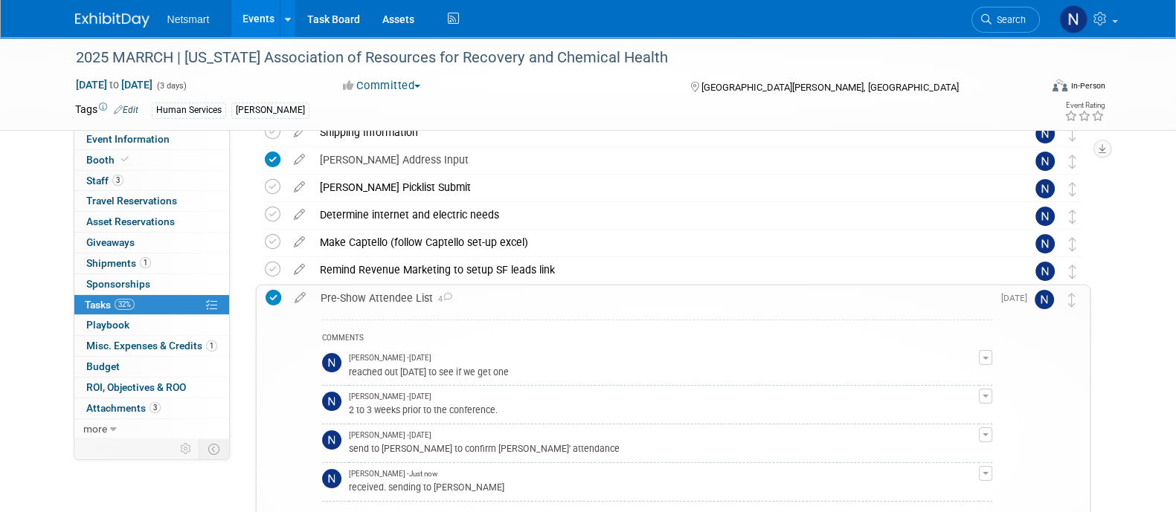
scroll to position [338, 0]
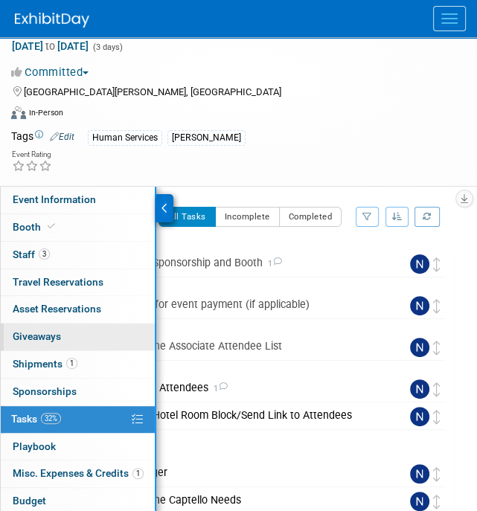
scroll to position [72, 0]
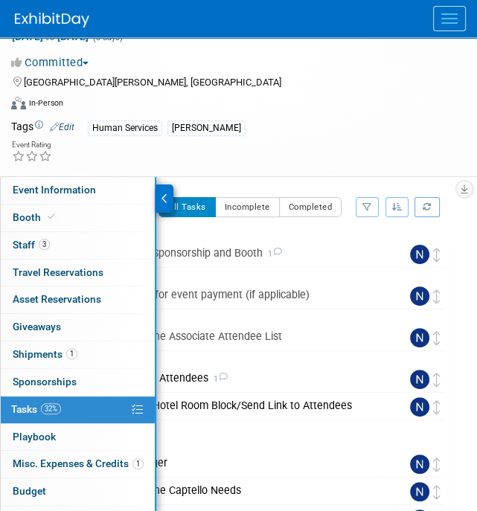
click at [61, 403] on link "32% Tasks 32%" at bounding box center [78, 409] width 154 height 27
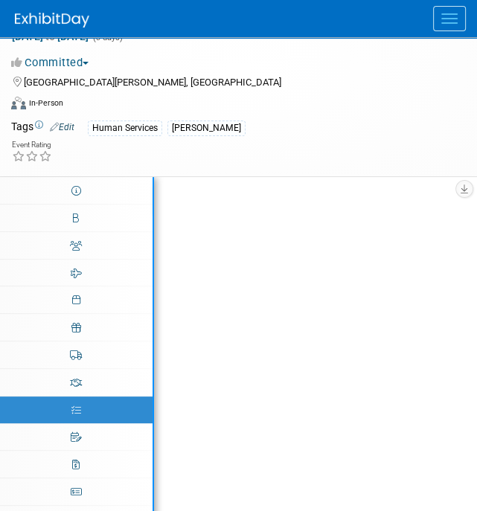
scroll to position [0, 0]
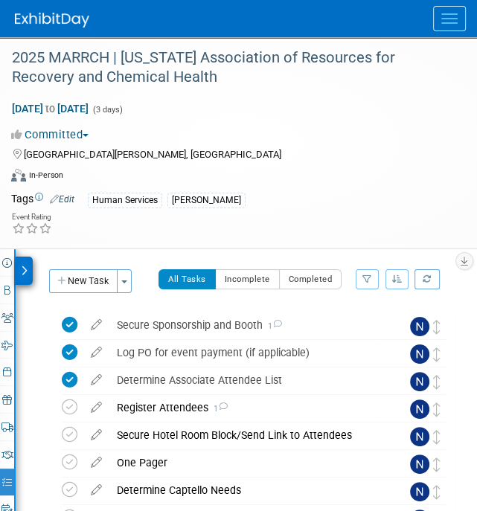
click at [288, 144] on div "[GEOGRAPHIC_DATA][PERSON_NAME], [GEOGRAPHIC_DATA]" at bounding box center [229, 153] width 436 height 18
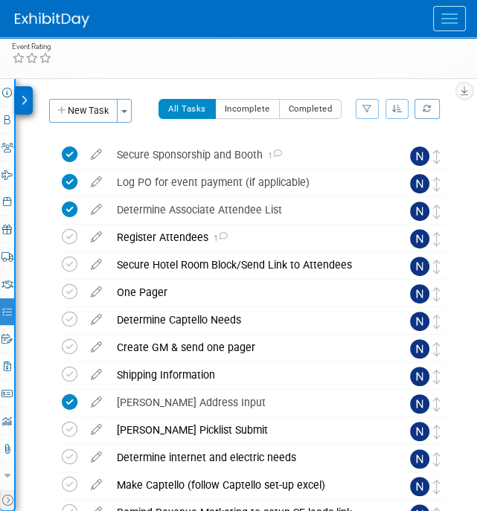
scroll to position [171, 0]
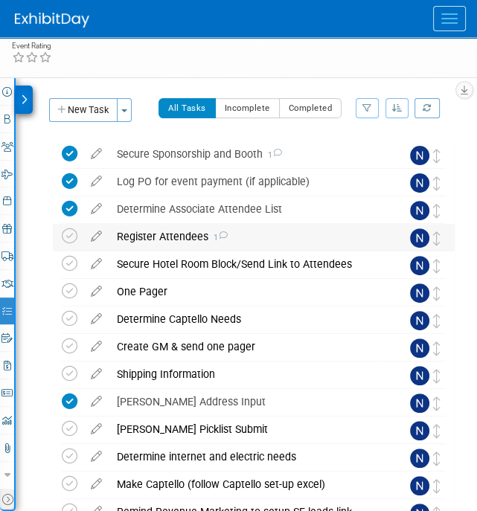
click at [134, 238] on div "Register Attendees 1" at bounding box center [244, 236] width 271 height 25
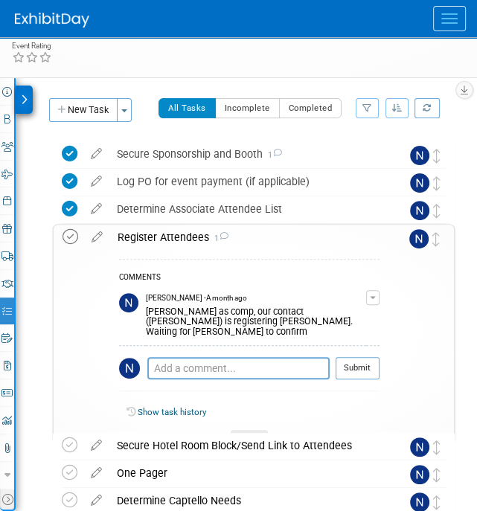
click at [74, 234] on icon at bounding box center [70, 237] width 16 height 16
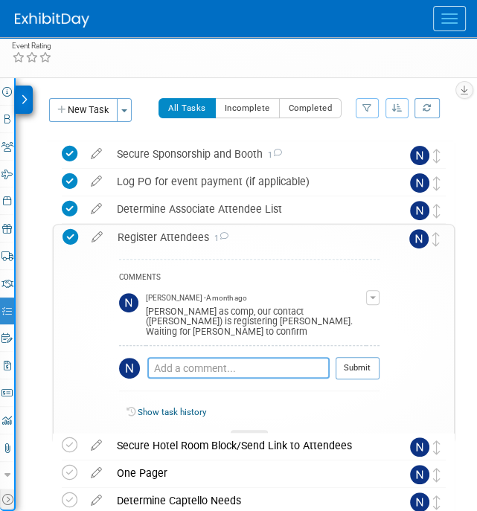
click at [188, 359] on textarea at bounding box center [238, 368] width 182 height 22
type textarea "o"
type textarea "no [PERSON_NAME]"
click at [352, 357] on button "Submit" at bounding box center [357, 368] width 44 height 22
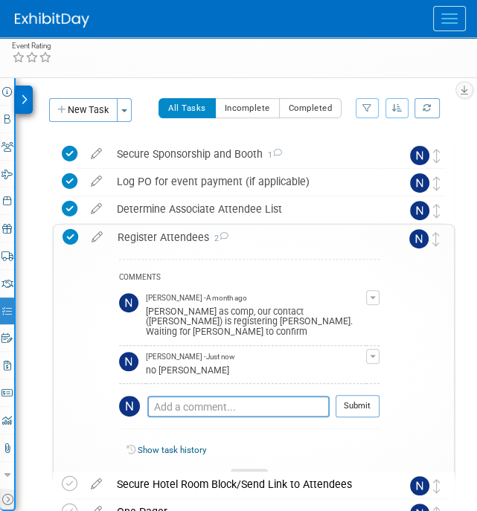
click at [245, 469] on div at bounding box center [249, 475] width 37 height 13
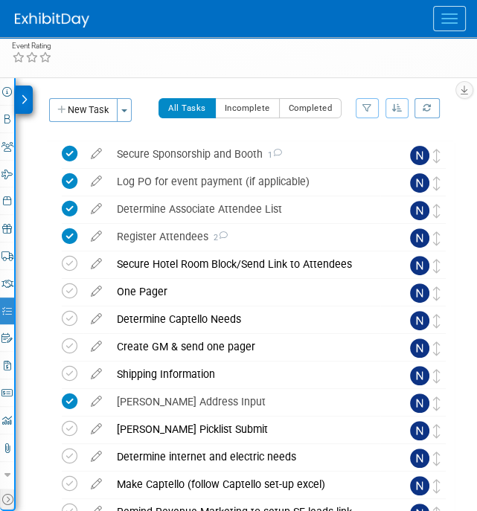
click at [446, 15] on button "Menu" at bounding box center [449, 18] width 33 height 25
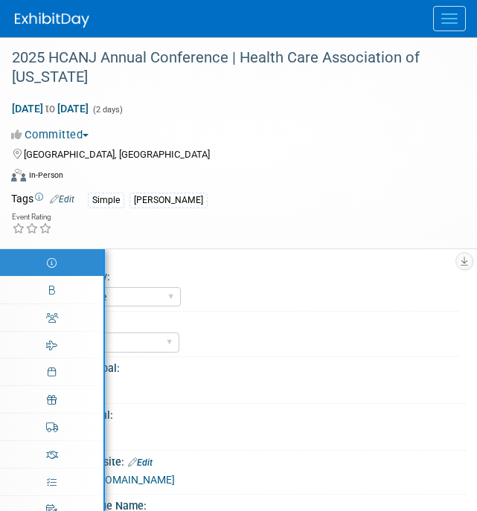
select select "Simple"
select select "3"
select select "No"
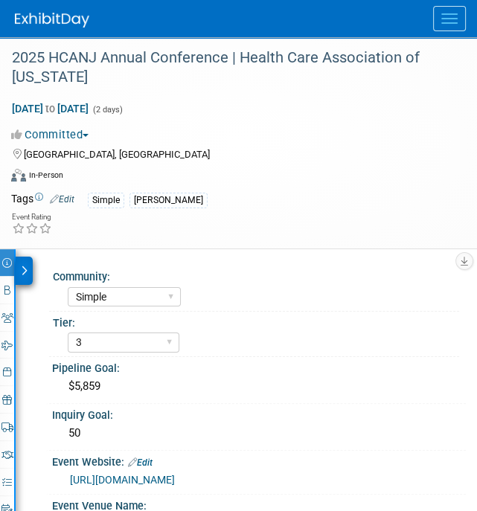
click at [22, 266] on icon at bounding box center [24, 271] width 7 height 10
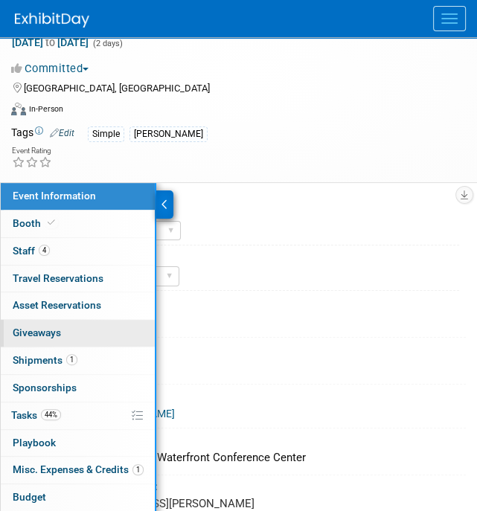
scroll to position [67, 0]
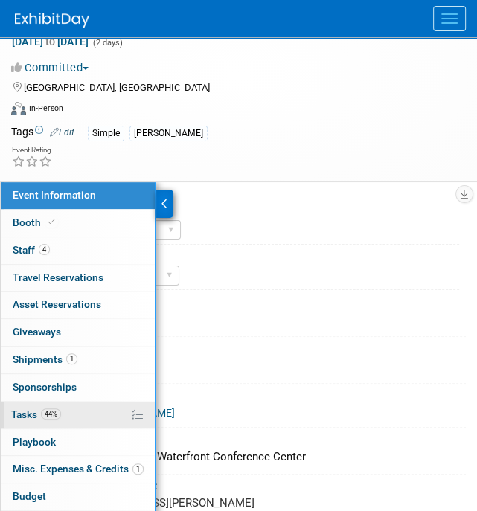
click at [71, 407] on link "44% Tasks 44%" at bounding box center [78, 415] width 154 height 27
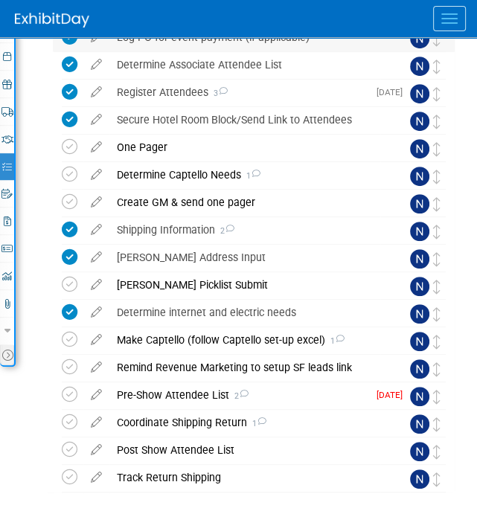
scroll to position [366, 0]
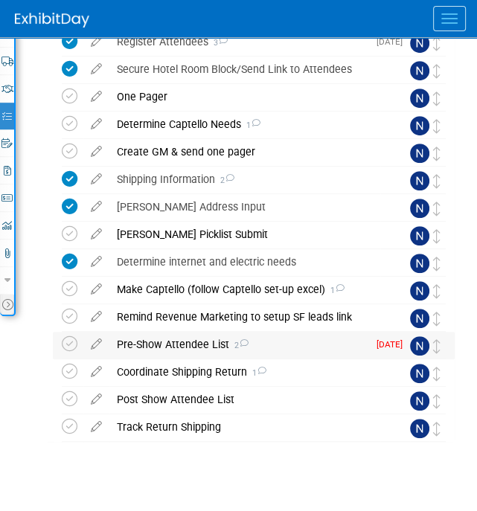
click at [199, 340] on div "Pre-Show Attendee List 2" at bounding box center [238, 344] width 258 height 25
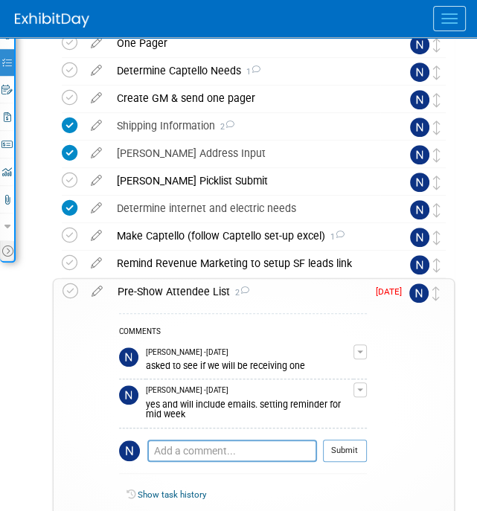
scroll to position [420, 0]
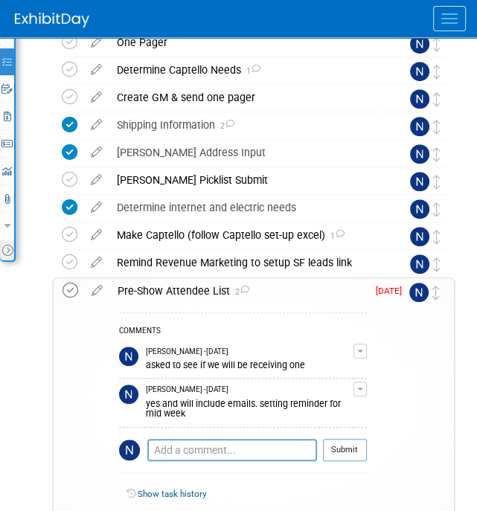
click at [74, 286] on icon at bounding box center [70, 291] width 16 height 16
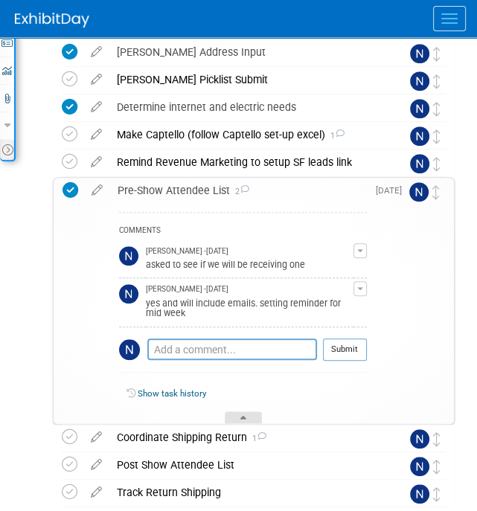
click at [242, 416] on icon at bounding box center [243, 420] width 6 height 9
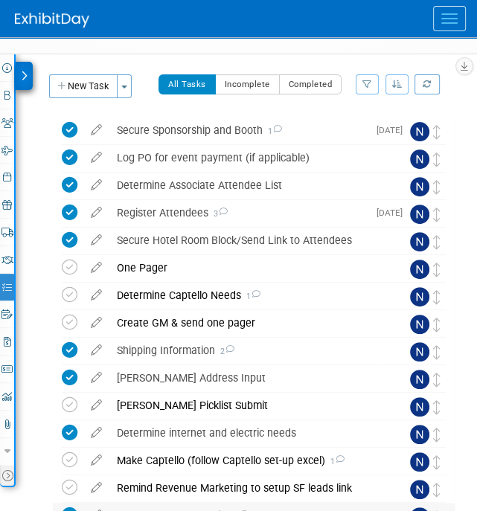
scroll to position [193, 0]
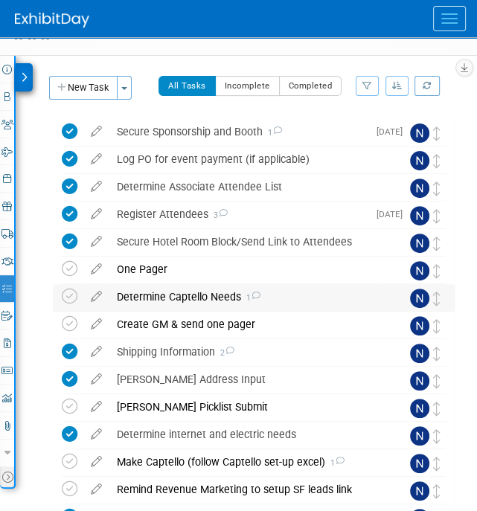
click at [177, 295] on div "Determine Captello Needs 1" at bounding box center [244, 296] width 271 height 25
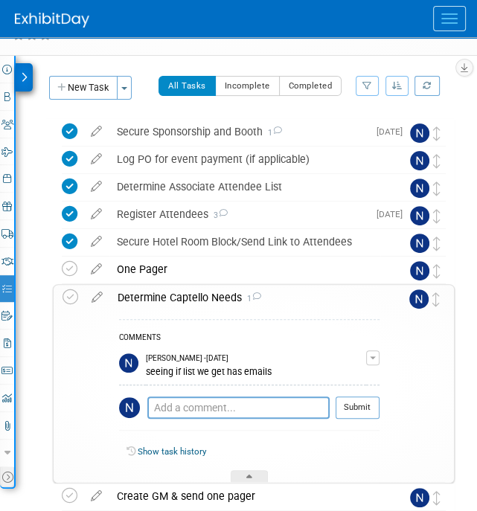
click at [177, 295] on div "Determine Captello Needs 1" at bounding box center [244, 297] width 269 height 25
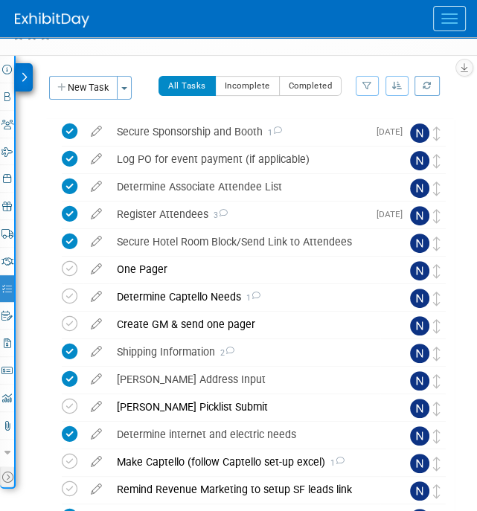
click at [26, 79] on icon at bounding box center [24, 77] width 7 height 10
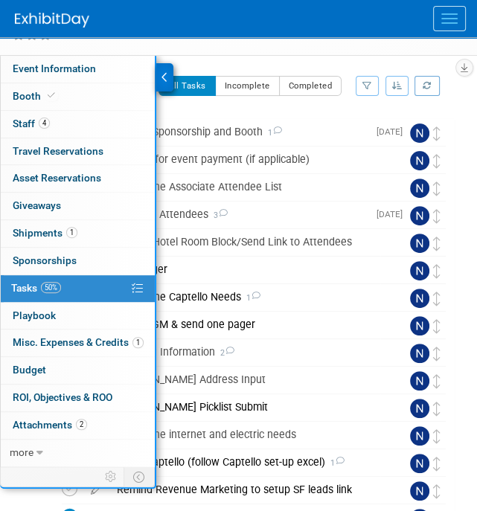
click at [443, 20] on button "Menu" at bounding box center [449, 18] width 33 height 25
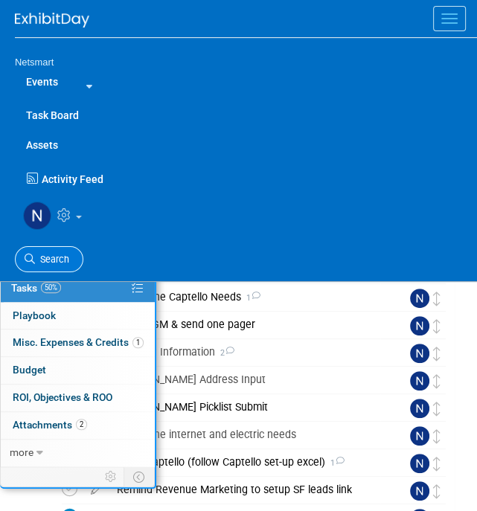
click at [47, 260] on span "Search" at bounding box center [52, 259] width 34 height 11
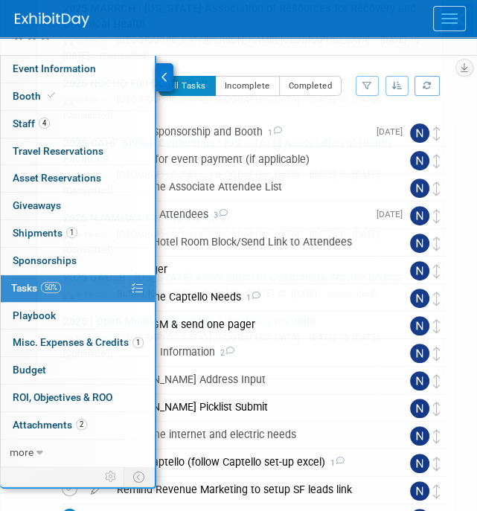
scroll to position [0, 0]
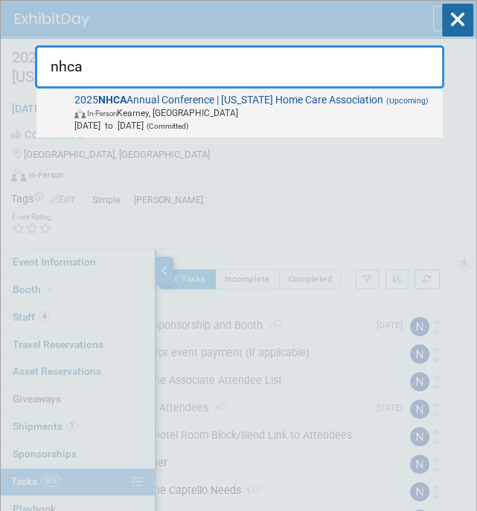
type input "nhca"
click at [120, 103] on strong "NHCA" at bounding box center [112, 100] width 28 height 12
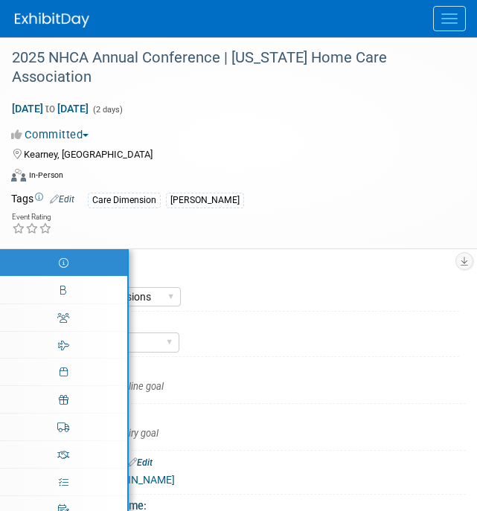
select select "CareDimensions"
select select "3"
select select "No"
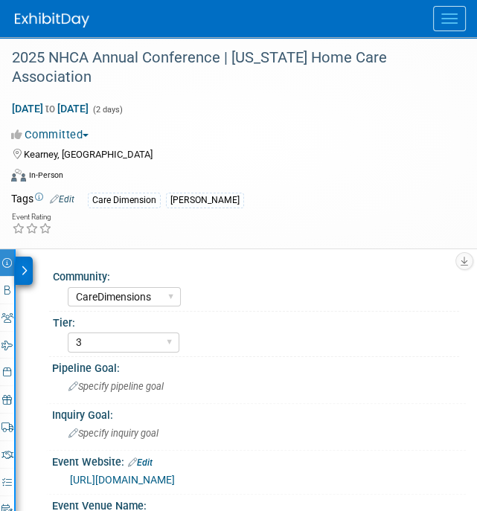
click at [26, 268] on icon at bounding box center [24, 271] width 7 height 10
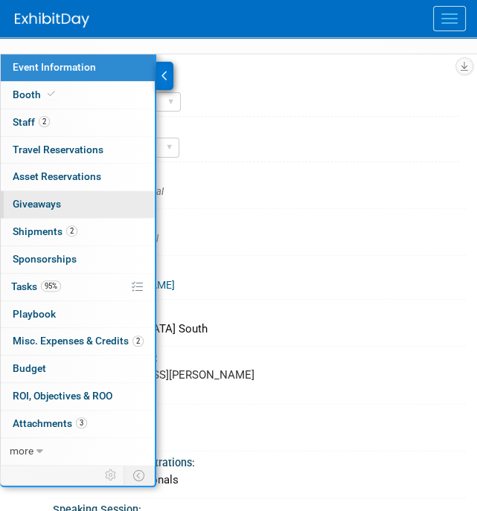
scroll to position [201, 0]
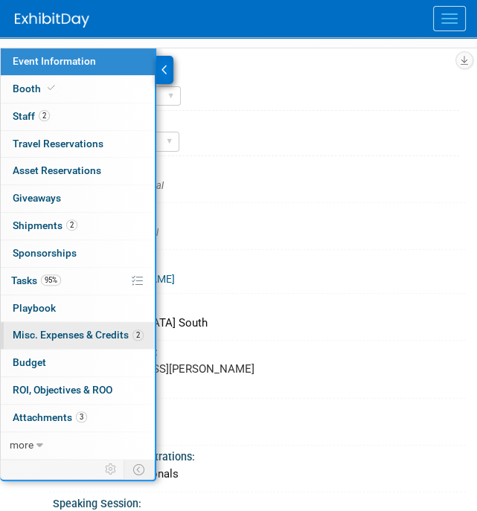
click at [72, 330] on span "Misc. Expenses & Credits 2" at bounding box center [78, 335] width 131 height 12
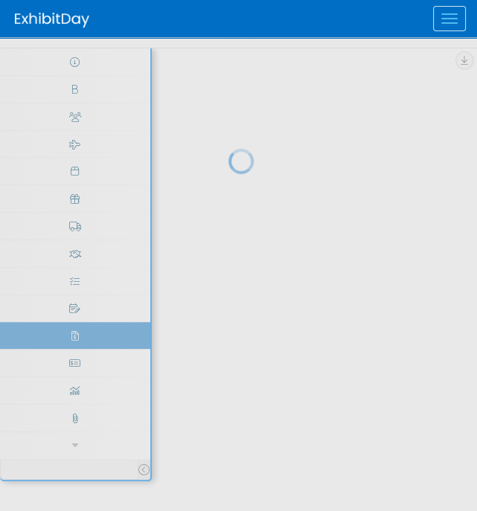
scroll to position [0, 0]
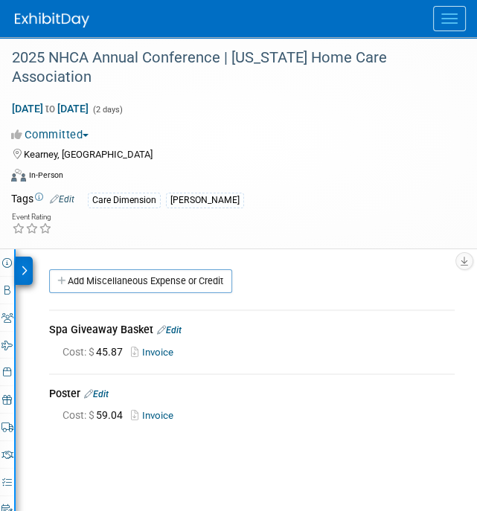
click at [29, 264] on div at bounding box center [24, 271] width 17 height 28
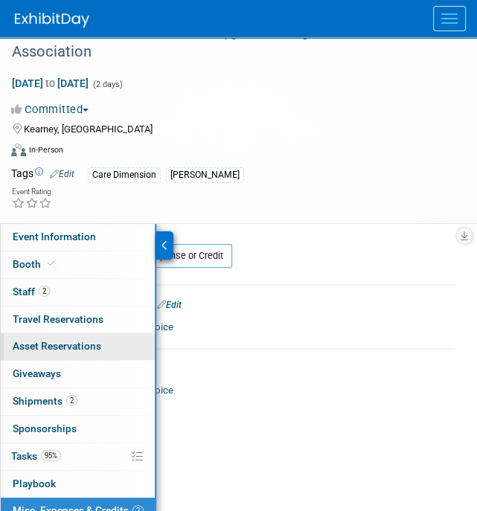
scroll to position [26, 0]
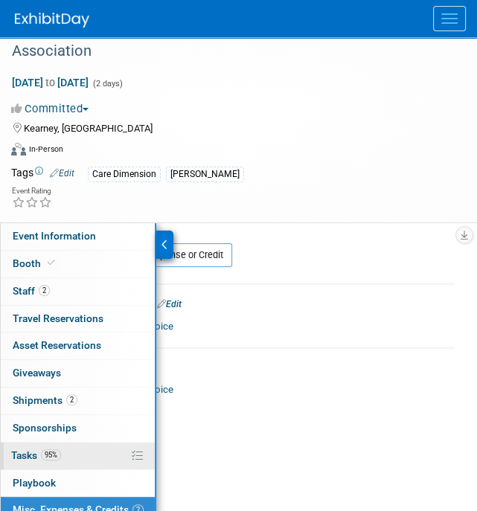
click at [52, 449] on span "95%" at bounding box center [51, 454] width 20 height 11
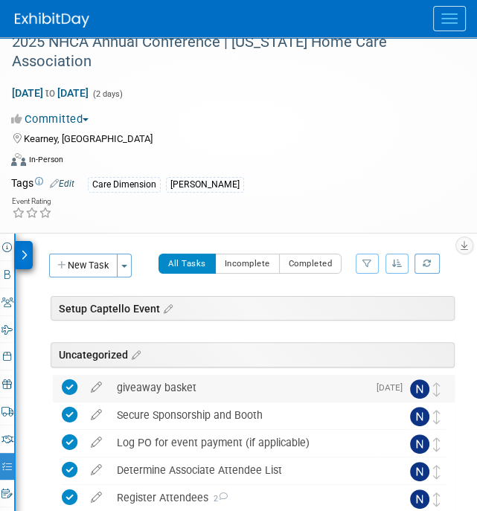
scroll to position [0, 0]
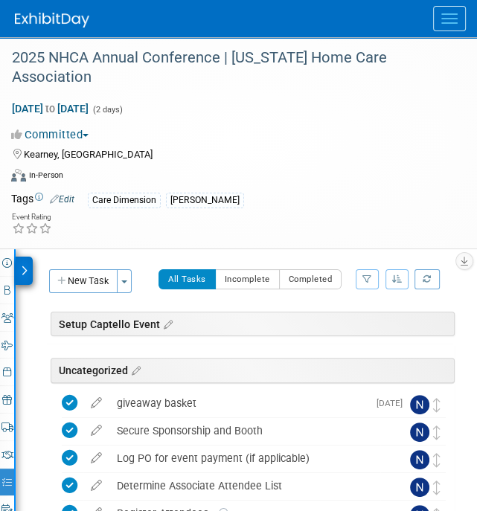
click at [456, 18] on span "Menu" at bounding box center [449, 18] width 16 height 1
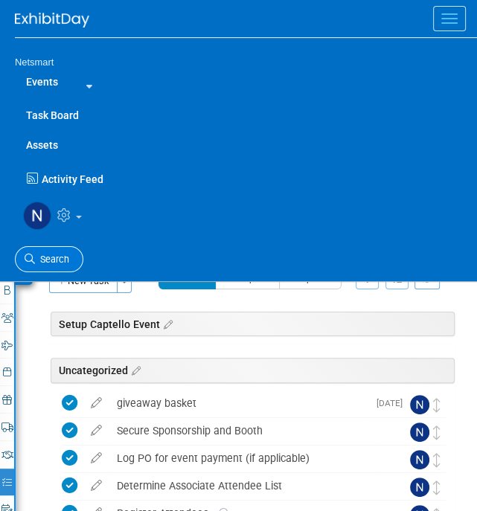
click at [48, 248] on link "Search" at bounding box center [49, 259] width 68 height 26
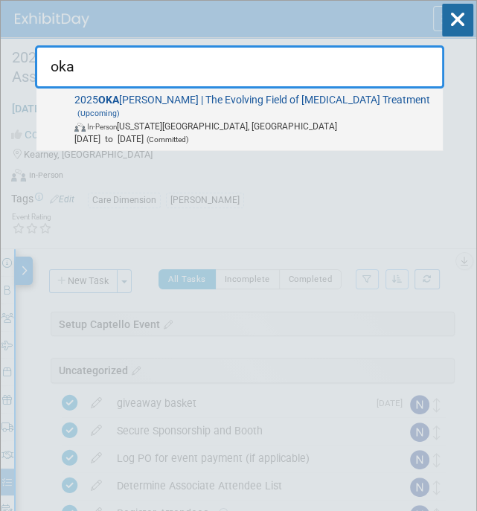
type input "oka"
click at [283, 103] on span "2025 OKA TOD | The Evolving Field of Opioid Treatment (Upcoming) In-Person Okla…" at bounding box center [253, 119] width 367 height 51
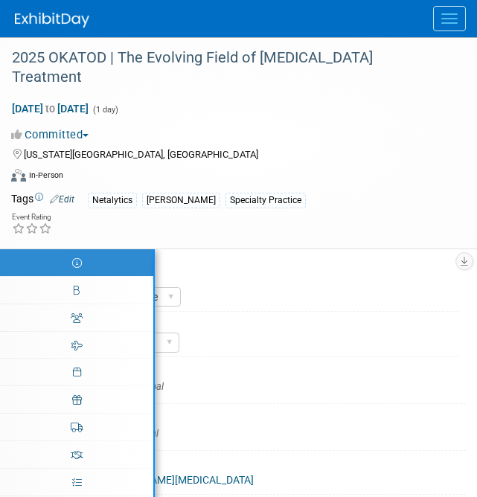
select select "Specialty Practice"
select select "3"
select select "No"
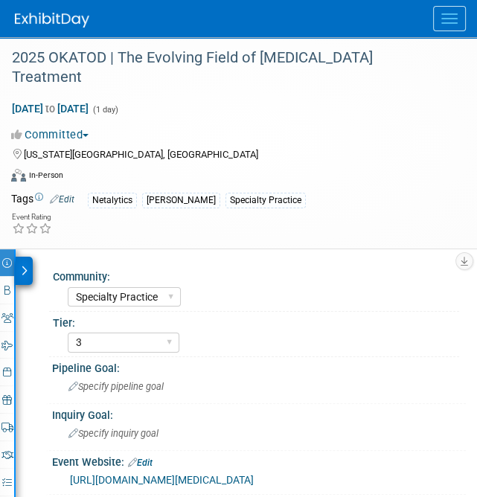
click at [22, 257] on div at bounding box center [24, 271] width 17 height 28
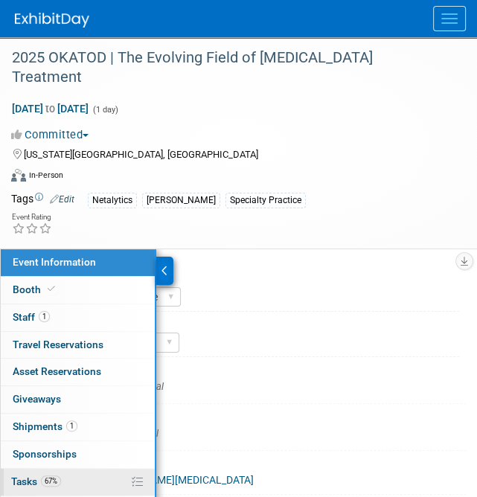
click at [60, 475] on span "67%" at bounding box center [51, 480] width 20 height 11
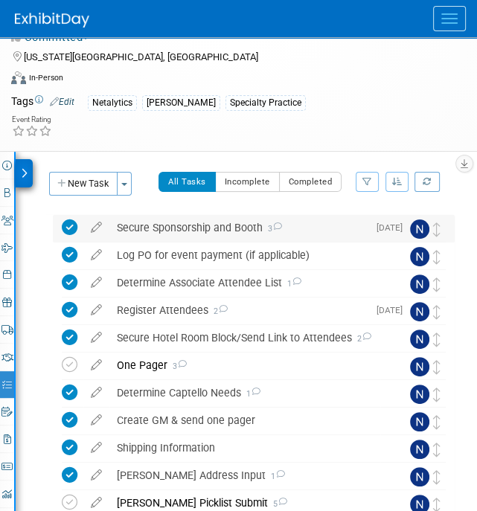
scroll to position [102, 0]
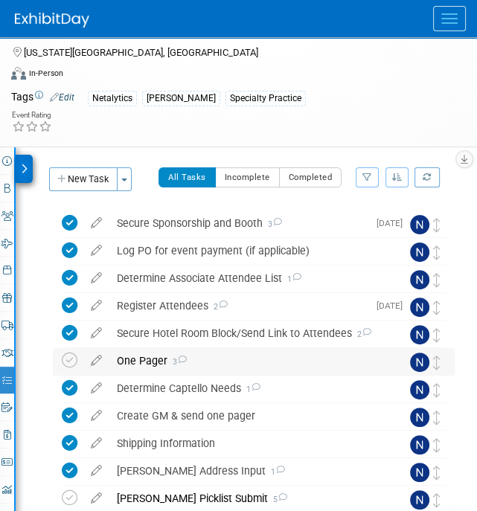
click at [158, 348] on div "One Pager 3" at bounding box center [244, 360] width 271 height 25
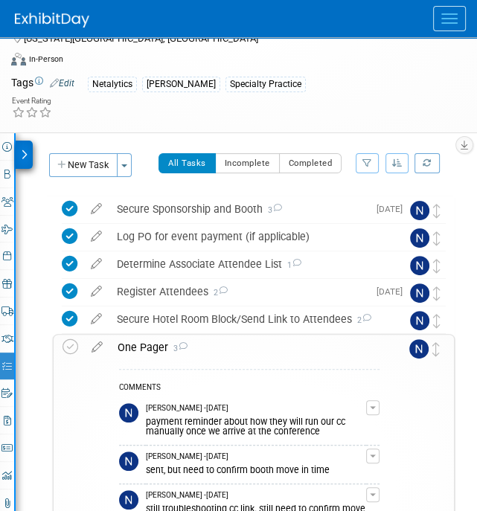
scroll to position [115, 0]
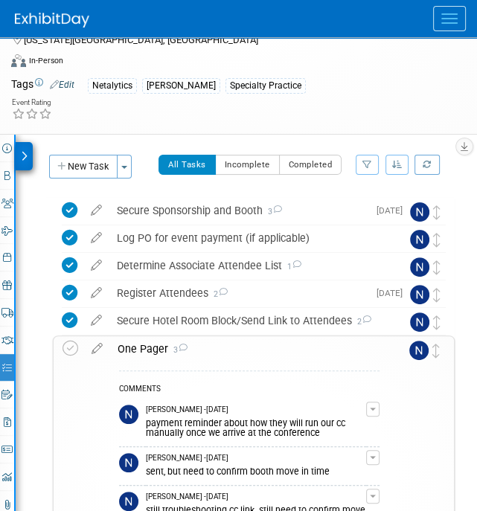
click at [24, 151] on icon at bounding box center [24, 156] width 7 height 10
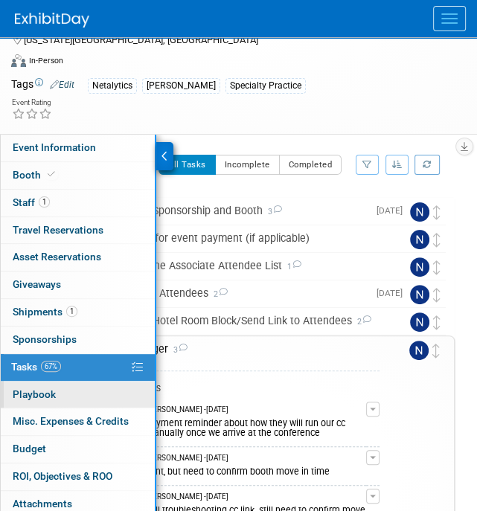
scroll to position [123, 0]
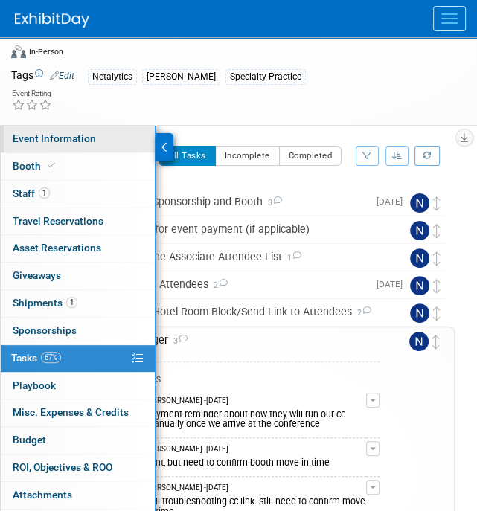
click at [77, 132] on span "Event Information" at bounding box center [54, 138] width 83 height 12
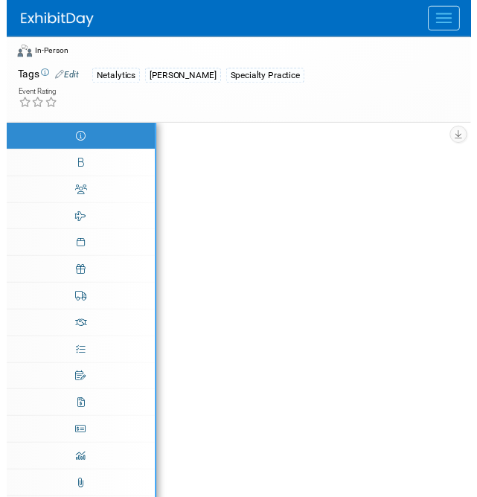
scroll to position [0, 0]
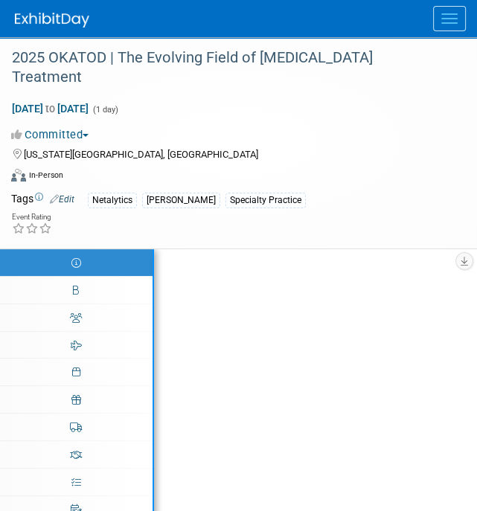
select select "Specialty Practice"
select select "3"
select select "No"
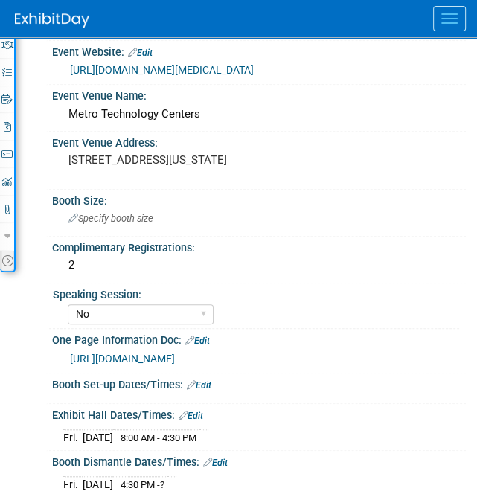
scroll to position [420, 0]
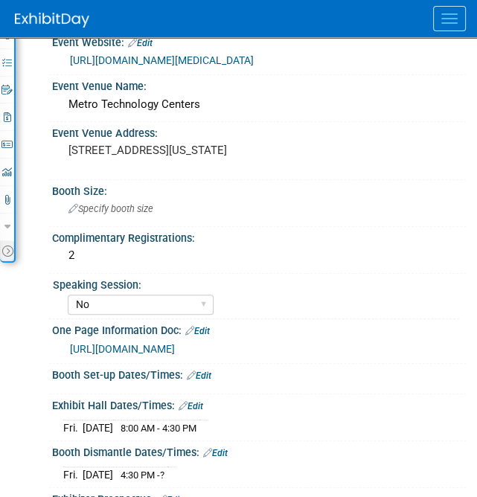
click at [175, 343] on link "https://ntst.sharepoint.com/:w:/s/HSTradeshowsEvents/ESRiGNSZ145CnwgV16b_ZTQBUy…" at bounding box center [122, 349] width 105 height 12
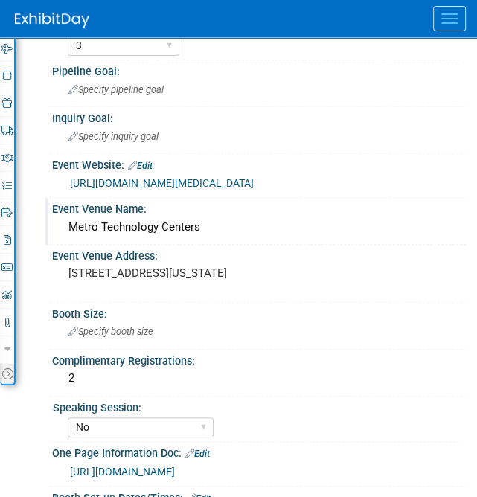
scroll to position [297, 0]
